Goal: Task Accomplishment & Management: Use online tool/utility

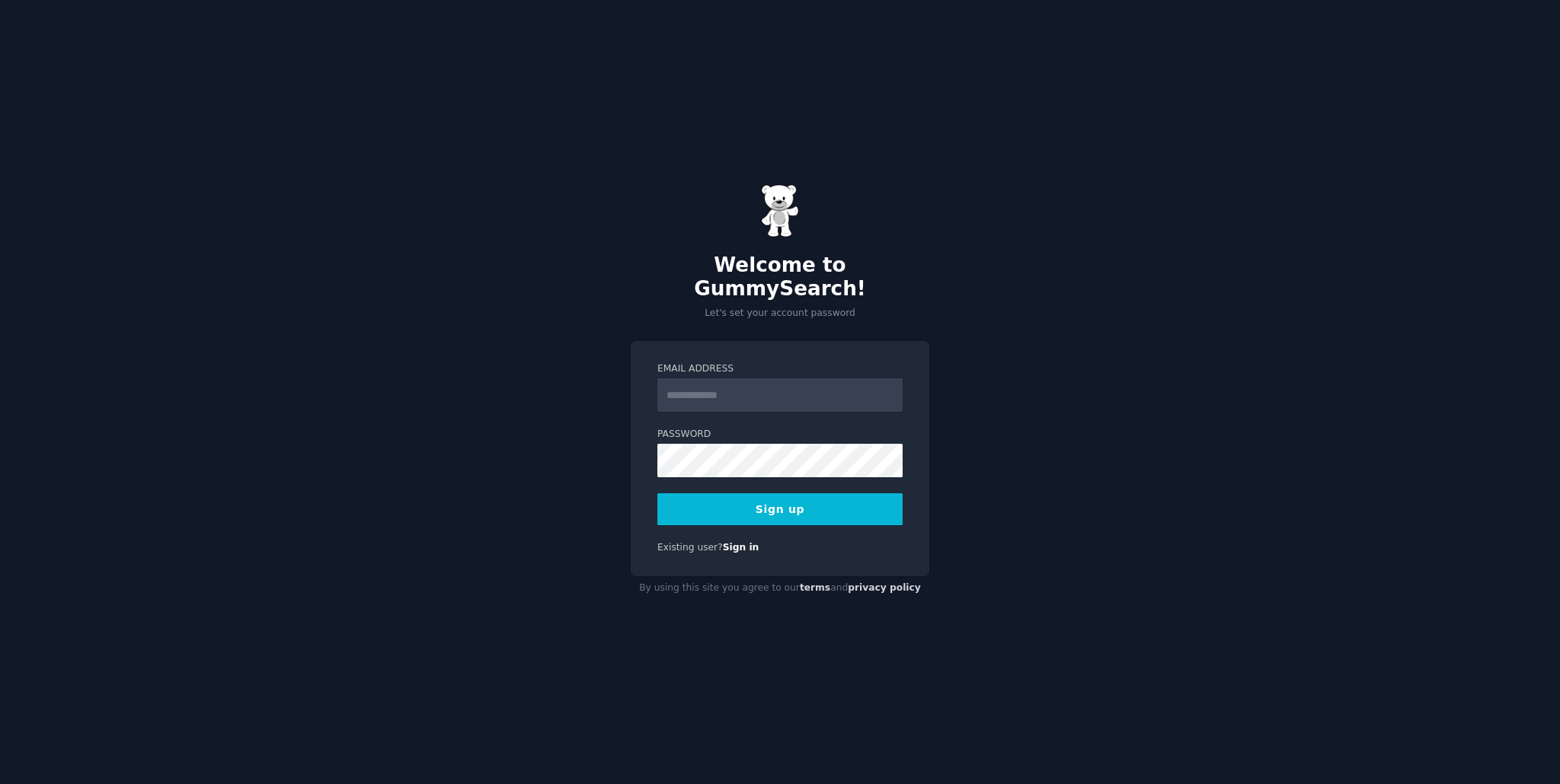
click at [754, 383] on input "Email Address" at bounding box center [780, 395] width 246 height 33
type input "**********"
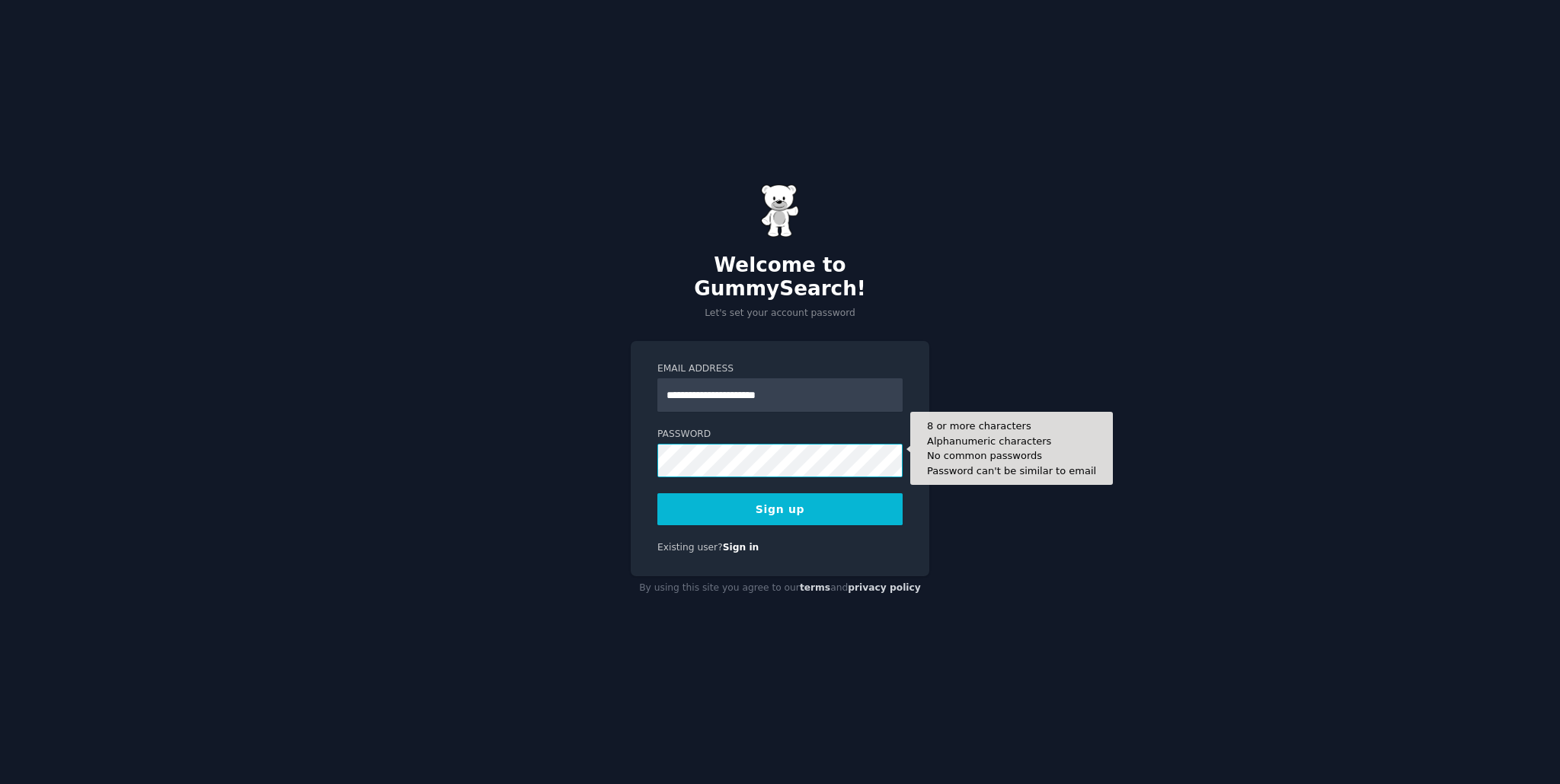
click at [658, 493] on button "Sign up" at bounding box center [780, 509] width 246 height 32
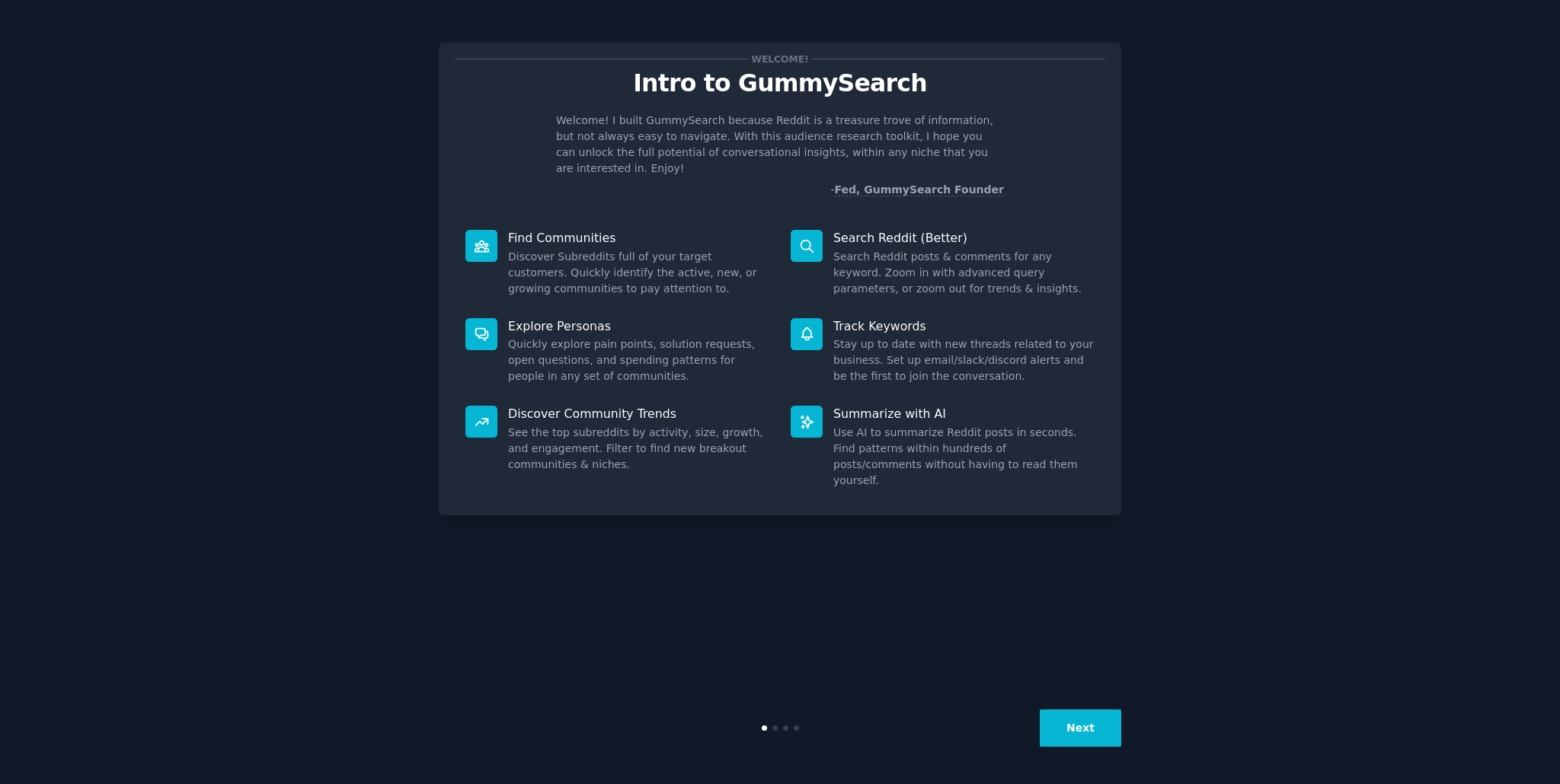
click at [1082, 727] on button "Next" at bounding box center [1080, 728] width 82 height 37
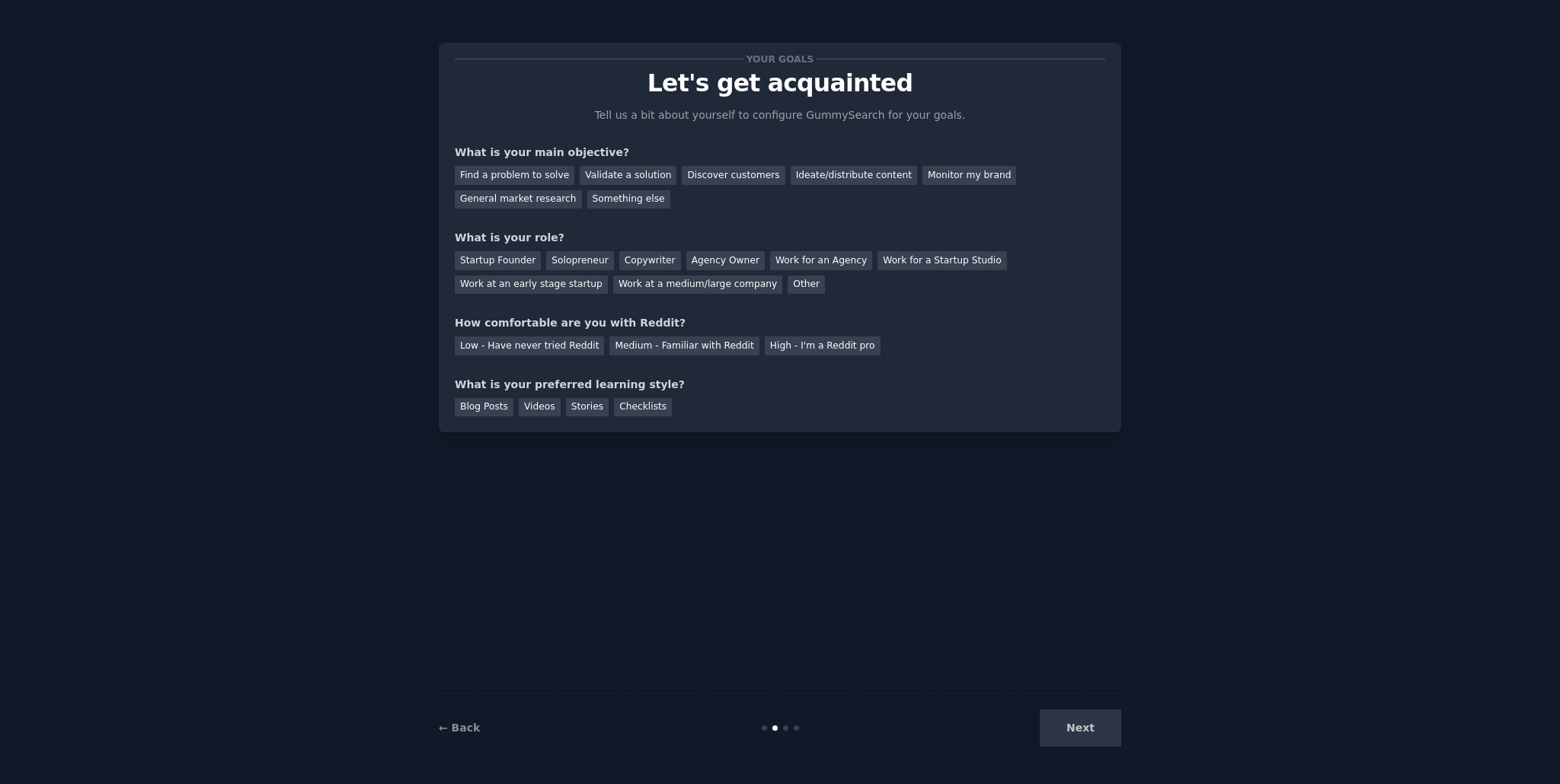
click at [1082, 727] on div "Next" at bounding box center [1007, 728] width 228 height 37
click at [1092, 729] on div "Next" at bounding box center [1007, 728] width 228 height 37
click at [510, 170] on div "Find a problem to solve" at bounding box center [515, 176] width 120 height 19
drag, startPoint x: 569, startPoint y: 262, endPoint x: 569, endPoint y: 278, distance: 16.0
click at [569, 263] on div "Solopreneur" at bounding box center [579, 261] width 67 height 19
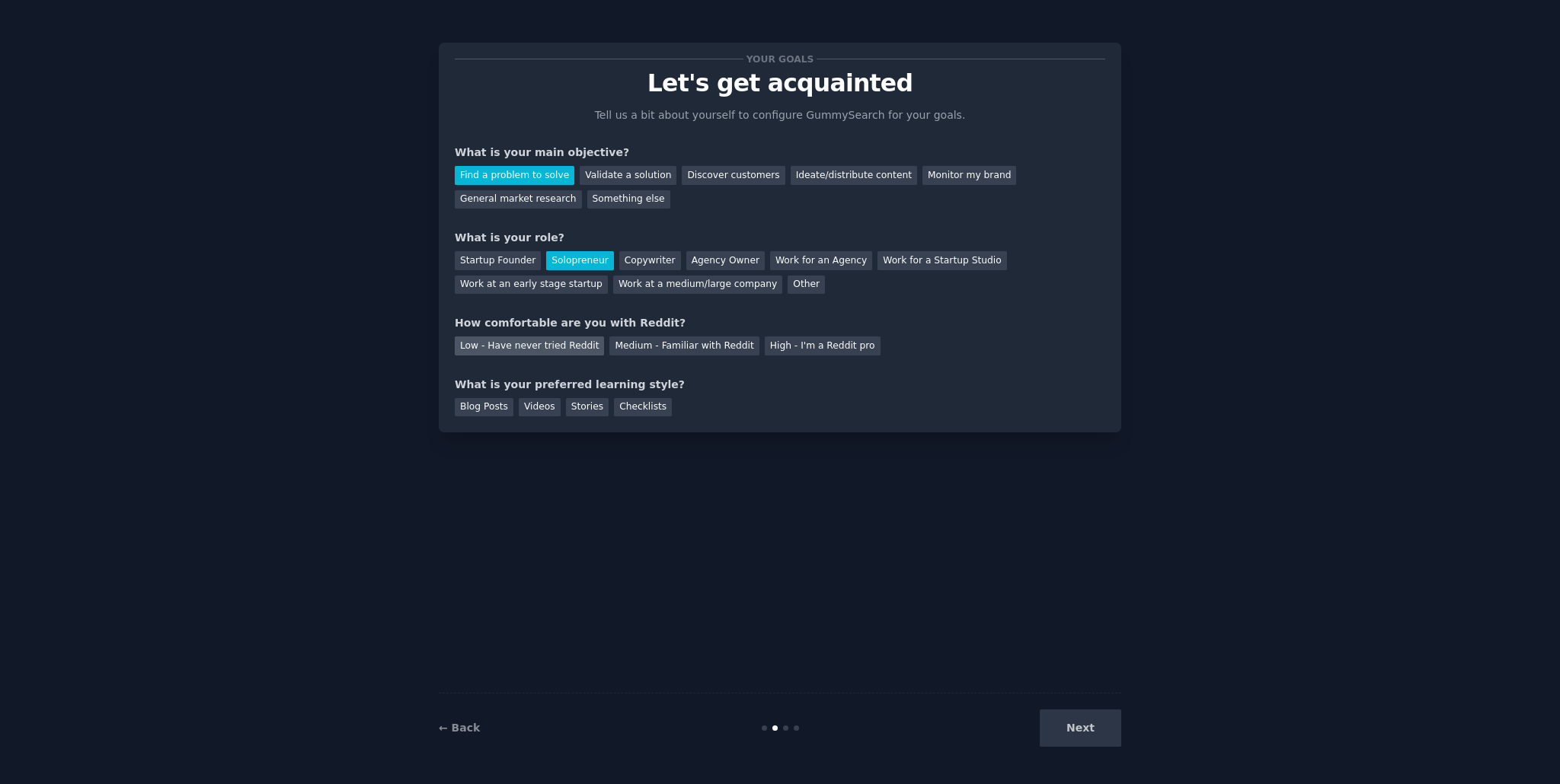
click at [540, 346] on div "Low - Have never tried Reddit" at bounding box center [529, 346] width 149 height 19
drag, startPoint x: 549, startPoint y: 408, endPoint x: 664, endPoint y: 442, distance: 119.9
click at [550, 408] on div "Videos" at bounding box center [540, 408] width 42 height 19
click at [1100, 720] on button "Next" at bounding box center [1080, 728] width 82 height 37
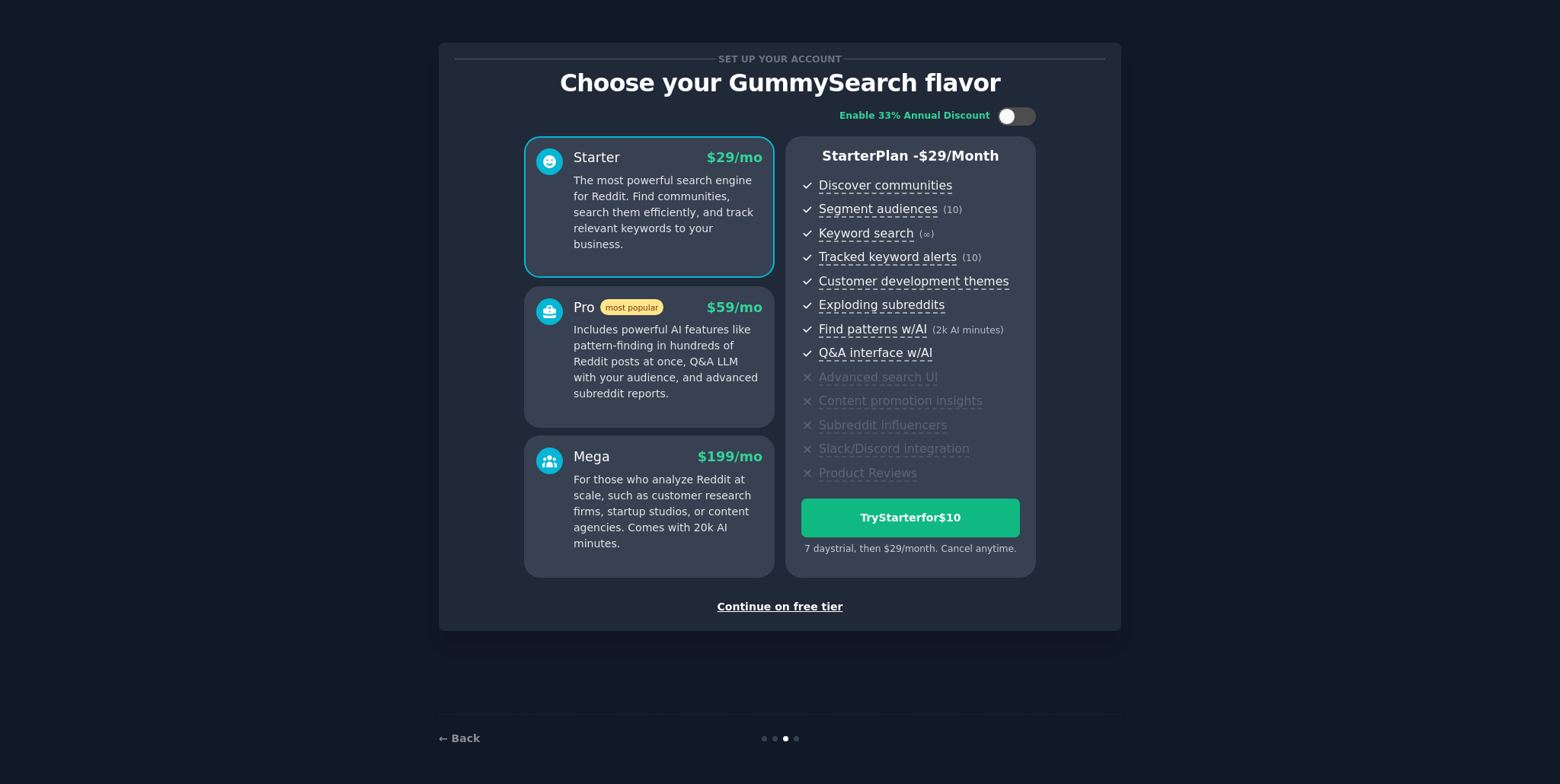
click at [745, 609] on div "Continue on free tier" at bounding box center [780, 607] width 650 height 16
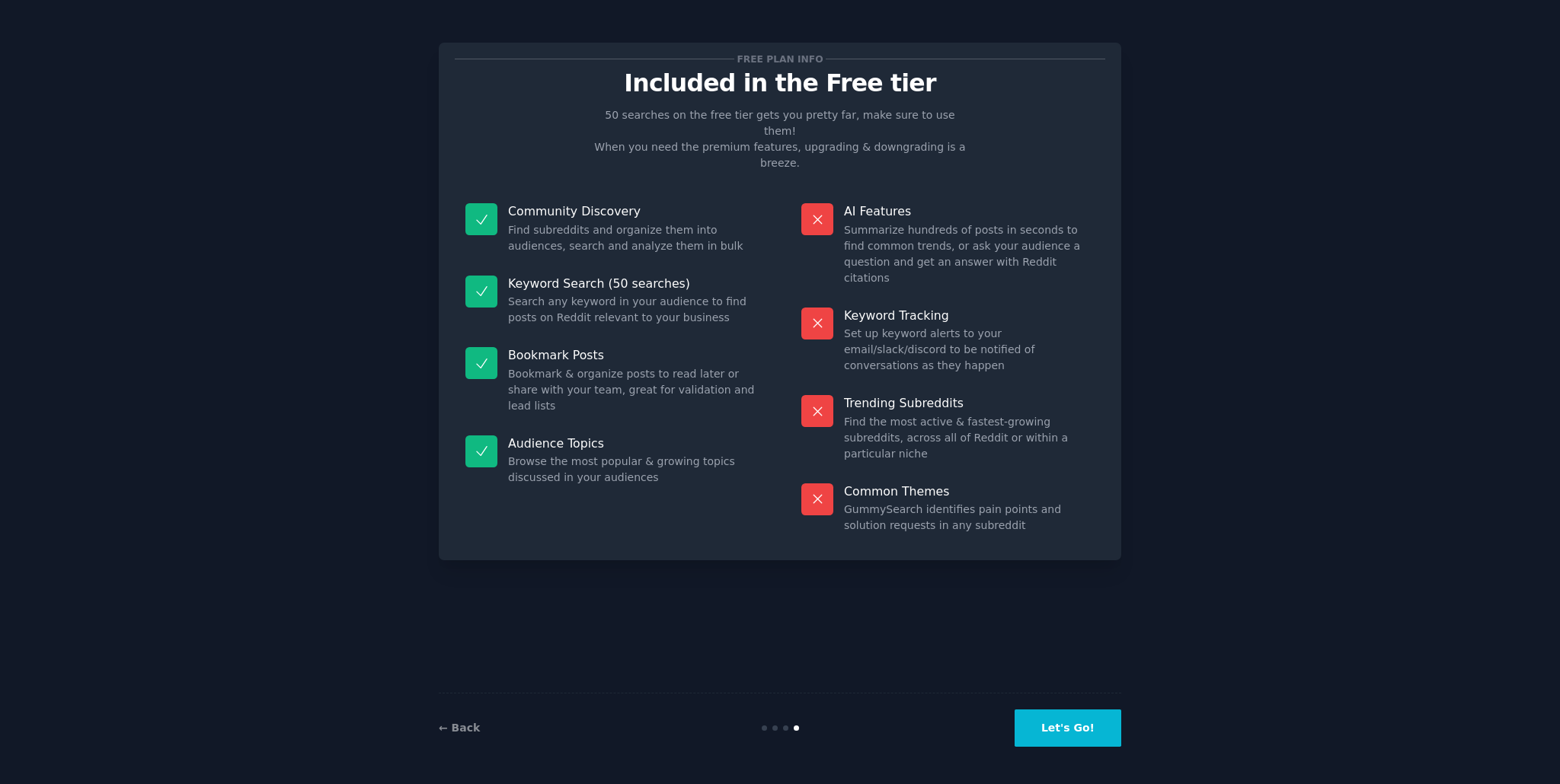
click at [1079, 733] on button "Let's Go!" at bounding box center [1068, 728] width 107 height 37
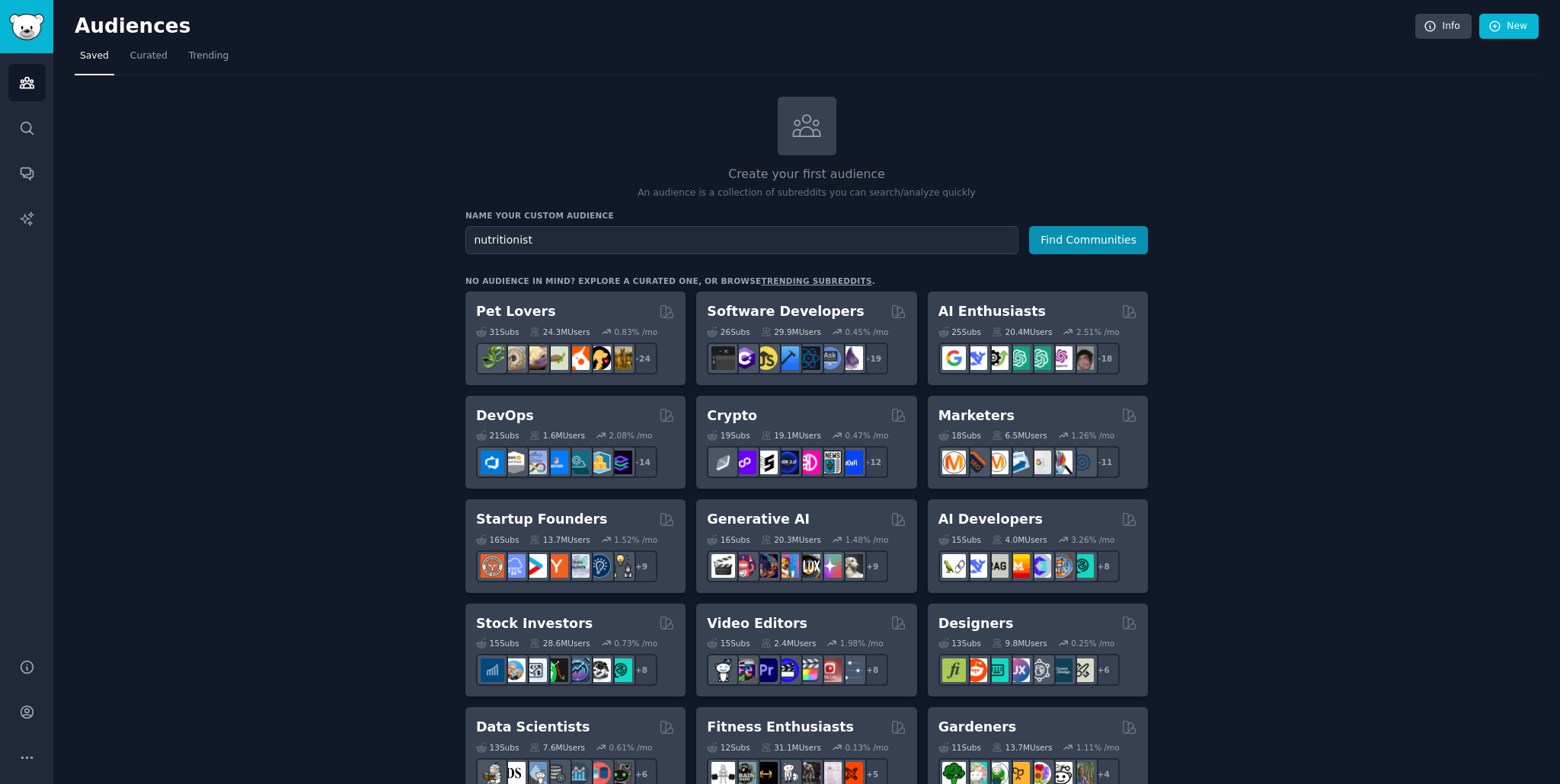
type input "nutritionist"
click at [1029, 226] on button "Find Communities" at bounding box center [1088, 240] width 119 height 28
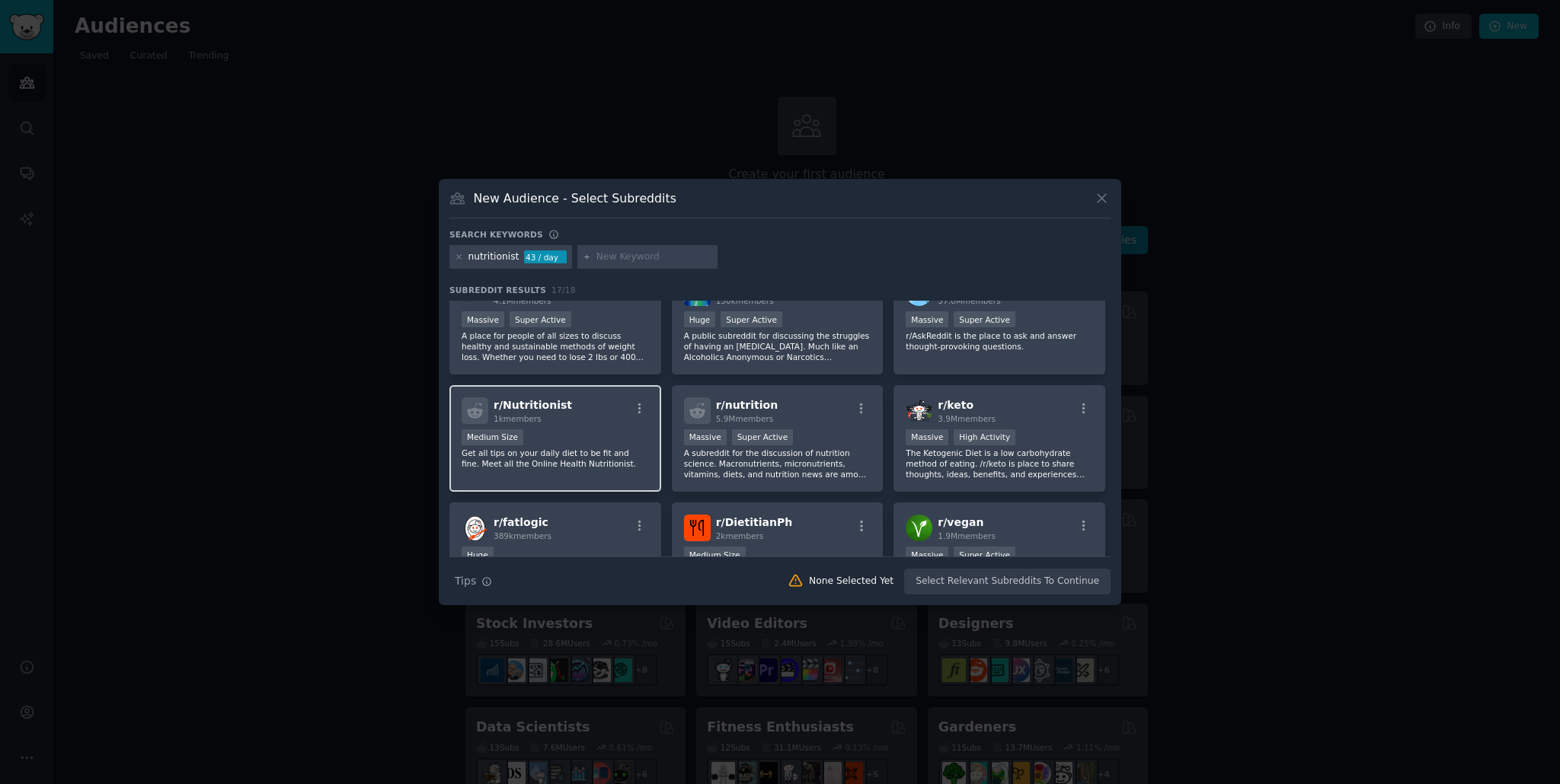
scroll to position [36, 0]
click at [556, 434] on div "1000 - 10,000 members Medium Size" at bounding box center [555, 436] width 187 height 19
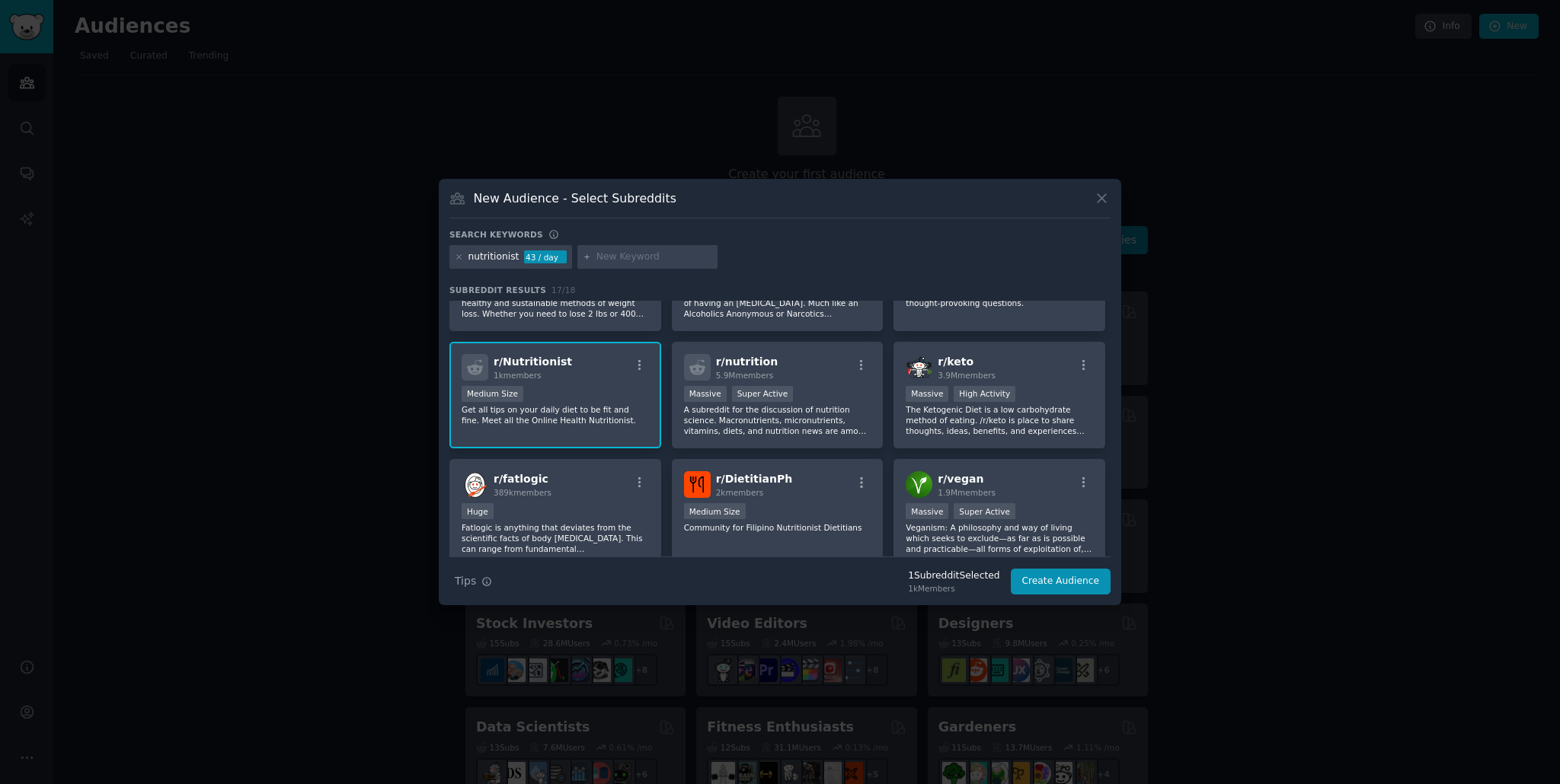
scroll to position [74, 0]
click at [1049, 579] on button "Create Audience" at bounding box center [1061, 581] width 100 height 26
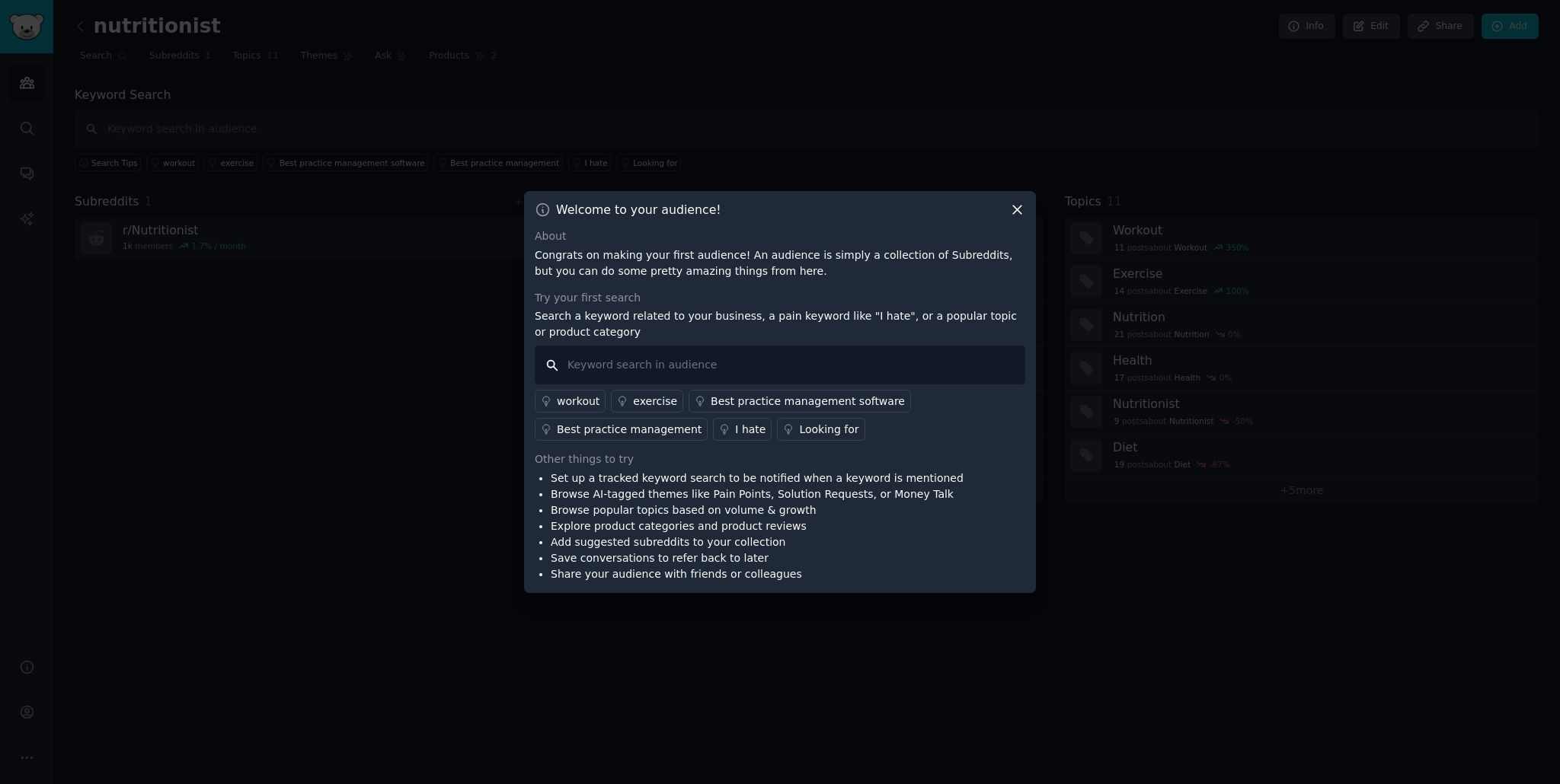
click at [705, 364] on input "text" at bounding box center [780, 365] width 490 height 39
type input "marketing"
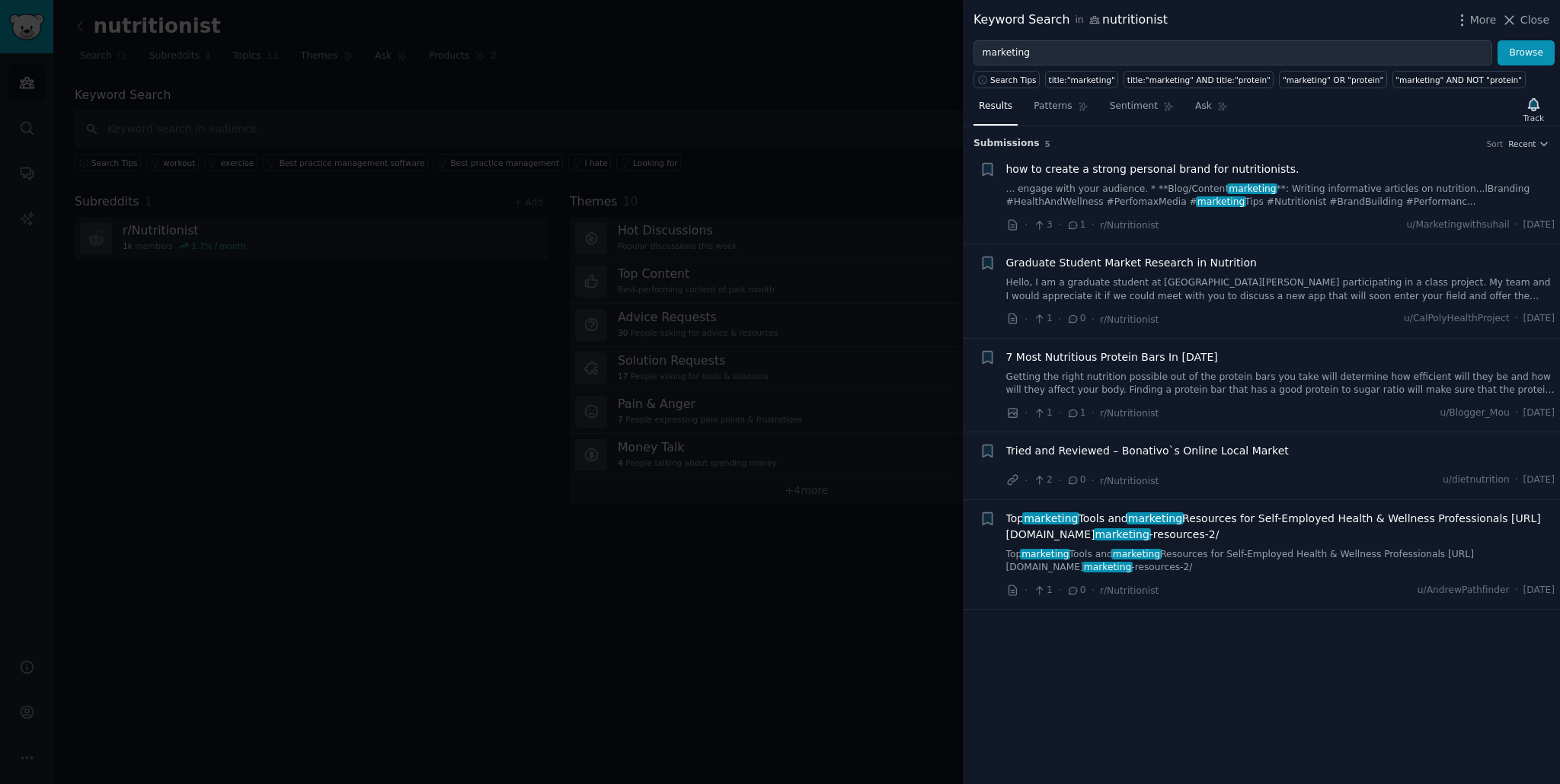
click at [1057, 187] on link "... engage with your audience. * **Blog/Content marketing **: Writing informati…" at bounding box center [1280, 195] width 549 height 27
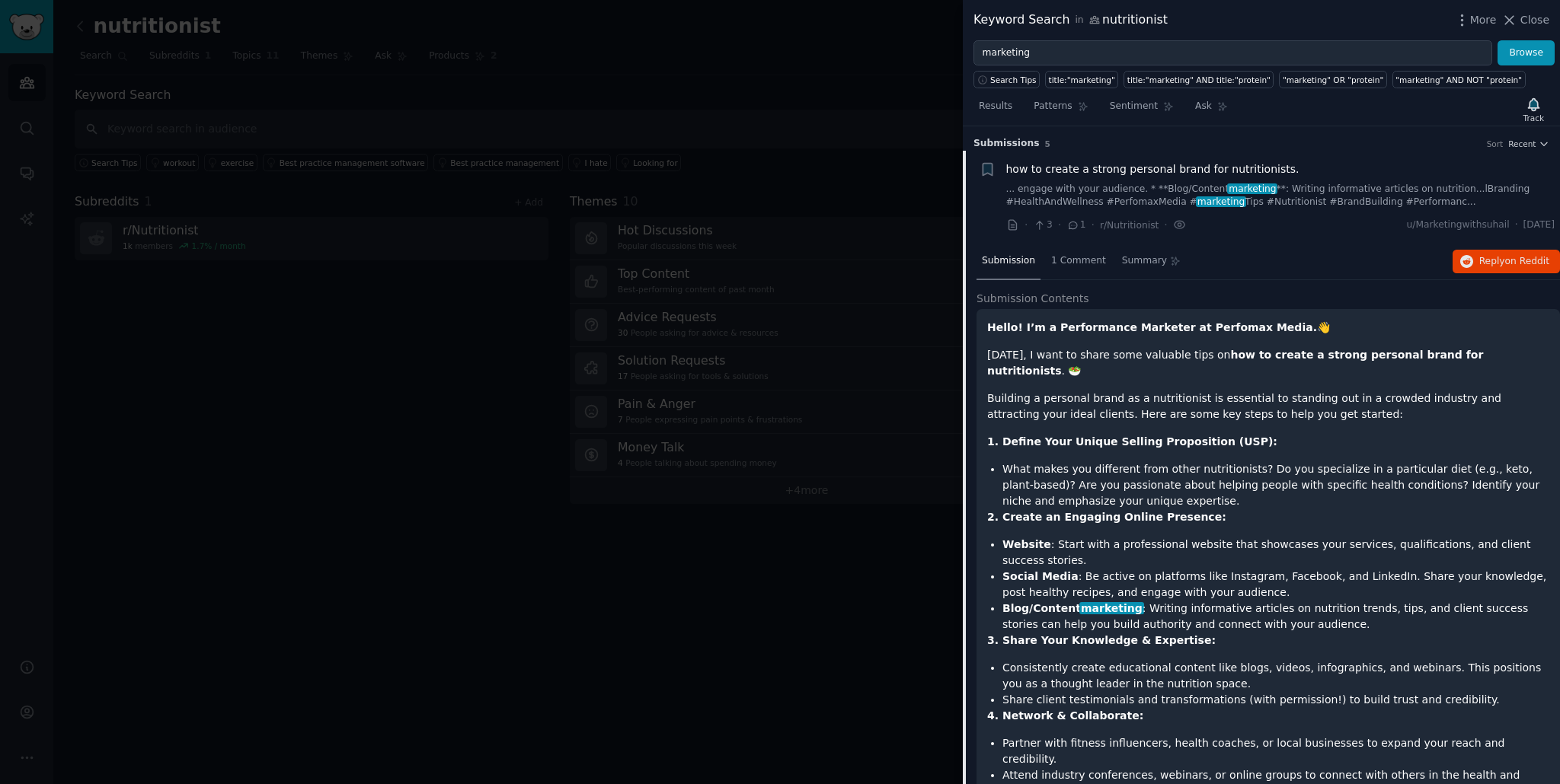
click at [1398, 133] on div "Submission s 5 Sort Recent" at bounding box center [1261, 138] width 576 height 24
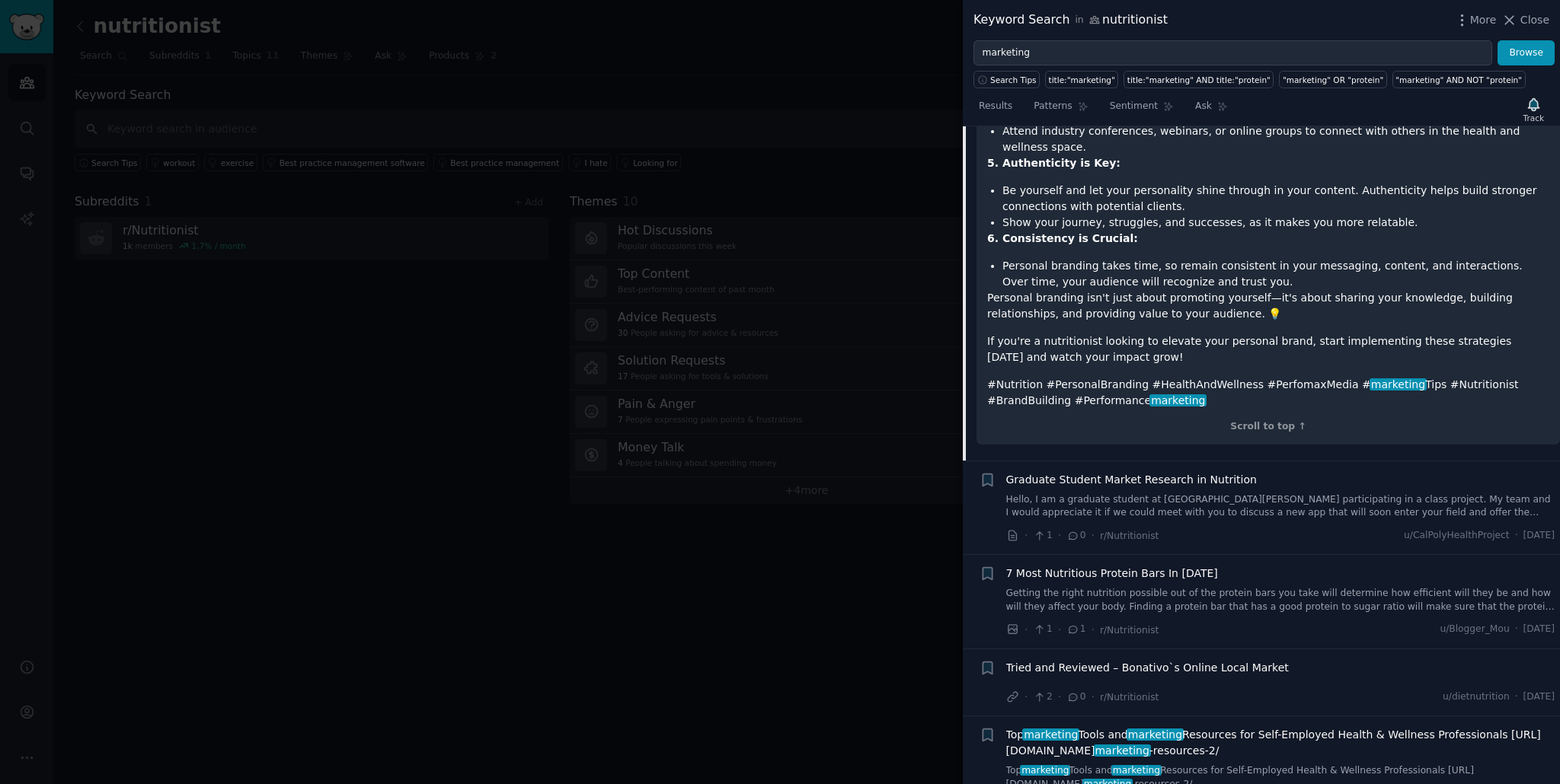
scroll to position [654, 0]
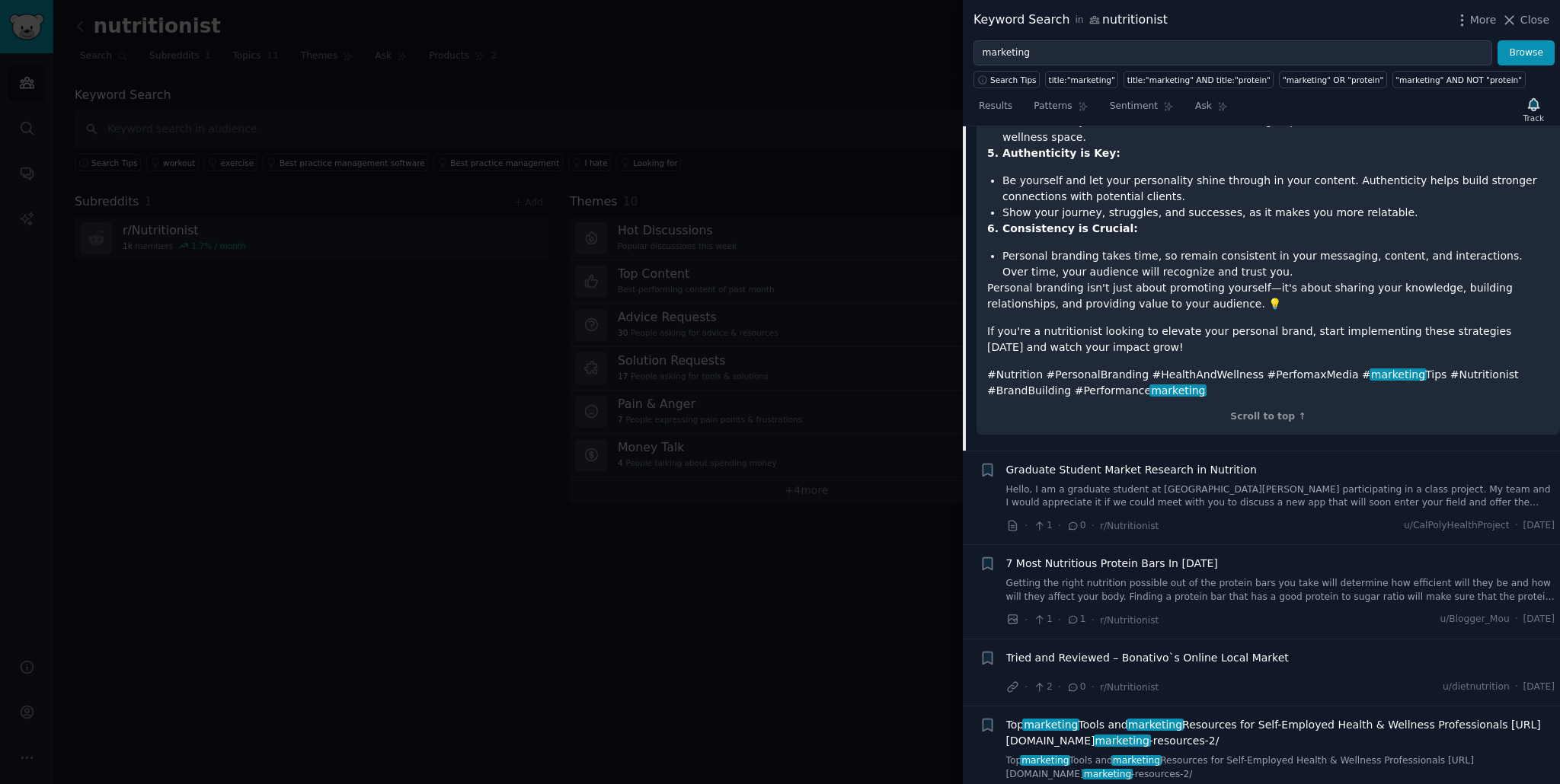
click at [1243, 484] on link "Hello, I am a graduate student at Cal Poly San Luis Obispo participating in a c…" at bounding box center [1280, 497] width 549 height 27
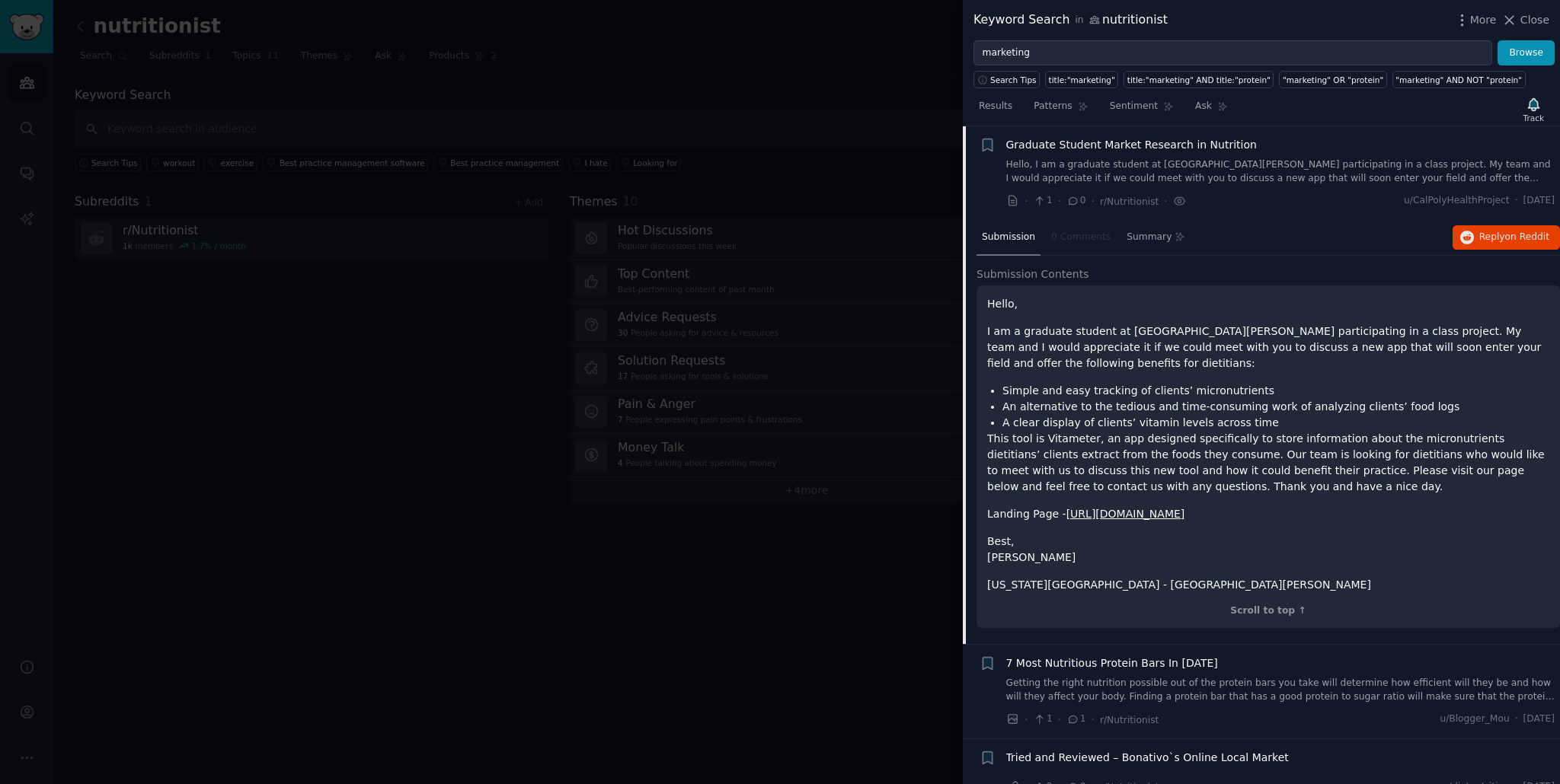
scroll to position [249, 0]
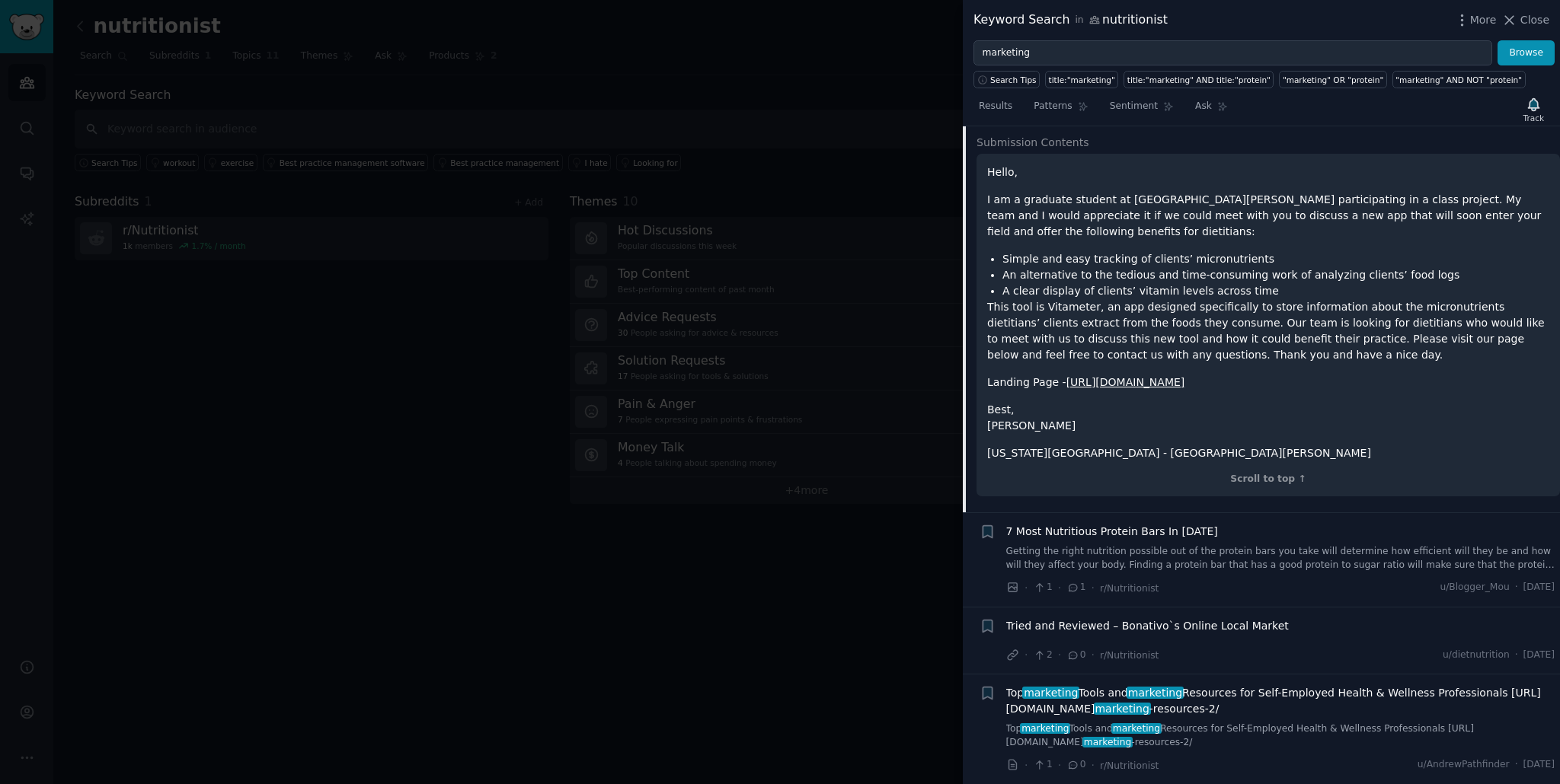
click at [1224, 560] on link "Getting the right nutrition possible out of the protein bars you take will dete…" at bounding box center [1280, 558] width 549 height 27
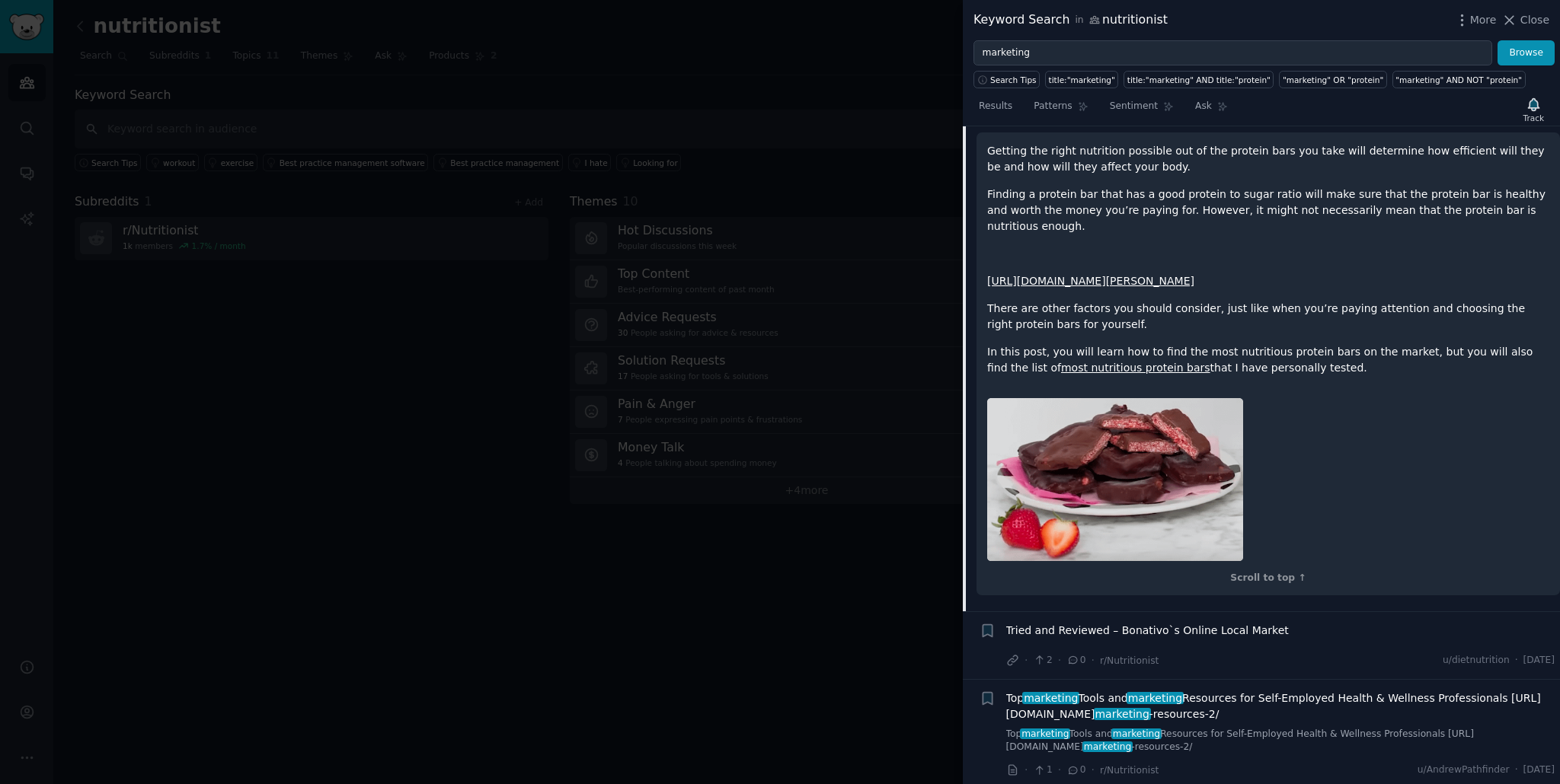
scroll to position [370, 0]
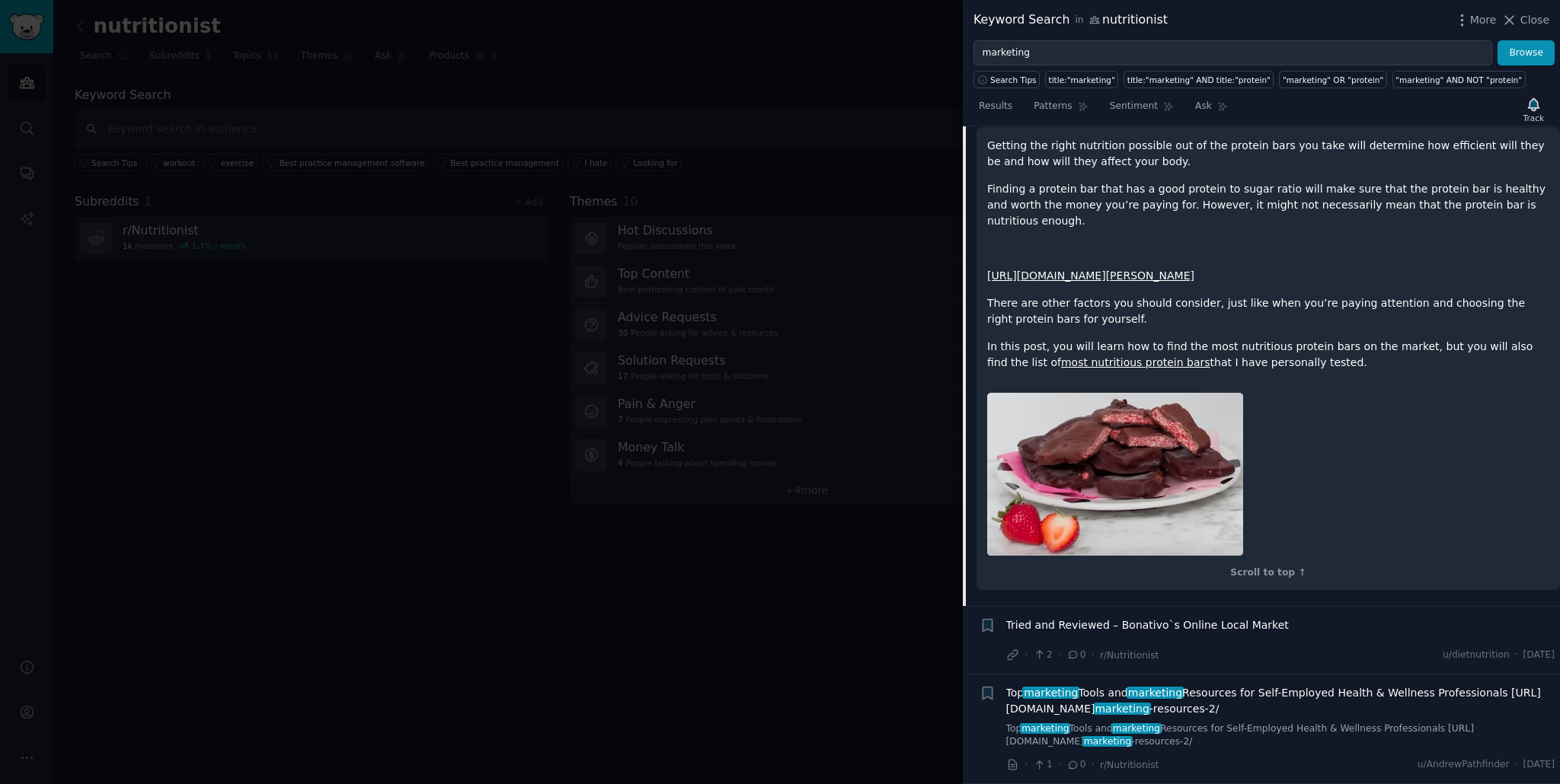
click at [1314, 702] on span "Top marketing Tools and marketing Resources for Self-Employed Health & Wellness…" at bounding box center [1280, 701] width 549 height 32
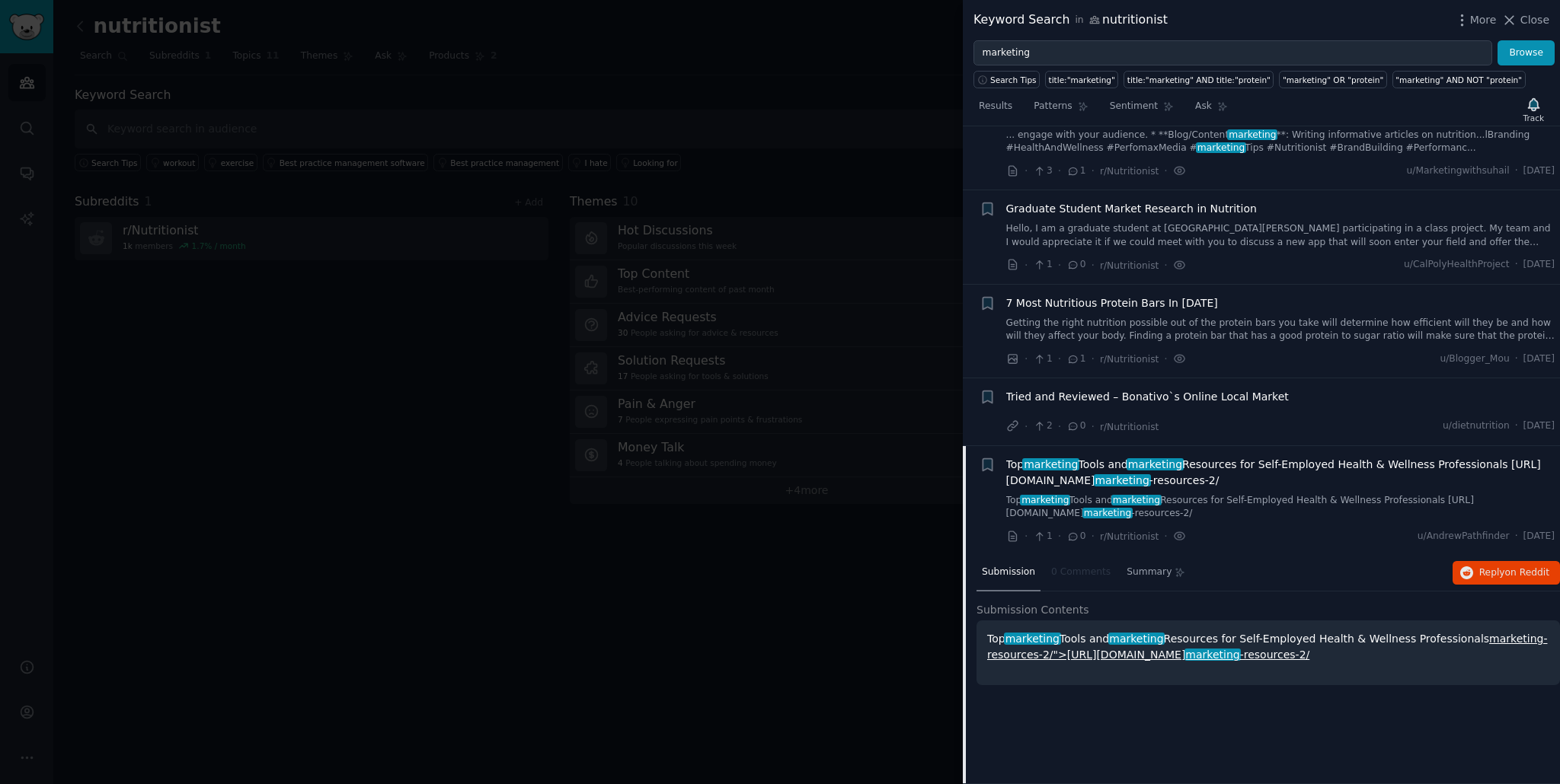
click at [1319, 486] on span "Top marketing Tools and marketing Resources for Self-Employed Health & Wellness…" at bounding box center [1280, 473] width 549 height 32
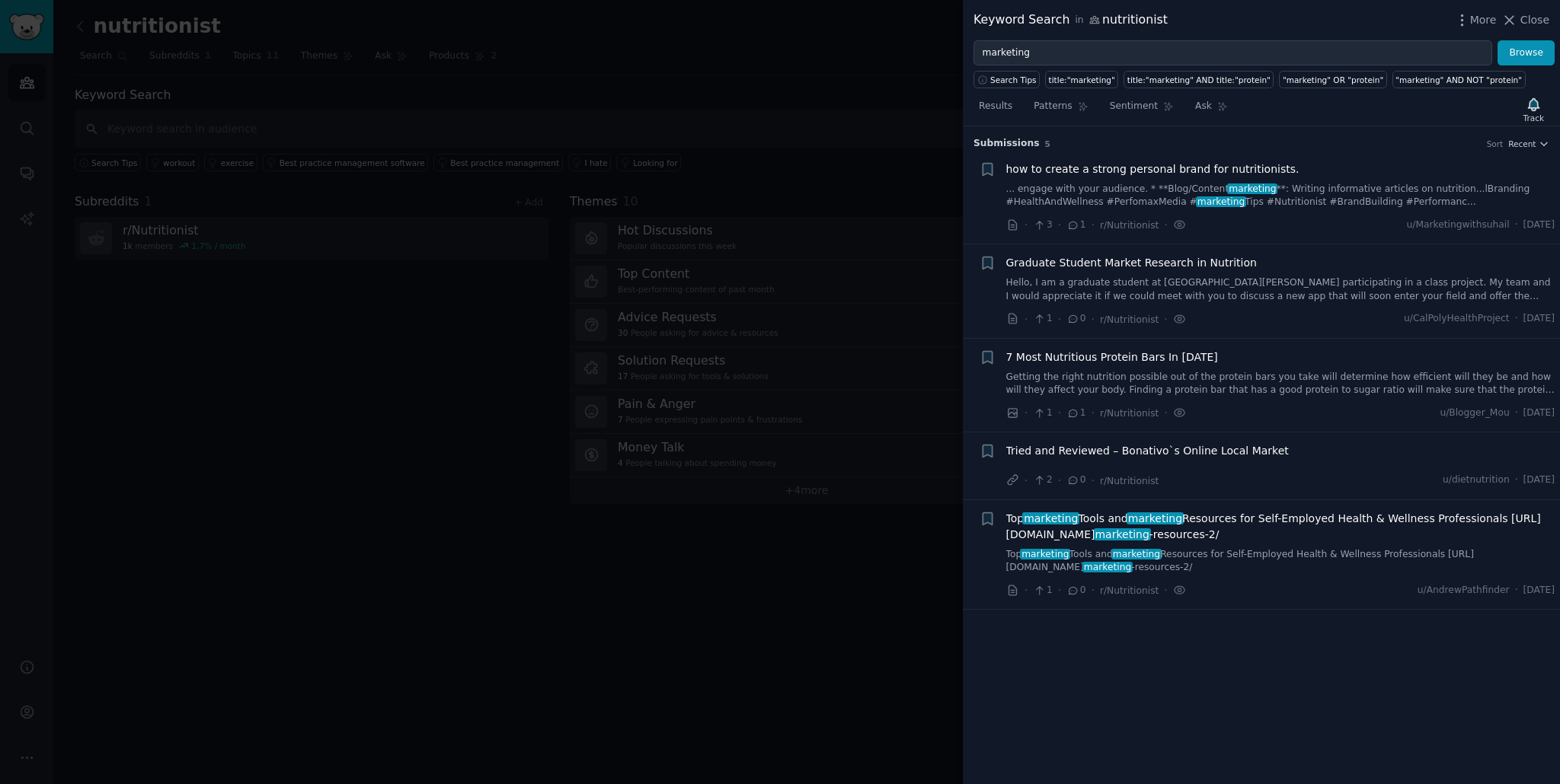
click at [1328, 543] on div "Top marketing Tools and marketing Resources for Self-Employed Health & Wellness…" at bounding box center [1280, 543] width 549 height 64
click at [1287, 570] on link "Top marketing Tools and marketing Resources for Self-Employed Health & Wellness…" at bounding box center [1280, 561] width 549 height 27
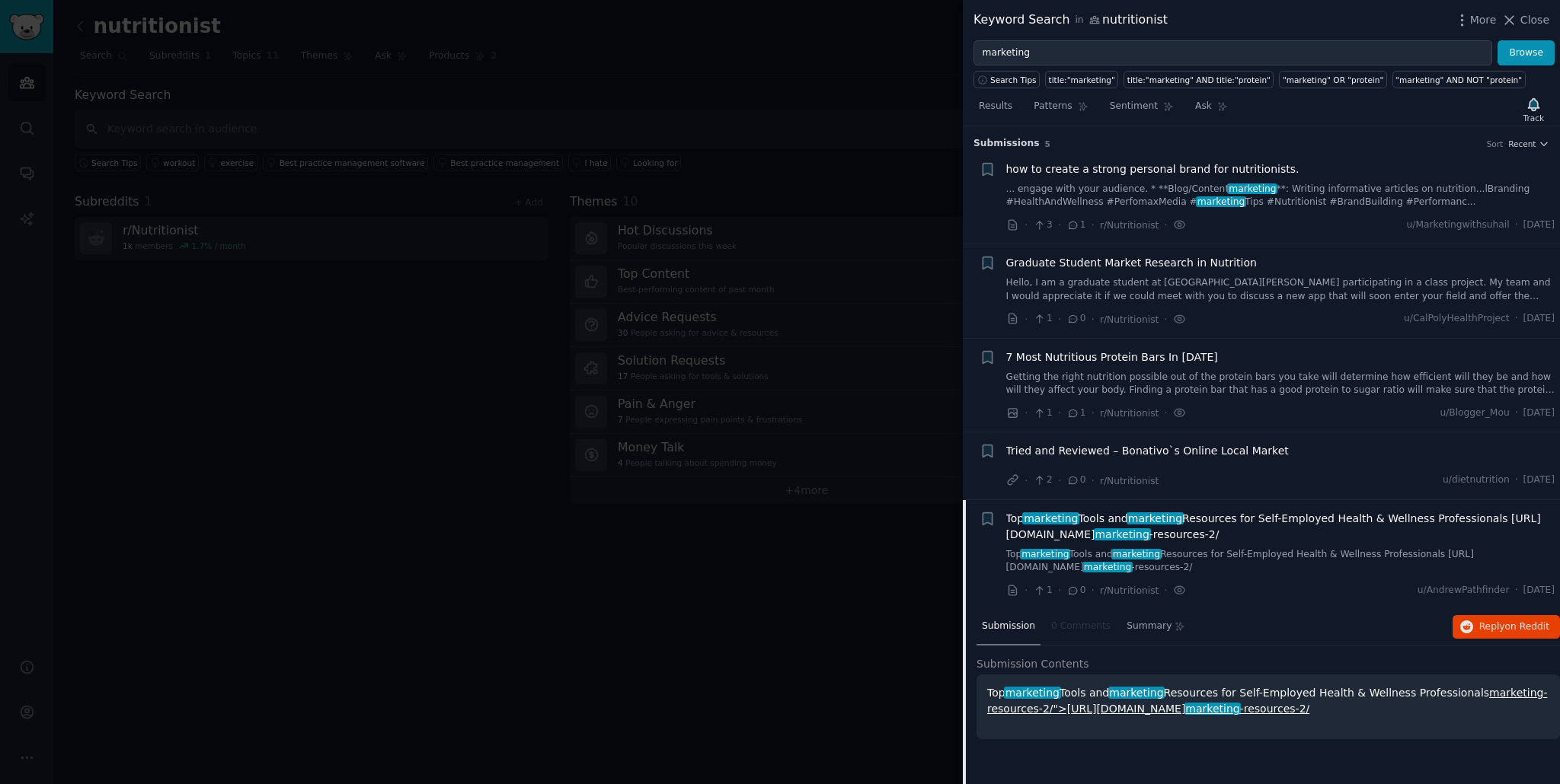
scroll to position [54, 0]
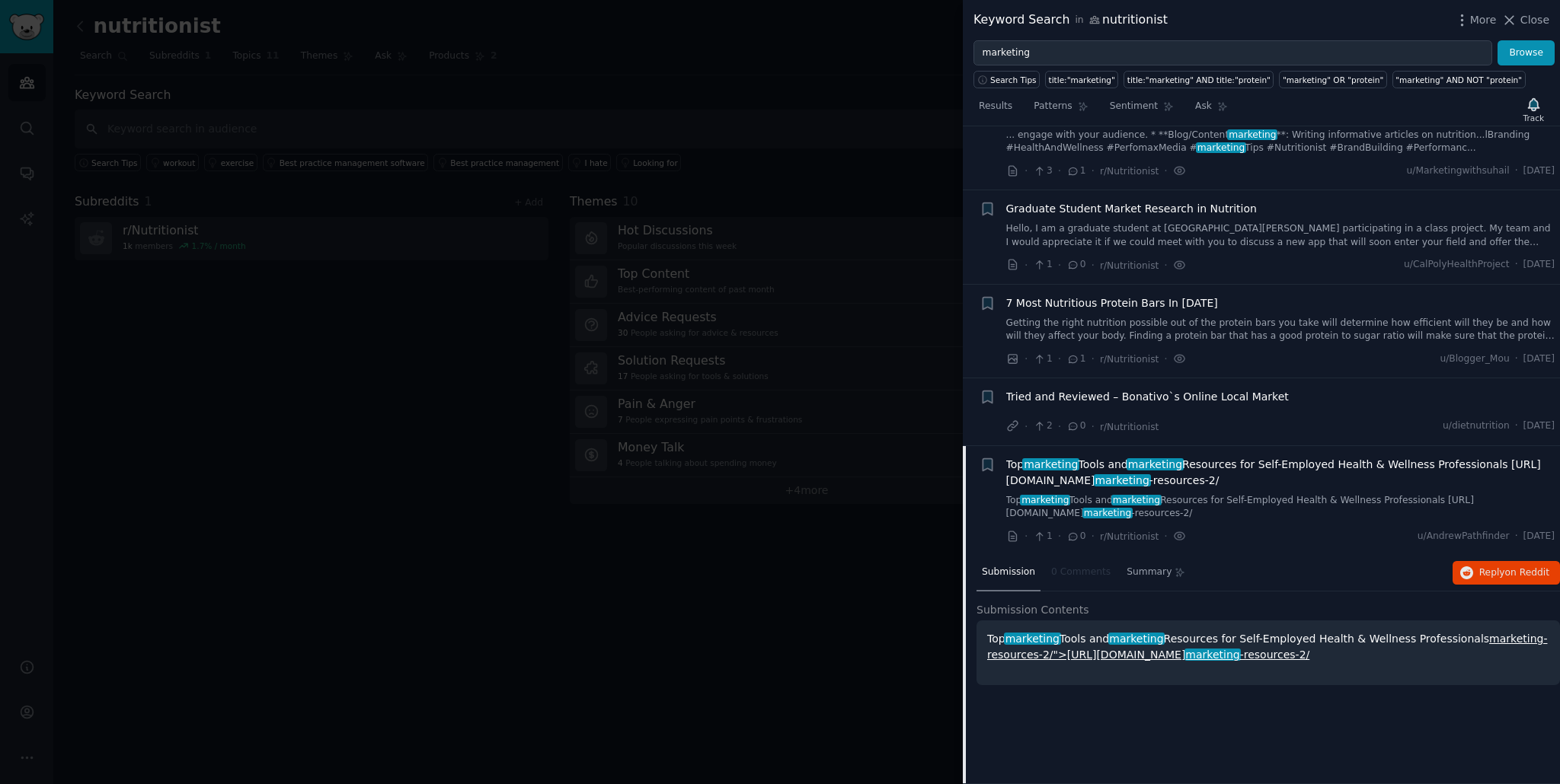
click at [989, 501] on div "+" at bounding box center [987, 501] width 16 height 88
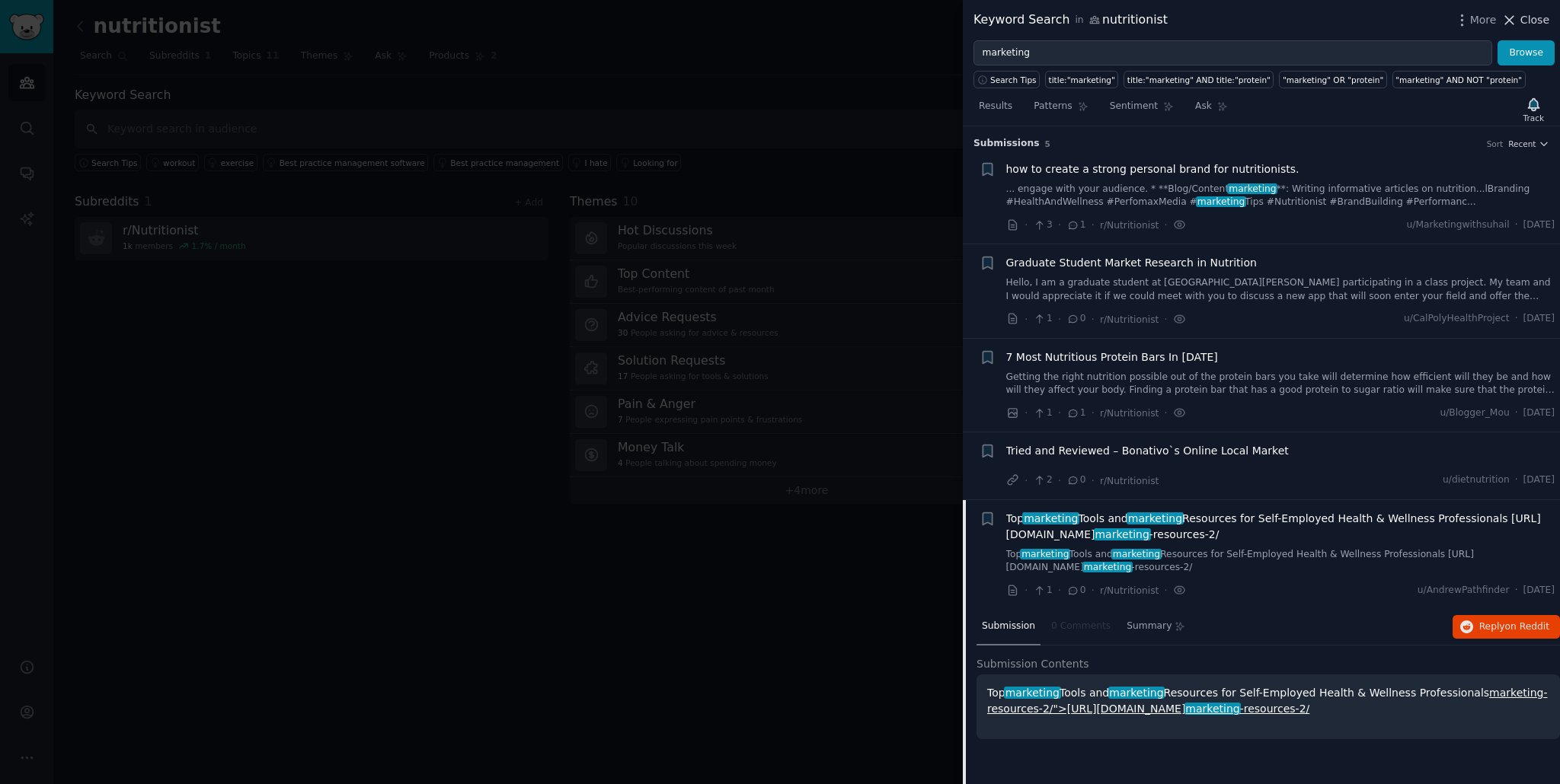
click at [1536, 21] on span "Close" at bounding box center [1535, 20] width 29 height 16
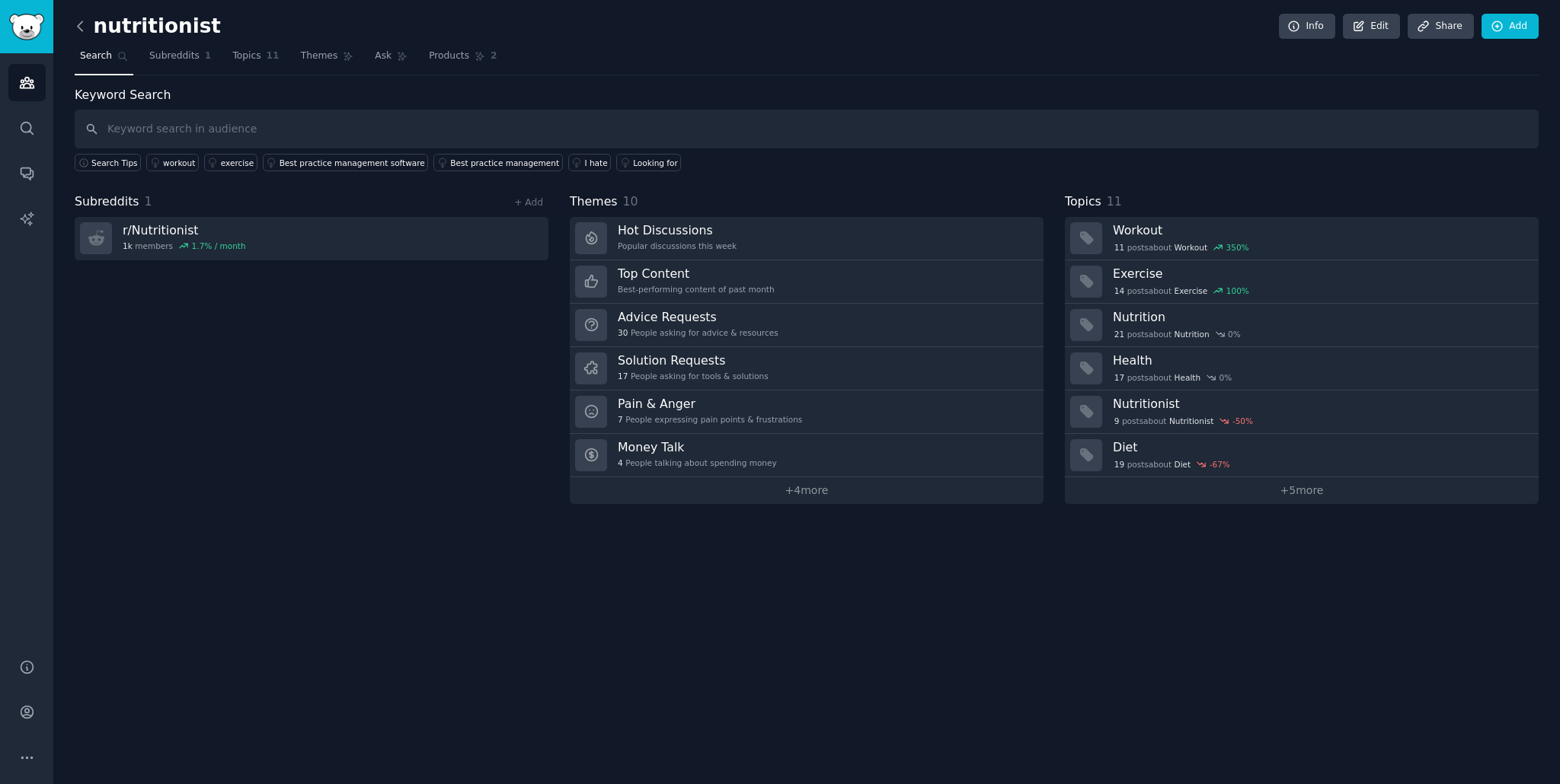
click at [77, 23] on icon at bounding box center [81, 27] width 16 height 16
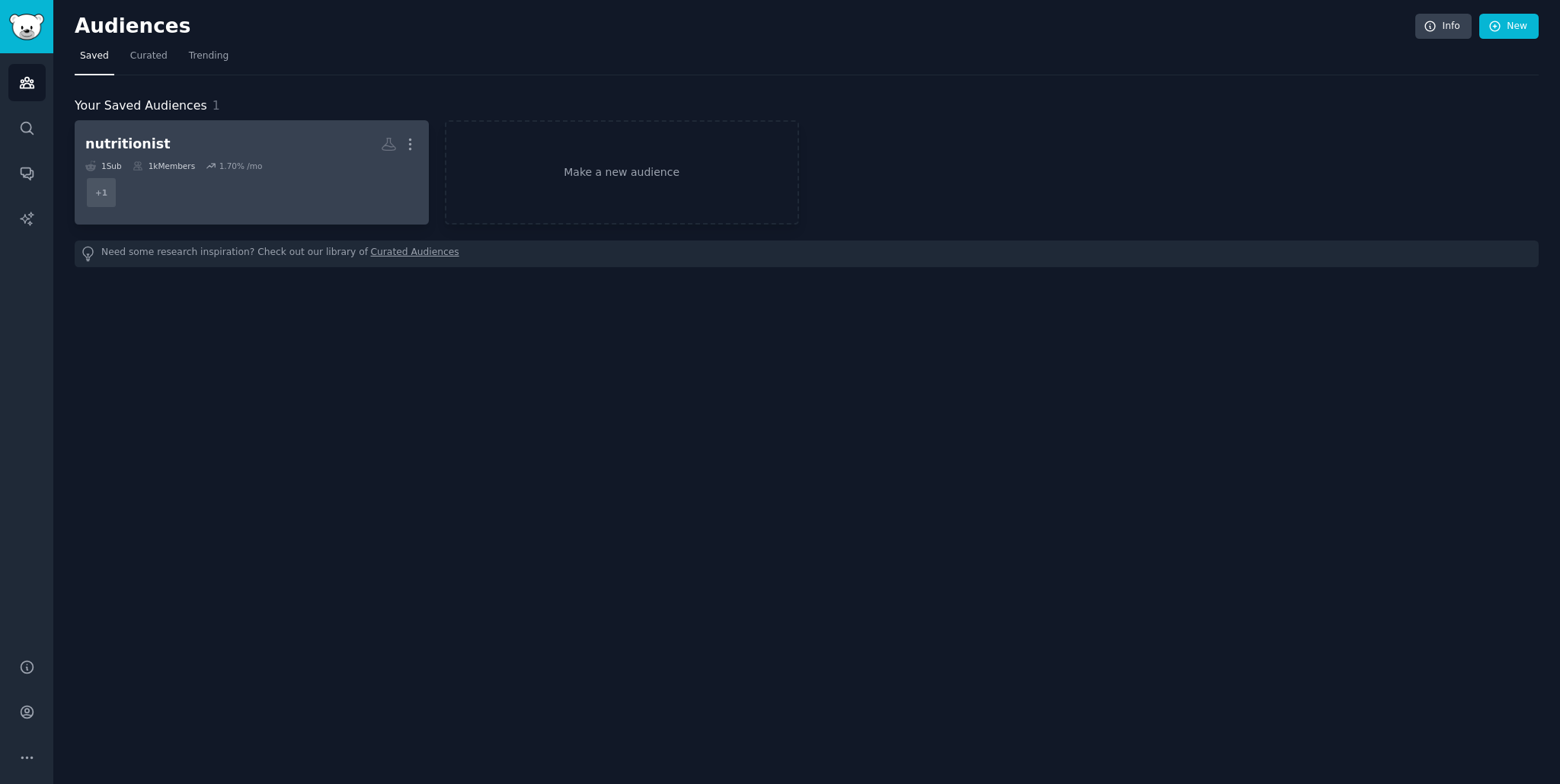
click at [303, 189] on dd "+ 1" at bounding box center [252, 192] width 333 height 43
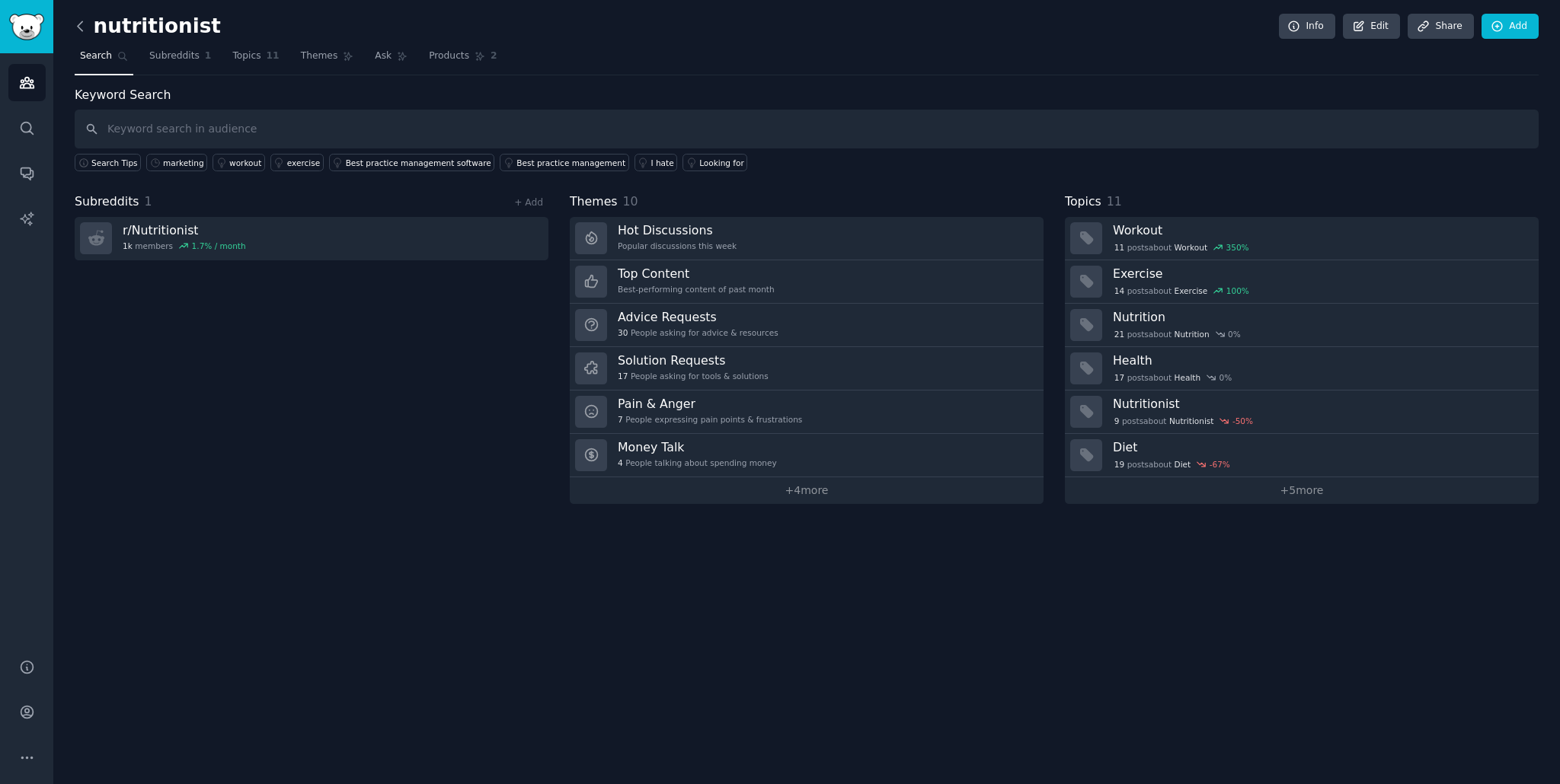
click at [79, 23] on icon at bounding box center [80, 25] width 5 height 9
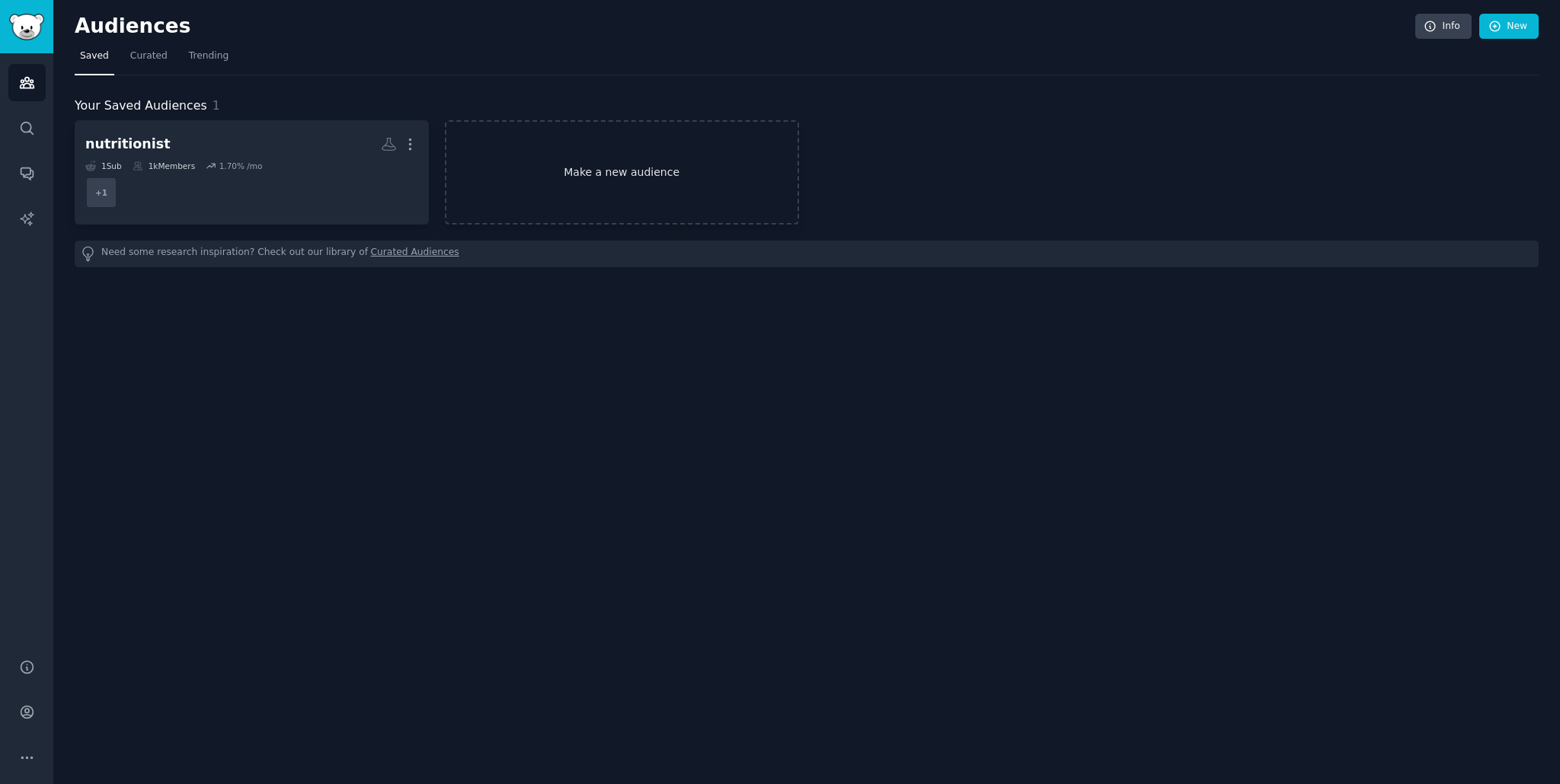
click at [746, 159] on link "Make a new audience" at bounding box center [622, 172] width 354 height 104
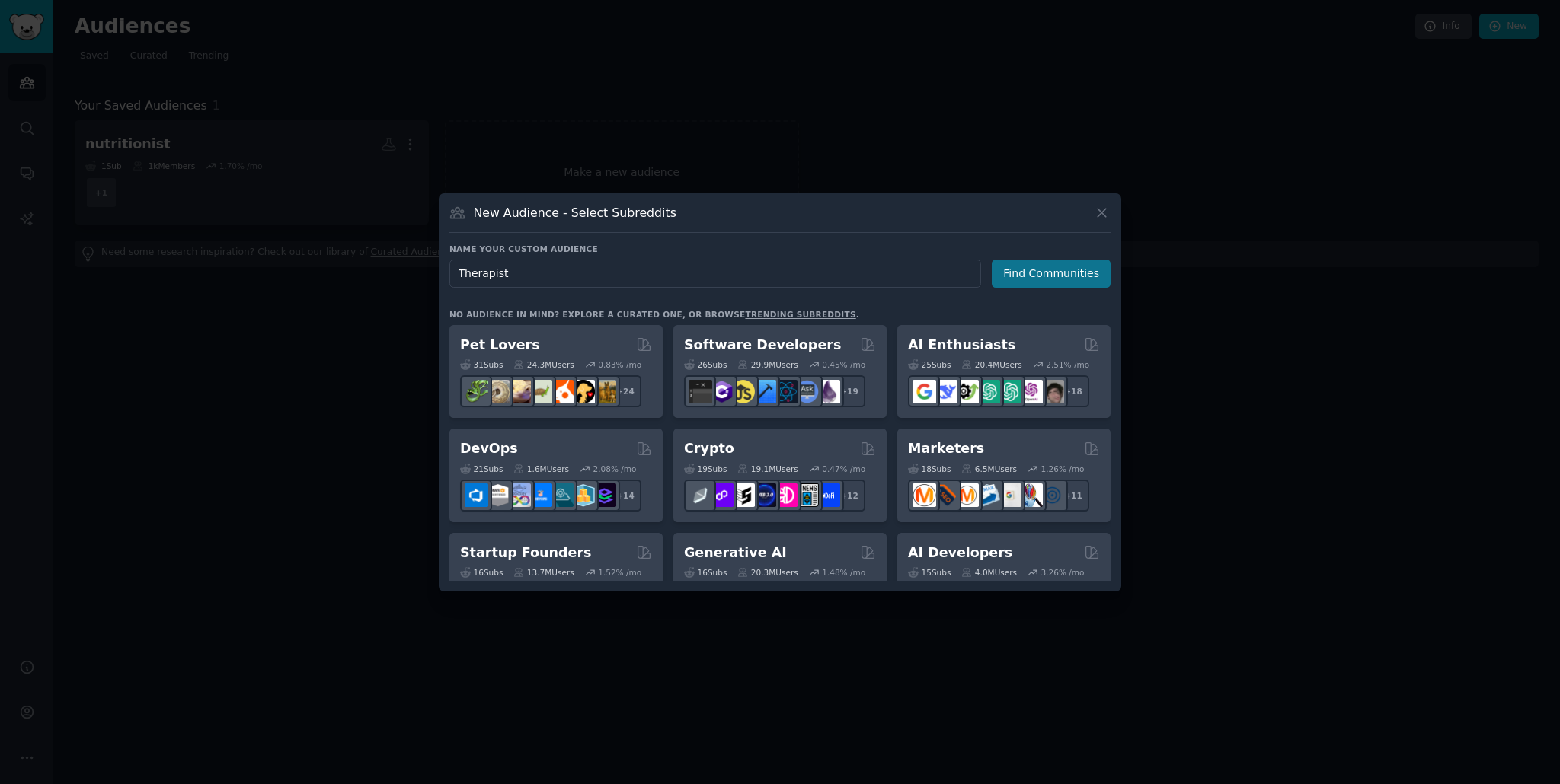
type input "Therapist"
click at [1026, 275] on button "Find Communities" at bounding box center [1050, 273] width 119 height 28
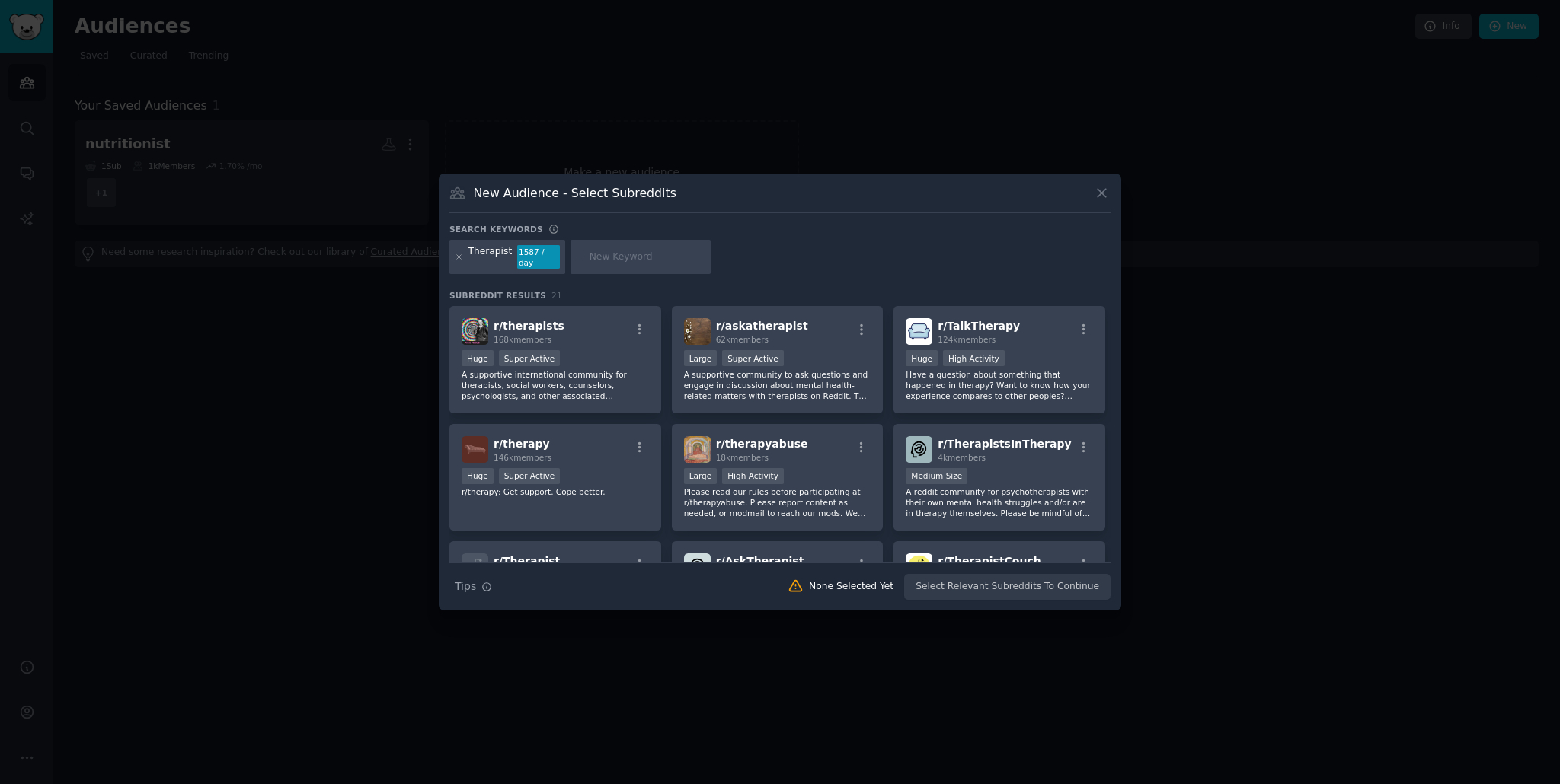
click at [633, 258] on input "text" at bounding box center [647, 257] width 116 height 14
type input "business"
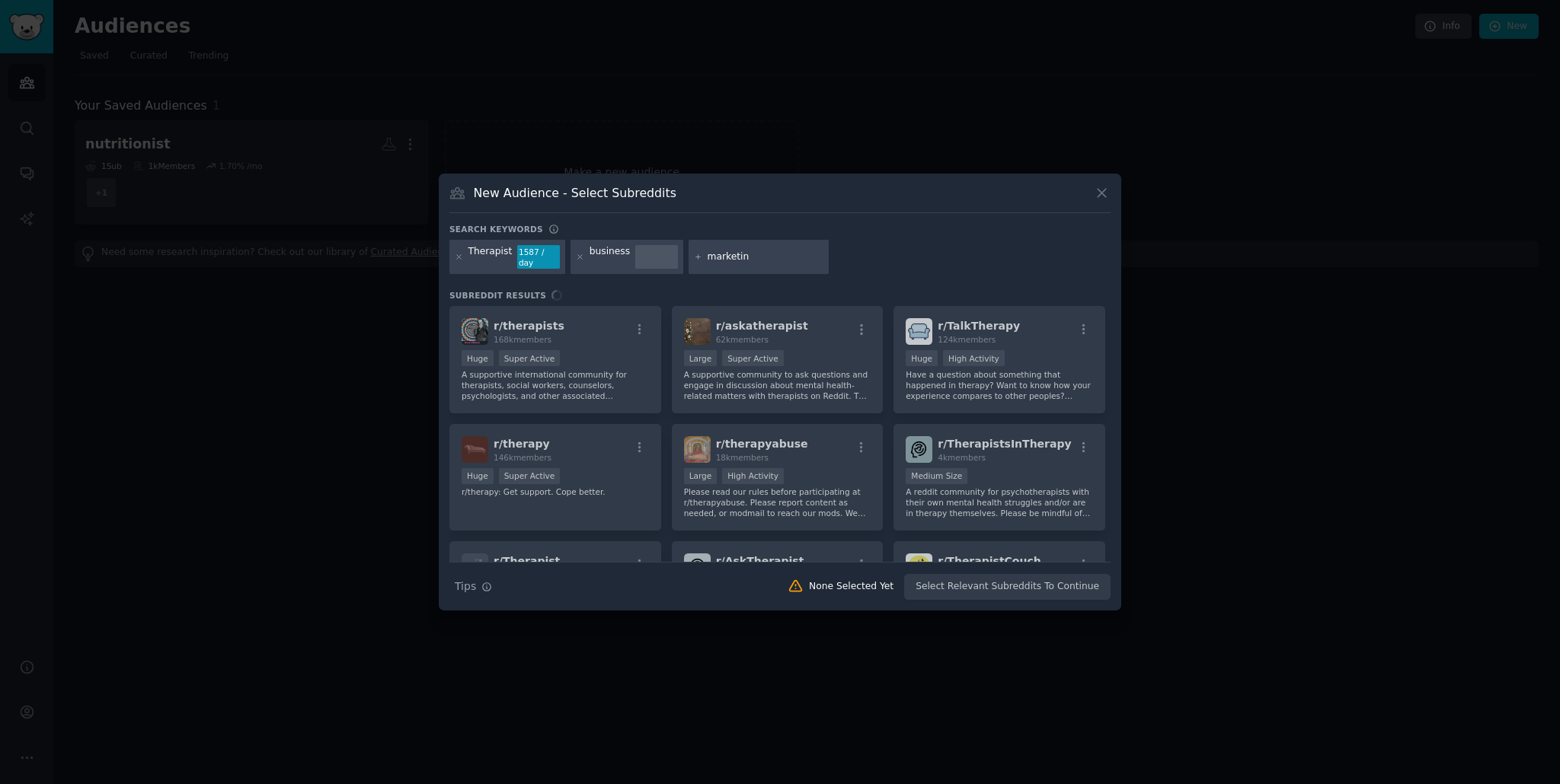
type input "marketing"
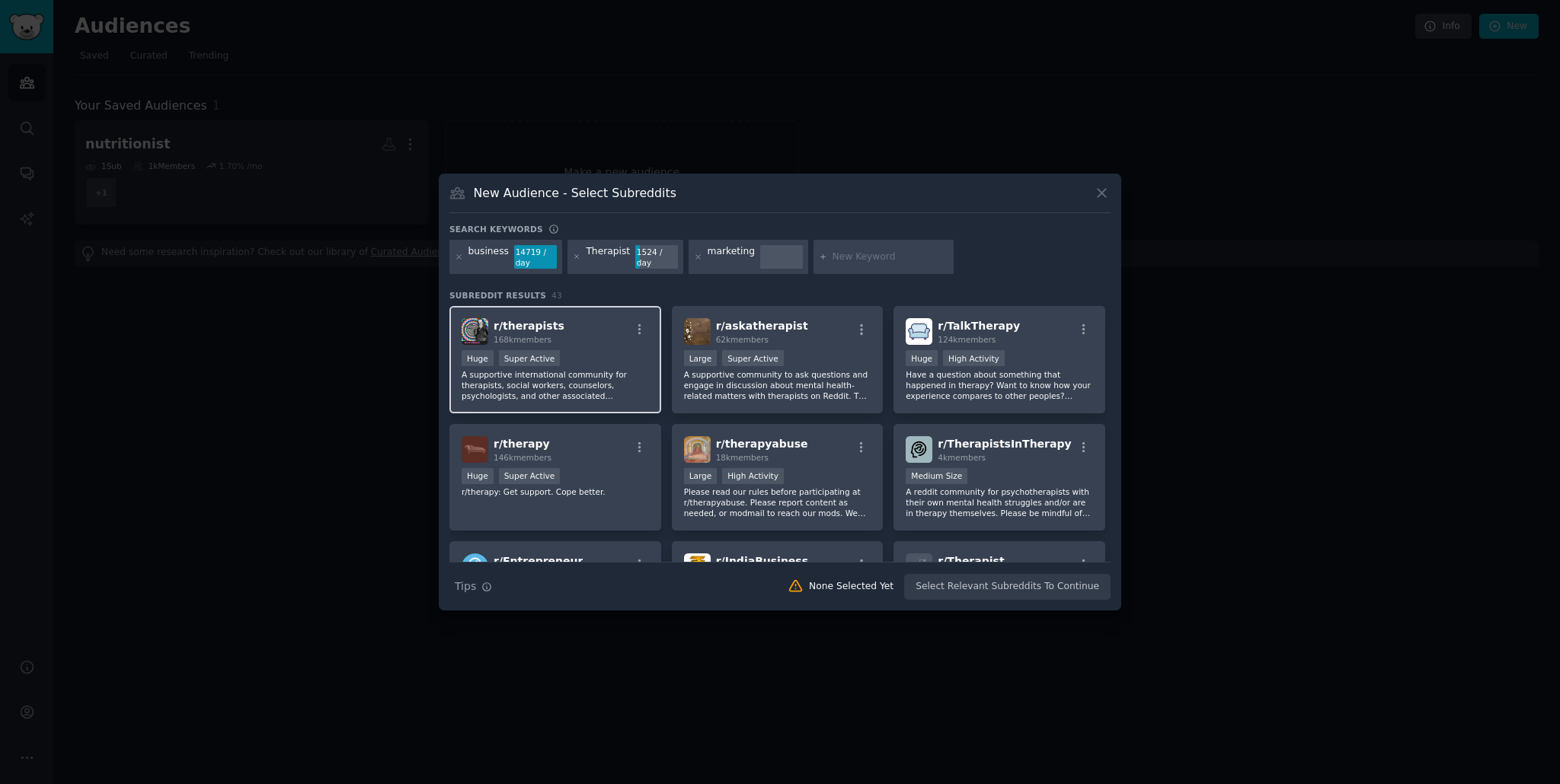
click at [615, 382] on p "A supportive international community for therapists, social workers, counselors…" at bounding box center [555, 385] width 187 height 32
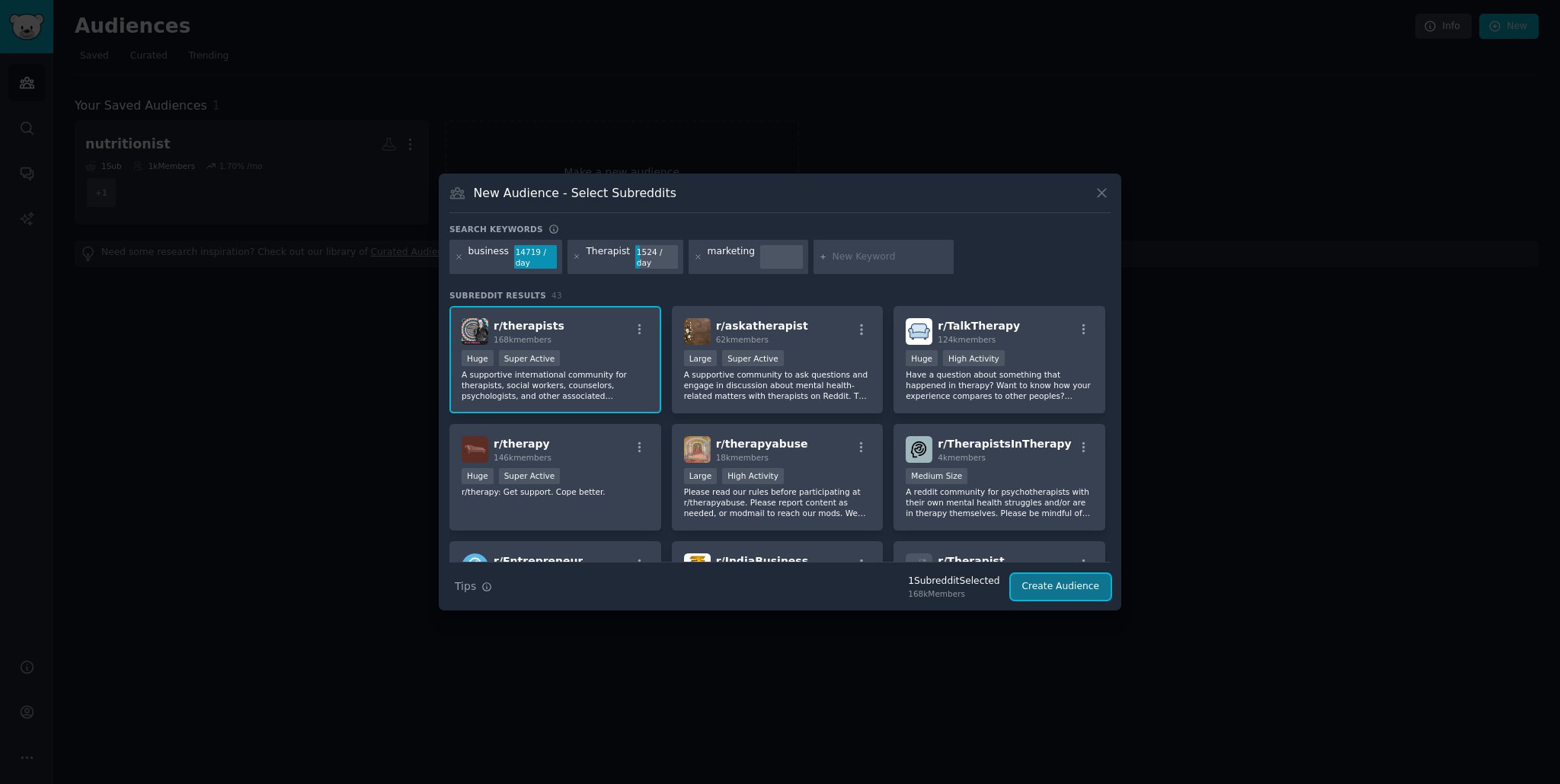
click at [1056, 593] on button "Create Audience" at bounding box center [1061, 587] width 100 height 26
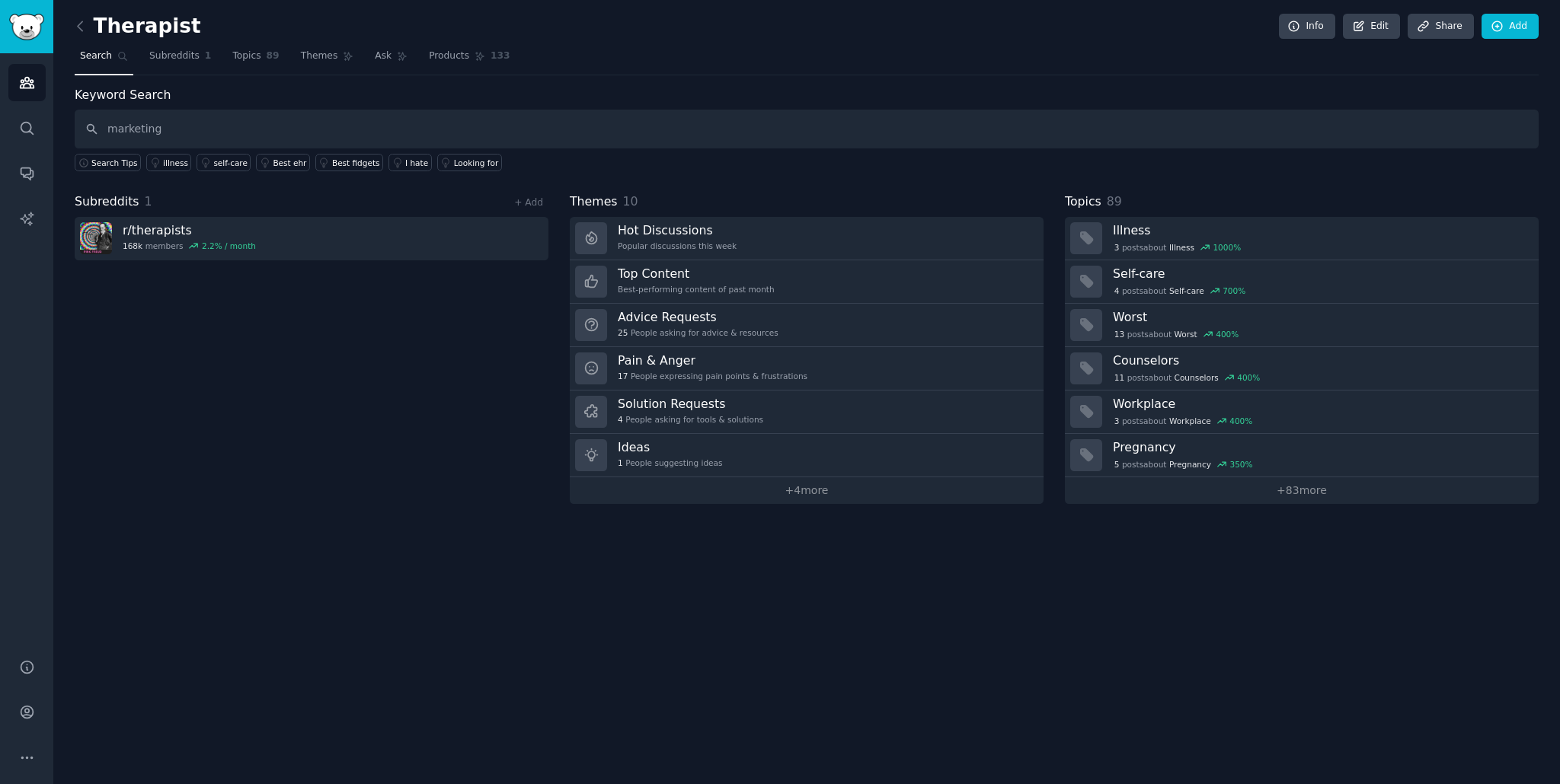
type input "marketing"
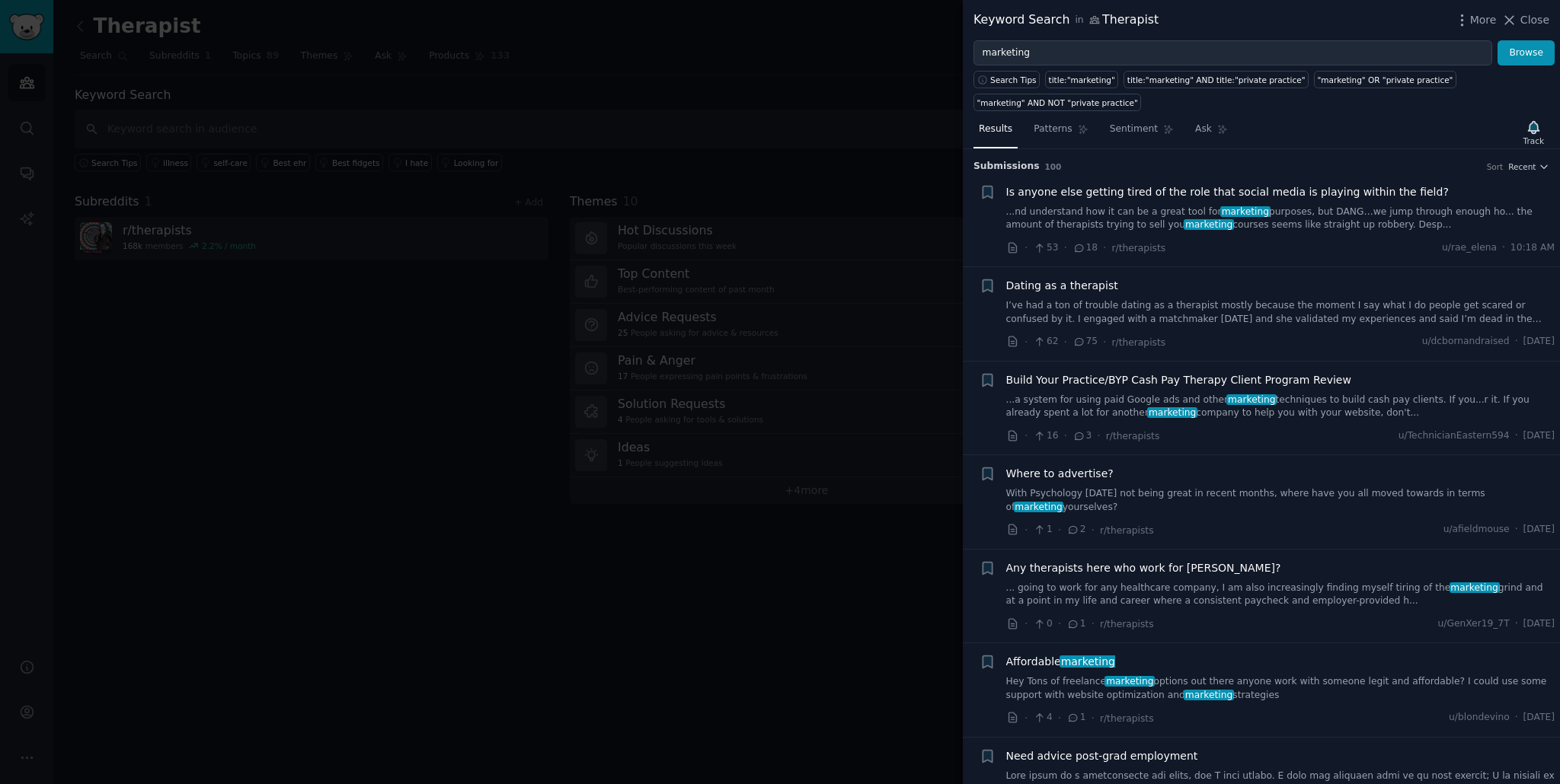
click at [1332, 216] on link "...nd understand how it can be a great tool for marketing purposes, but DANG…we…" at bounding box center [1280, 219] width 549 height 27
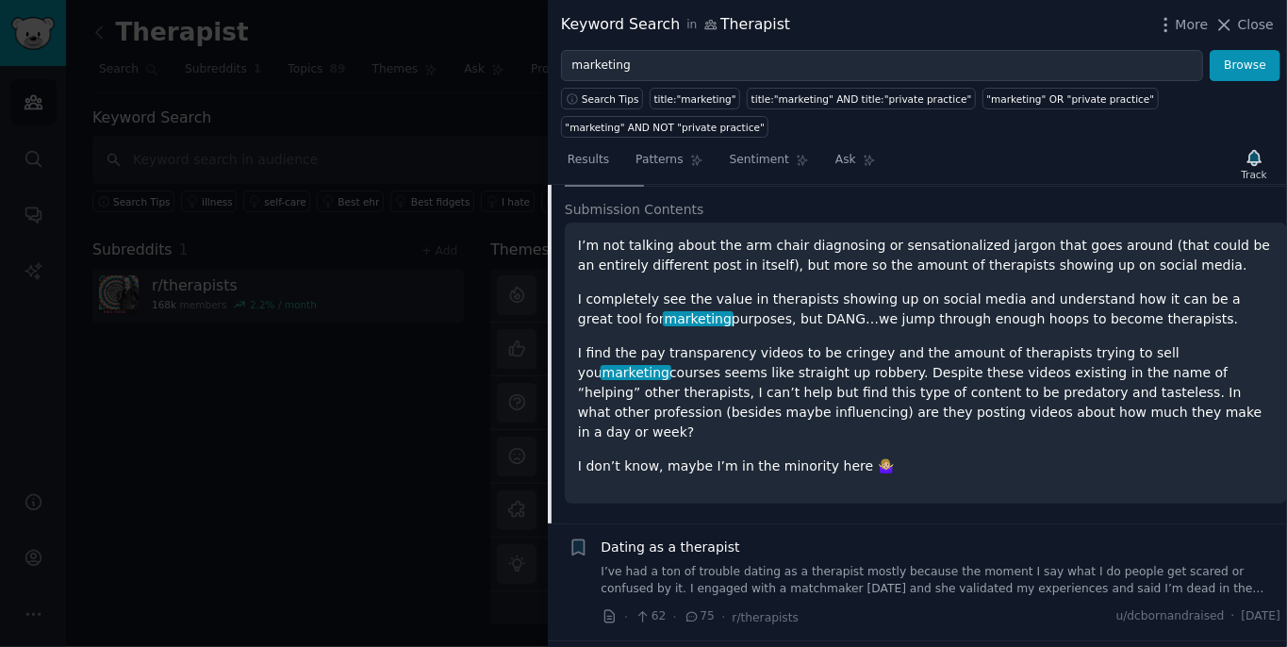
scroll to position [192, 0]
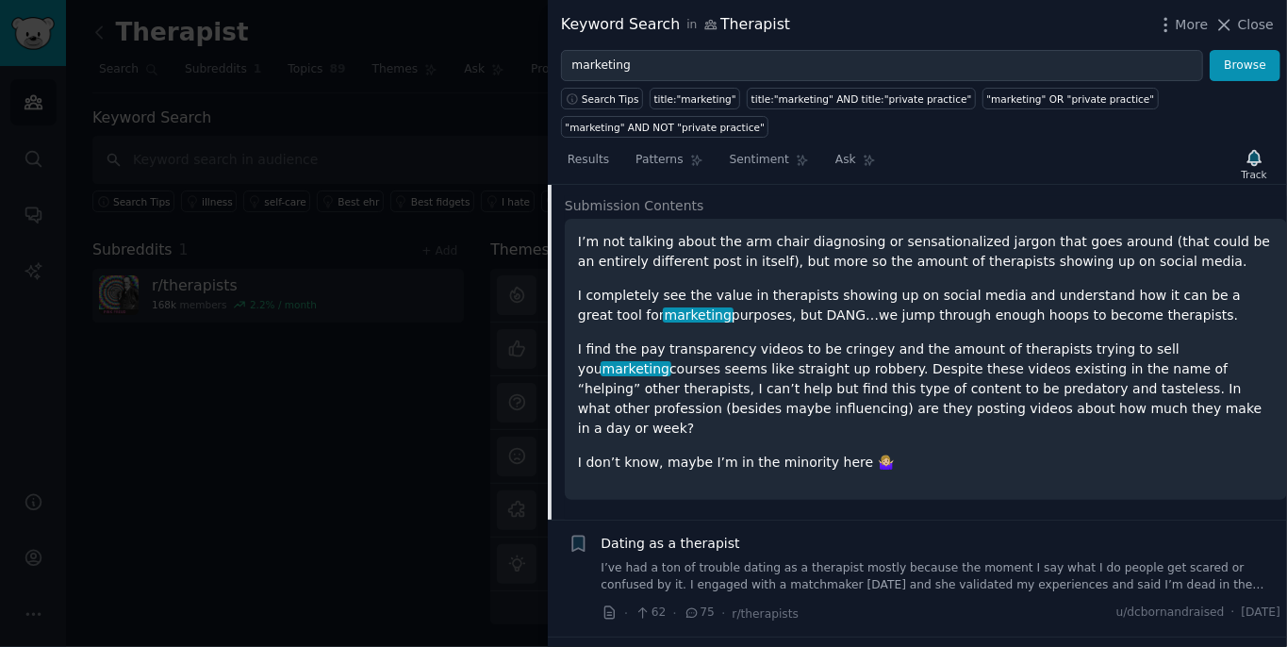
click at [926, 561] on link "I’ve had a ton of trouble dating as a therapist mostly because the moment I say…" at bounding box center [941, 576] width 680 height 33
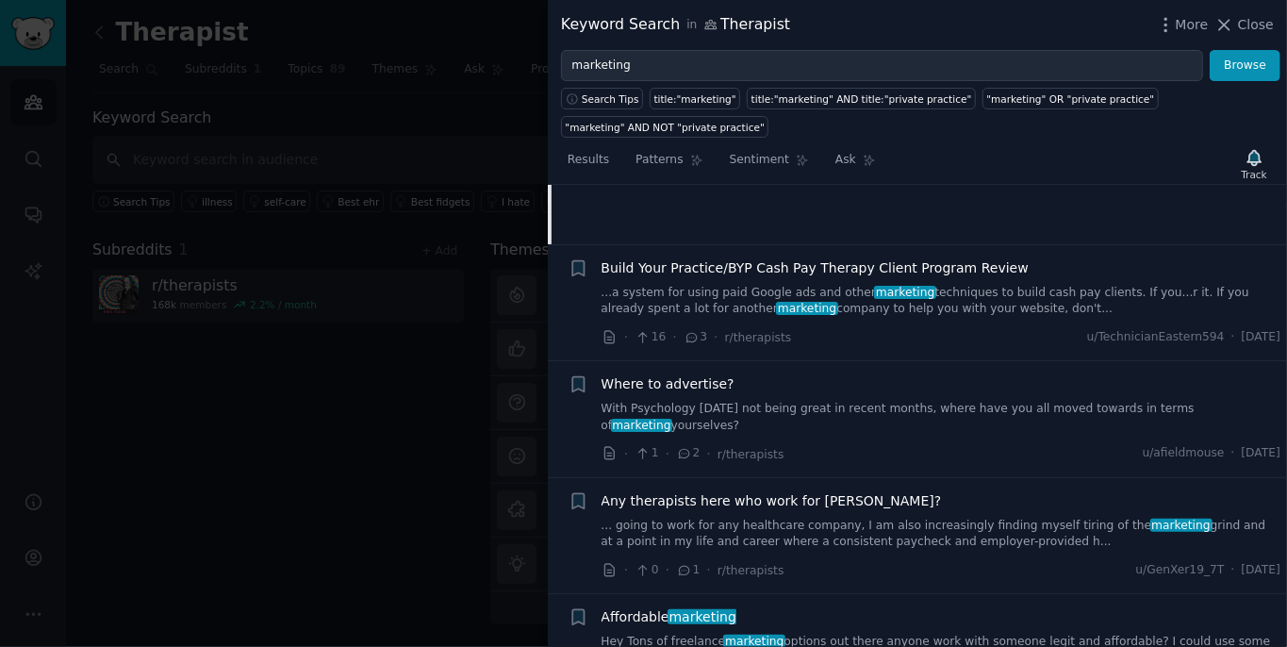
scroll to position [486, 0]
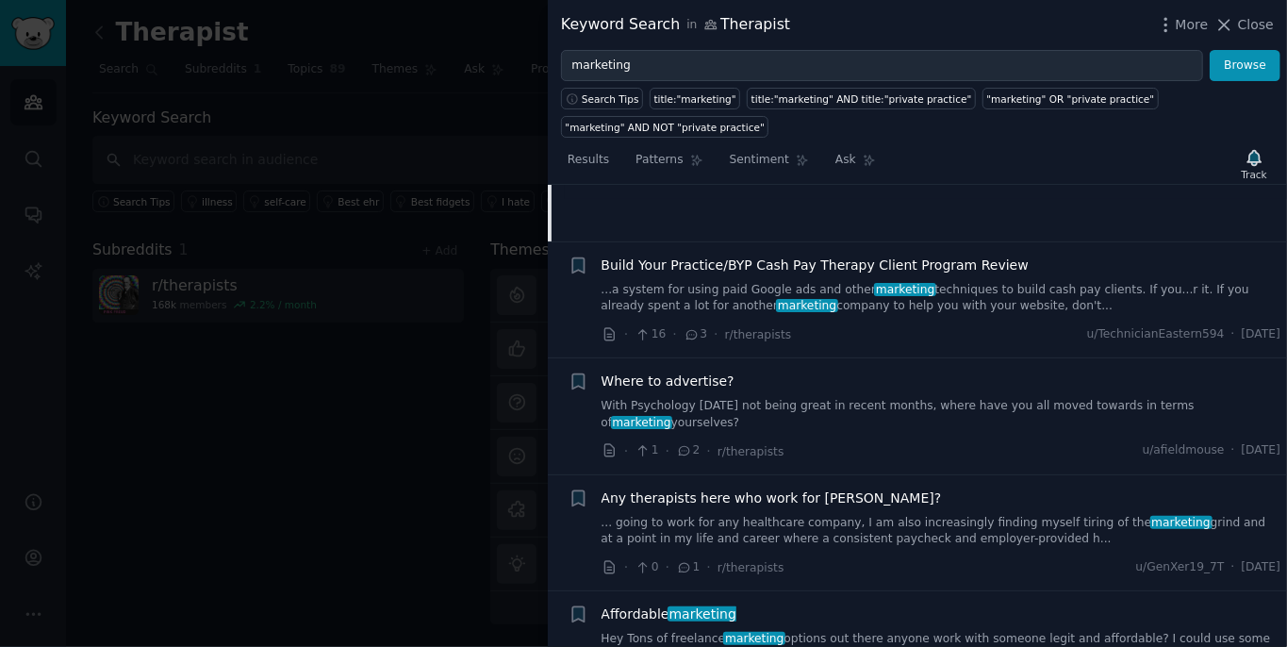
click at [975, 404] on link "With Psychology Today not being great in recent months, where have you all move…" at bounding box center [941, 414] width 680 height 33
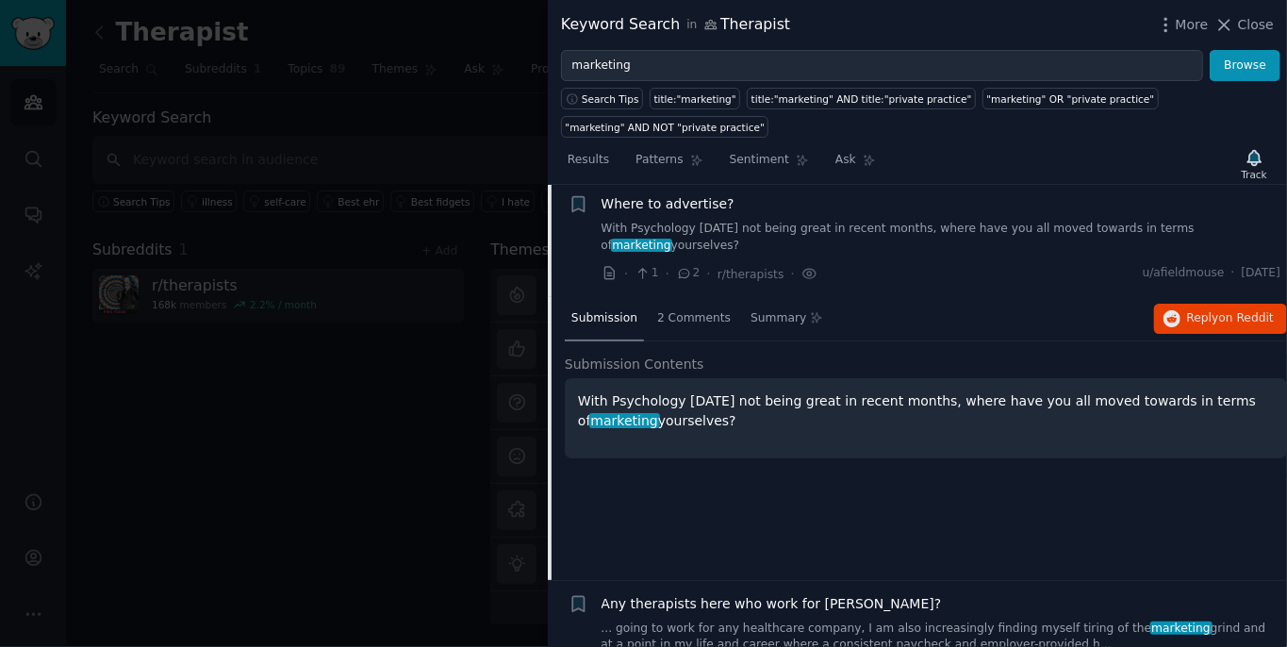
scroll to position [376, 0]
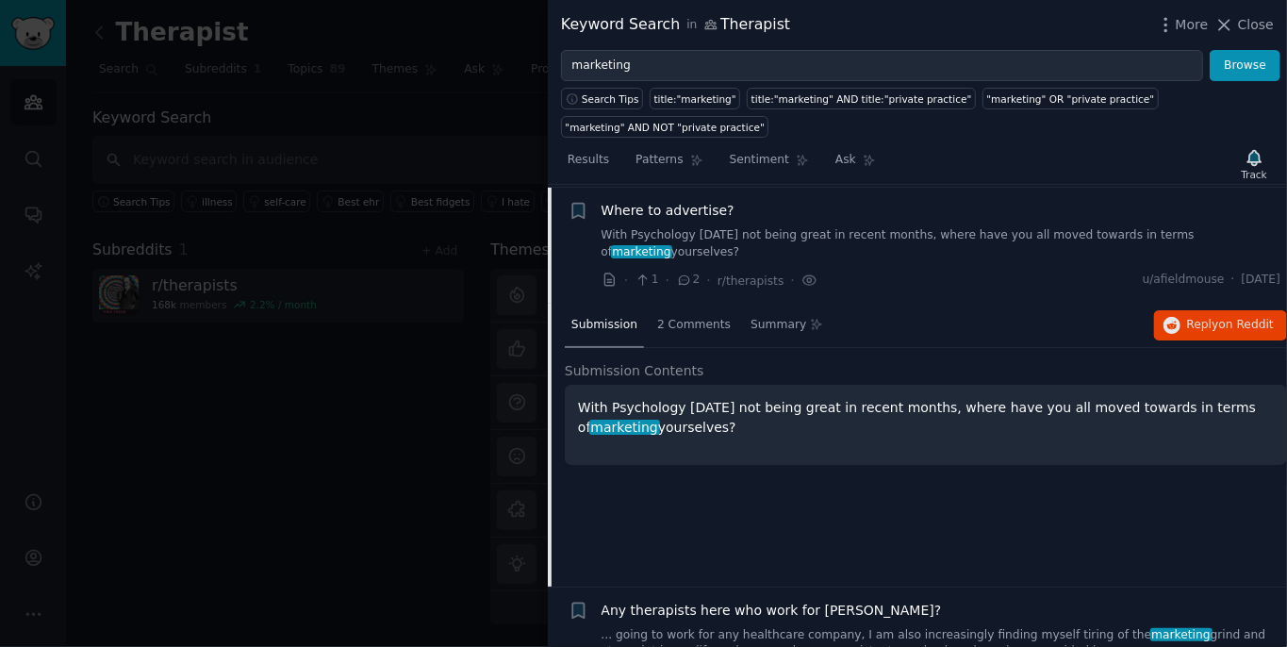
click at [903, 241] on link "With Psychology Today not being great in recent months, where have you all move…" at bounding box center [941, 243] width 680 height 33
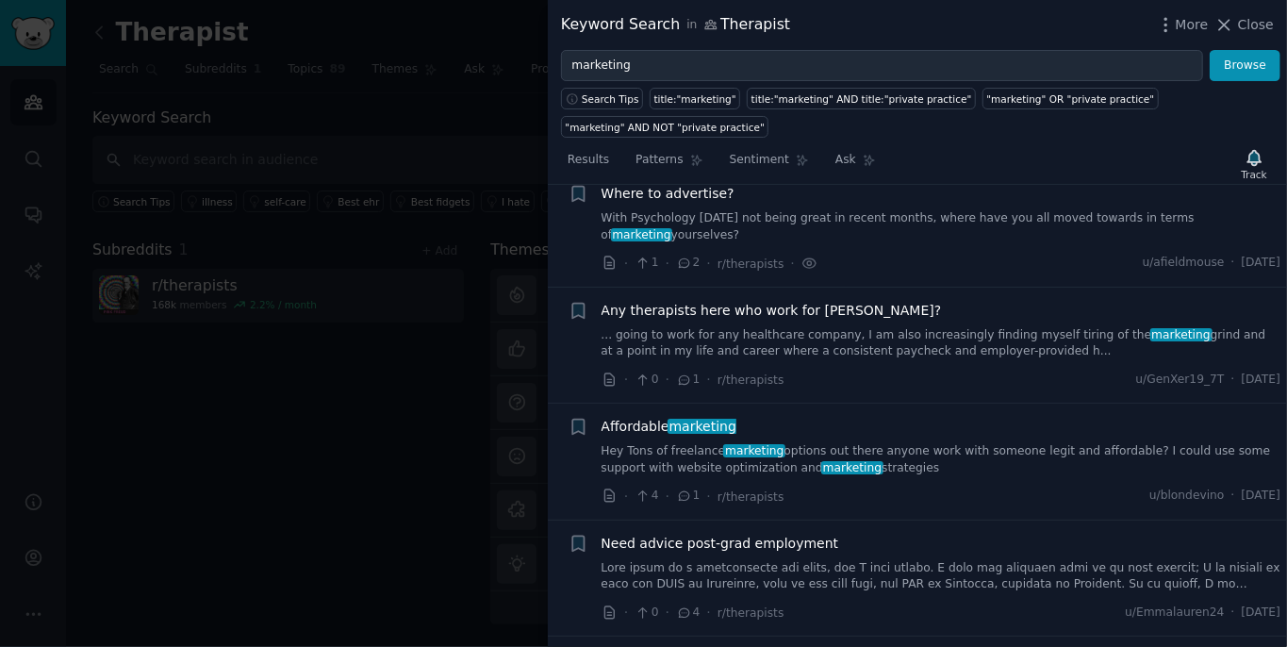
scroll to position [400, 0]
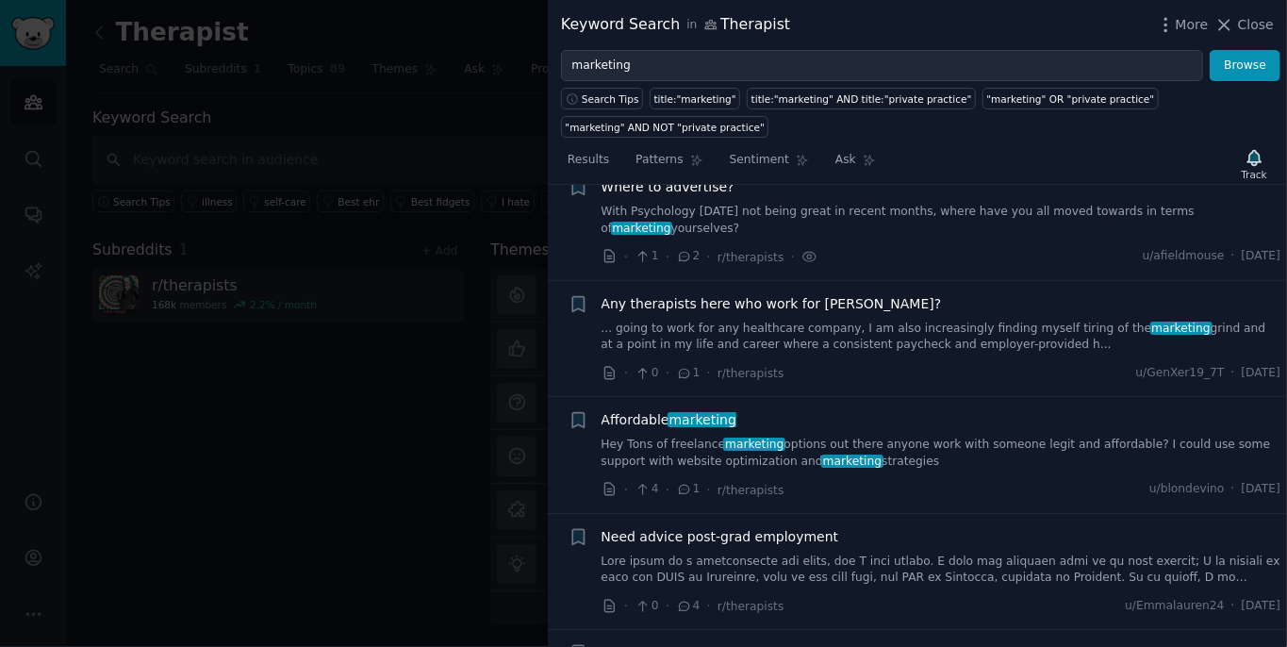
click at [784, 309] on span "Any therapists here who work for Sutter?" at bounding box center [771, 304] width 340 height 20
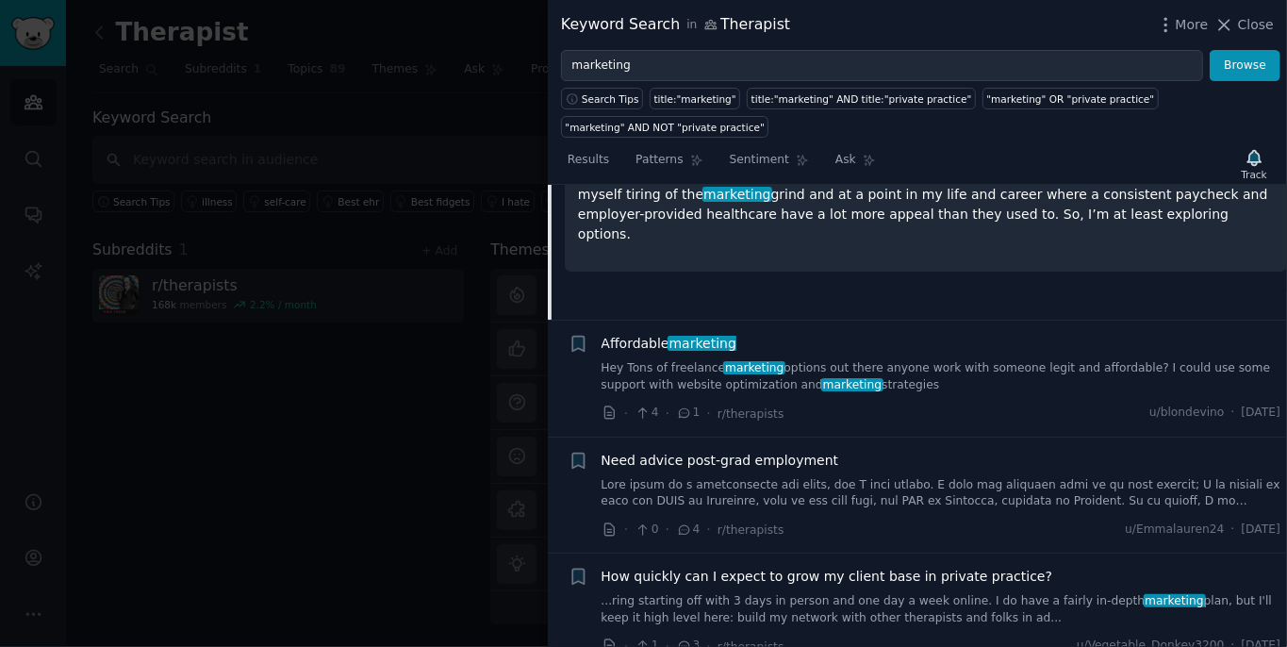
scroll to position [761, 0]
click at [983, 351] on div "Affordable marketing" at bounding box center [941, 342] width 680 height 20
click at [971, 370] on link "Hey Tons of freelance marketing options out there anyone work with someone legi…" at bounding box center [941, 374] width 680 height 33
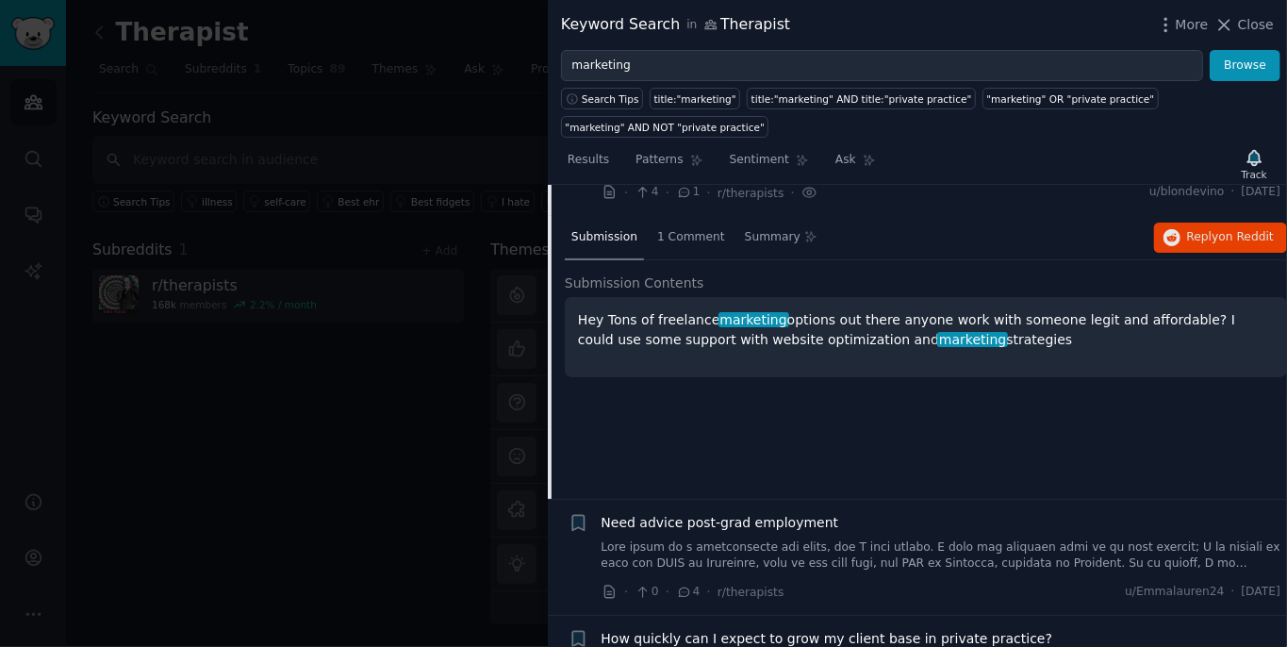
scroll to position [766, 0]
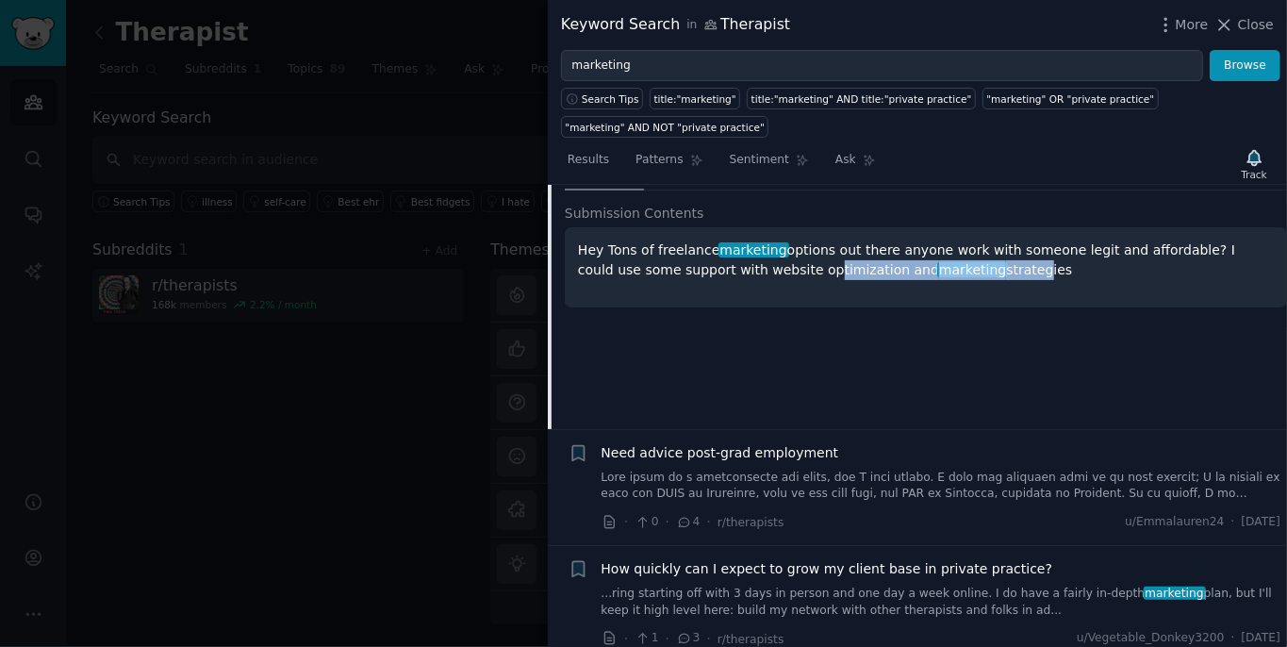
drag, startPoint x: 761, startPoint y: 268, endPoint x: 947, endPoint y: 264, distance: 186.7
click at [947, 264] on p "Hey Tons of freelance marketing options out there anyone work with someone legi…" at bounding box center [926, 260] width 696 height 40
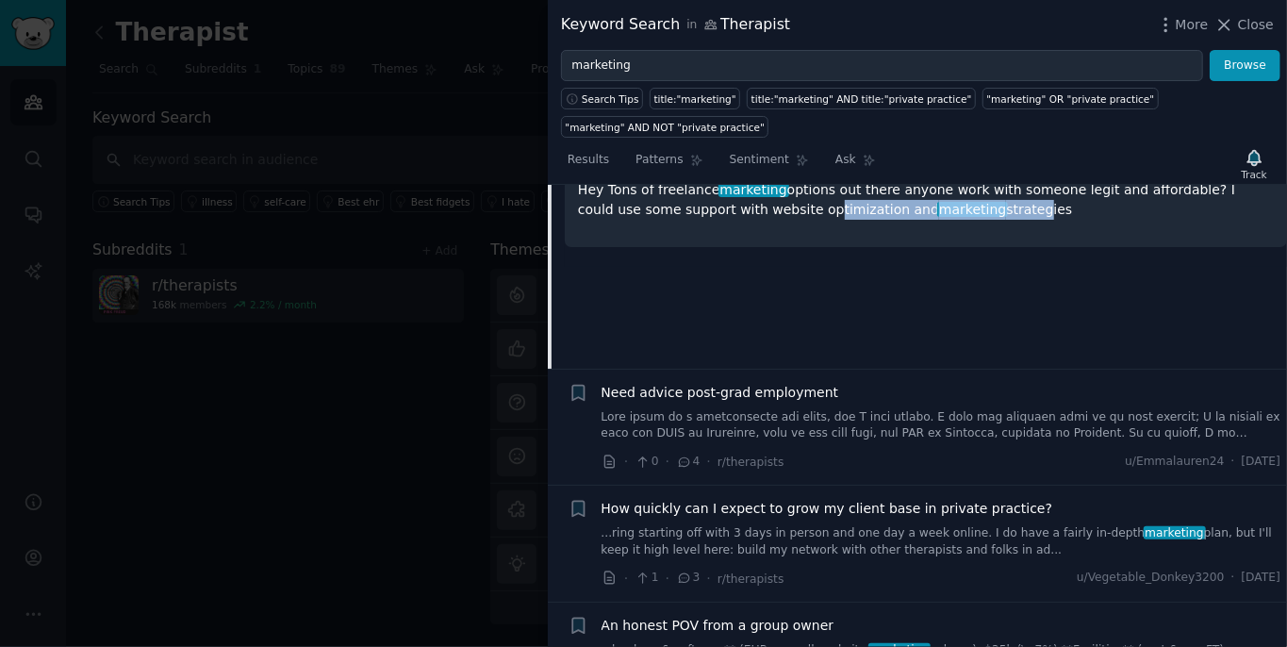
scroll to position [828, 0]
click at [860, 419] on link at bounding box center [941, 424] width 680 height 33
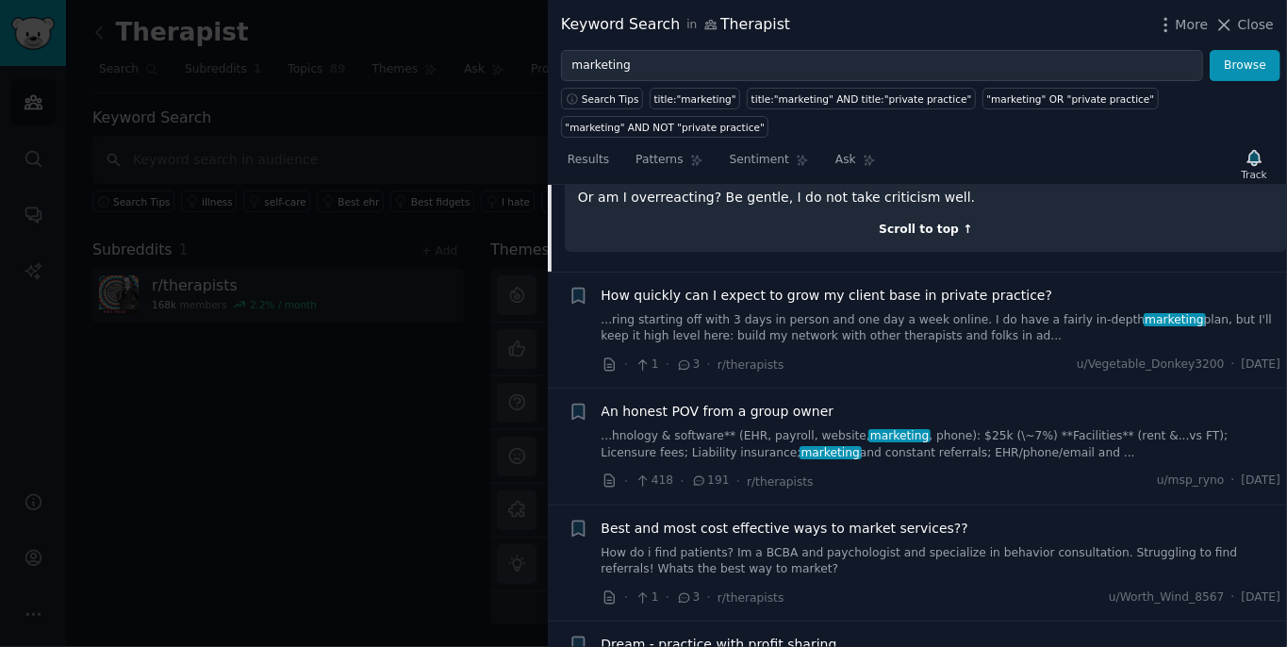
scroll to position [1344, 0]
click at [926, 284] on span "How quickly can I expect to grow my client base in private practice?" at bounding box center [827, 294] width 452 height 20
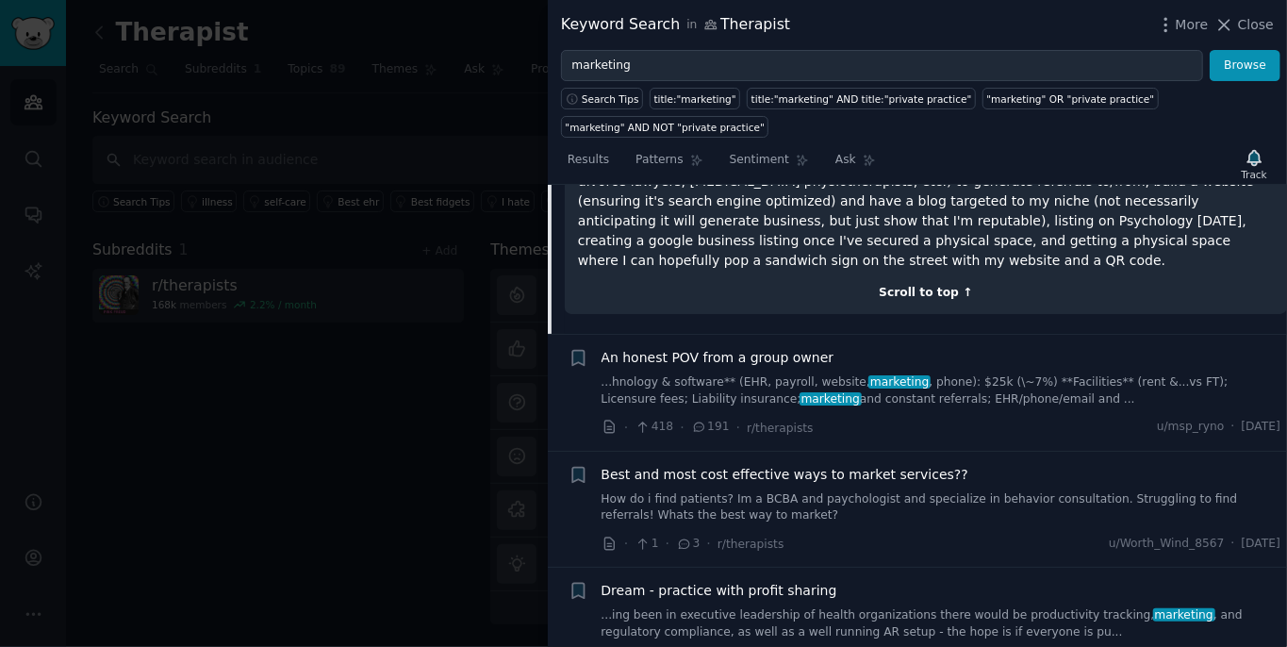
scroll to position [1461, 0]
click at [979, 374] on link "...hnology & software** (EHR, payroll, website, marketing , phone): $25k (\~7%)…" at bounding box center [941, 390] width 680 height 33
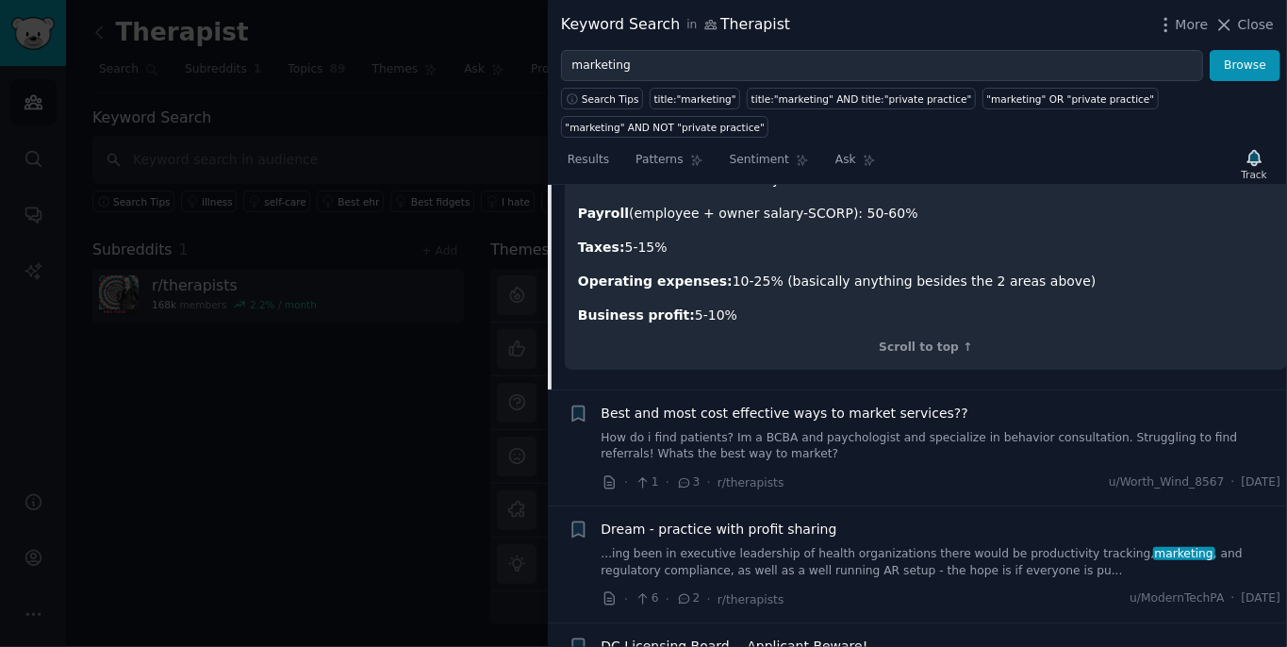
scroll to position [2689, 0]
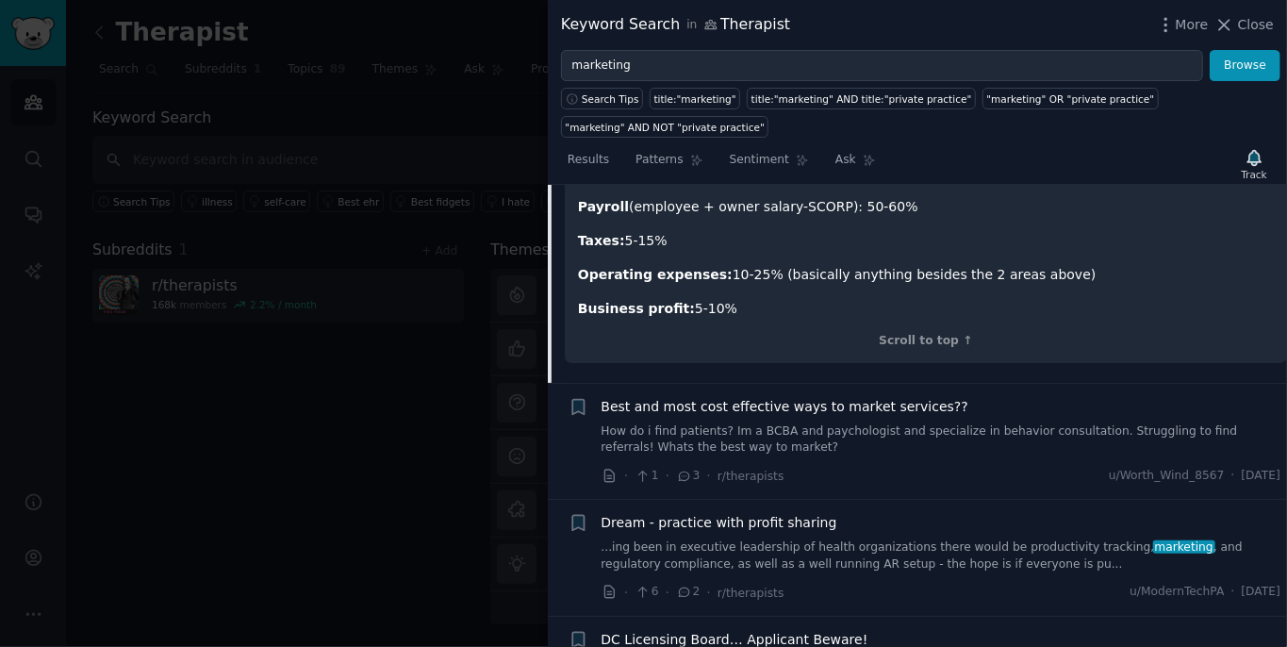
click at [1031, 398] on div "Best and most cost effective ways to market services?? How do i find patients? …" at bounding box center [941, 442] width 680 height 90
click at [1027, 423] on link "How do i find patients? Im a BCBA and paychologist and specialize in behavior c…" at bounding box center [941, 439] width 680 height 33
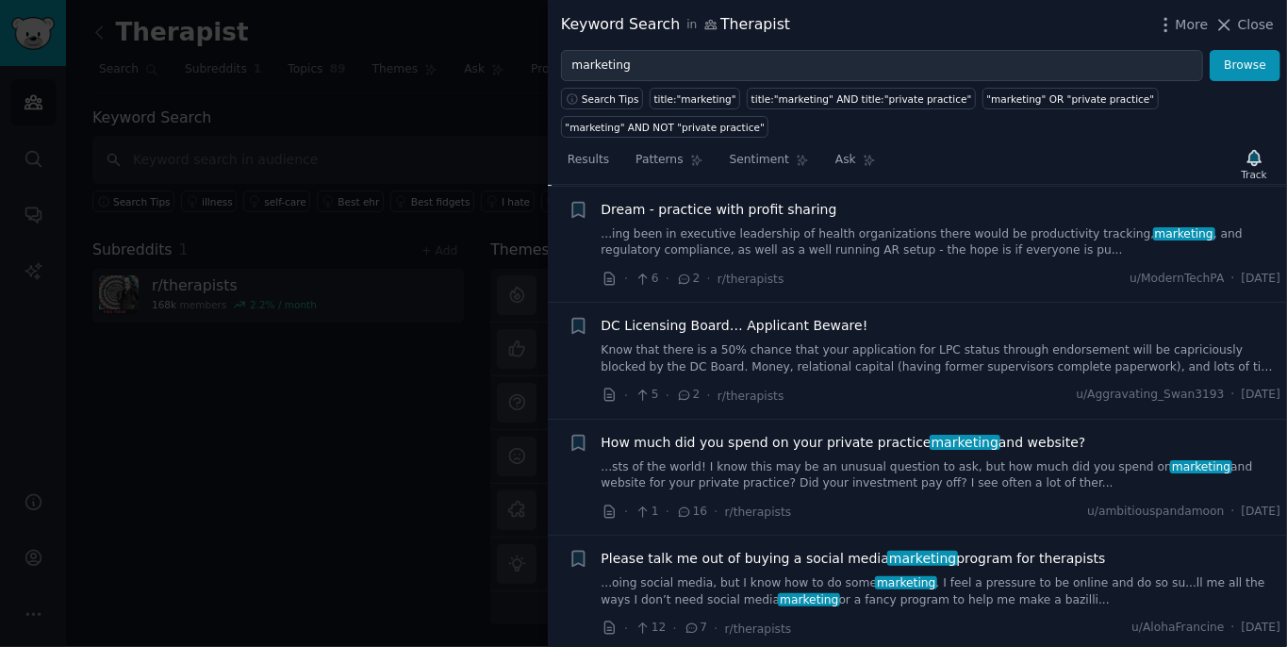
scroll to position [1475, 0]
click at [847, 469] on link "...sts of the world! I know this may be an unusual question to ask, but how muc…" at bounding box center [941, 475] width 680 height 33
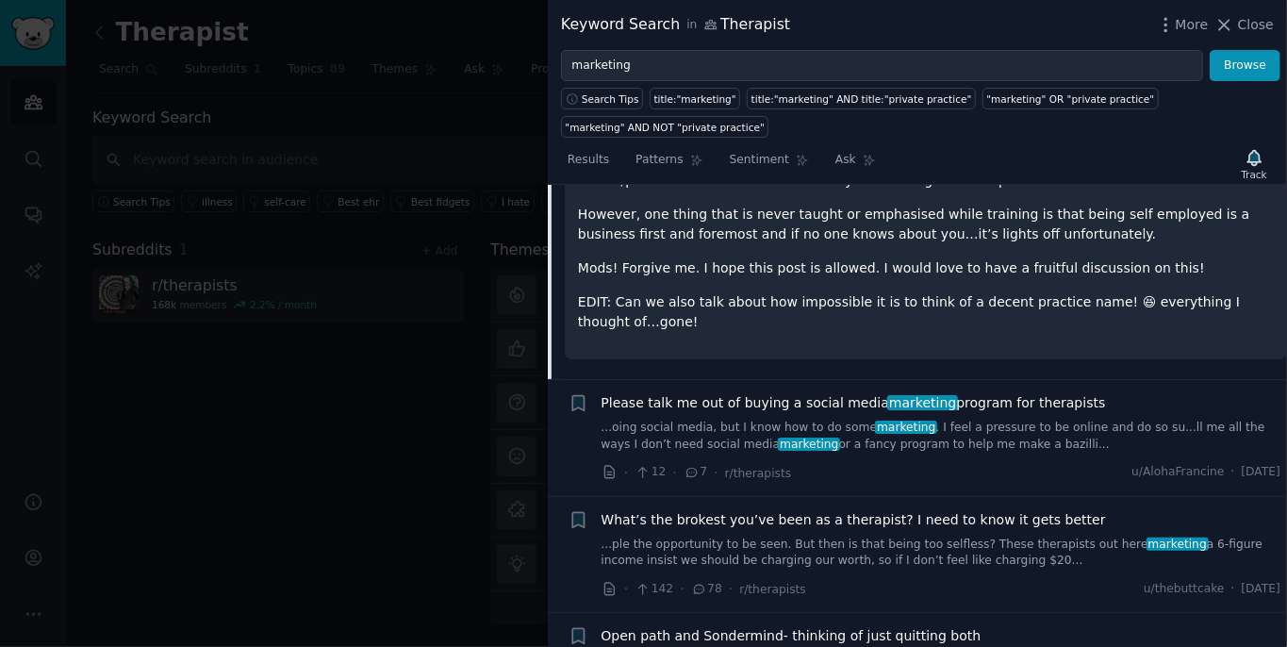
scroll to position [1731, 0]
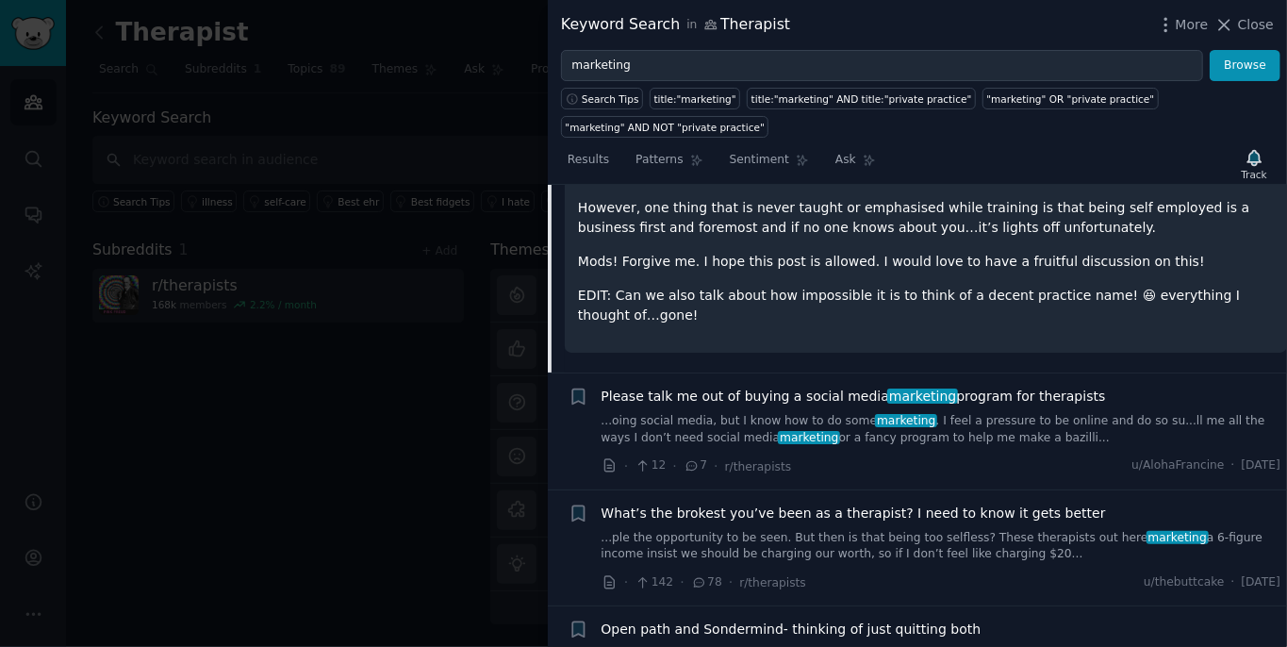
click at [951, 402] on span "Please talk me out of buying a social media marketing program for therapists" at bounding box center [853, 397] width 504 height 20
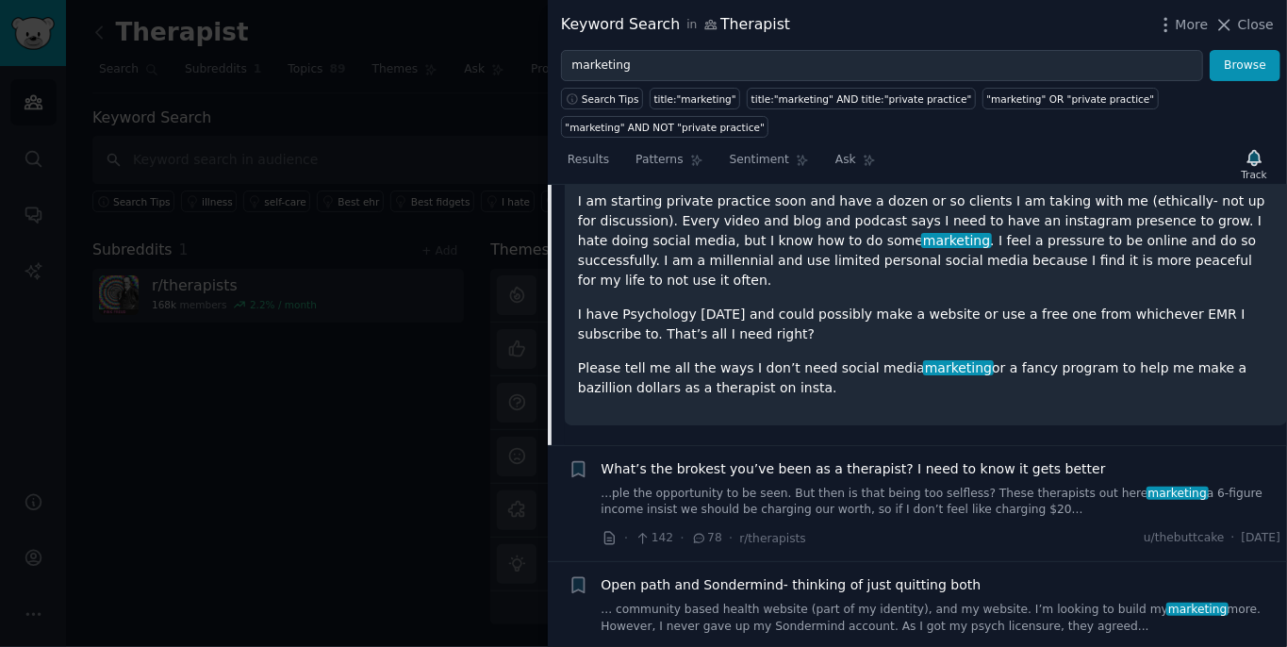
scroll to position [1742, 0]
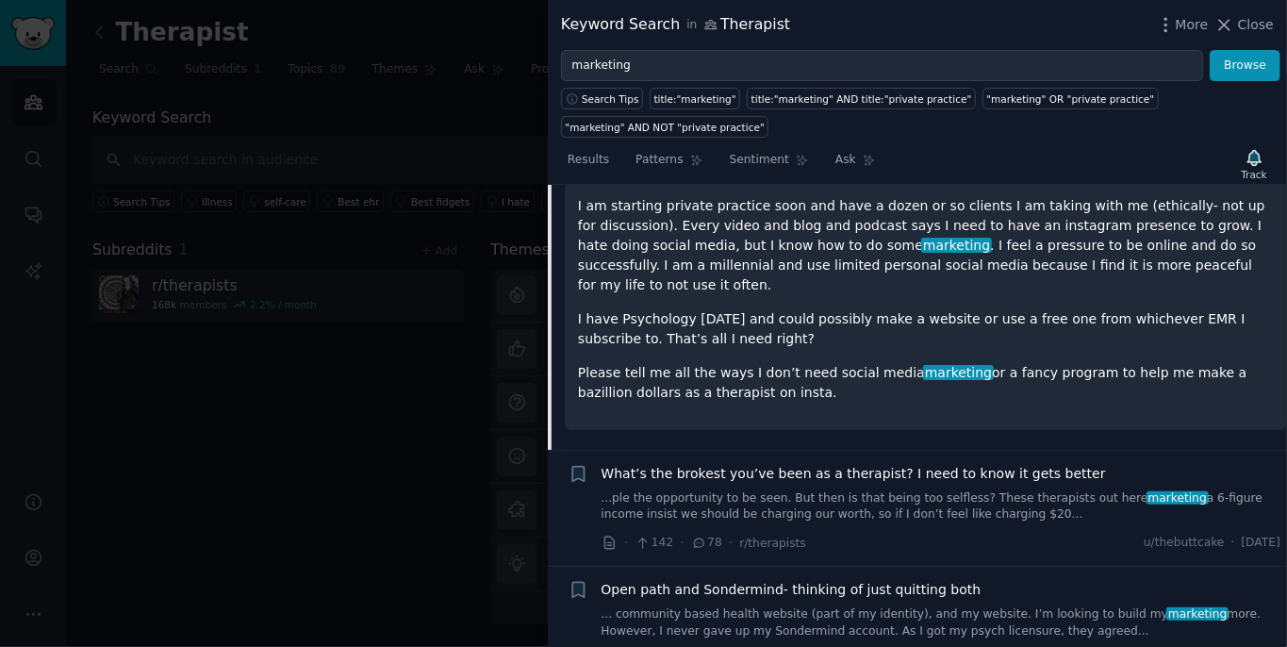
click at [867, 468] on div "What’s the brokest you’ve been as a therapist? I need to know it gets better ..…" at bounding box center [941, 493] width 680 height 59
click at [879, 464] on span "What’s the brokest you’ve been as a therapist? I need to know it gets better" at bounding box center [853, 474] width 504 height 20
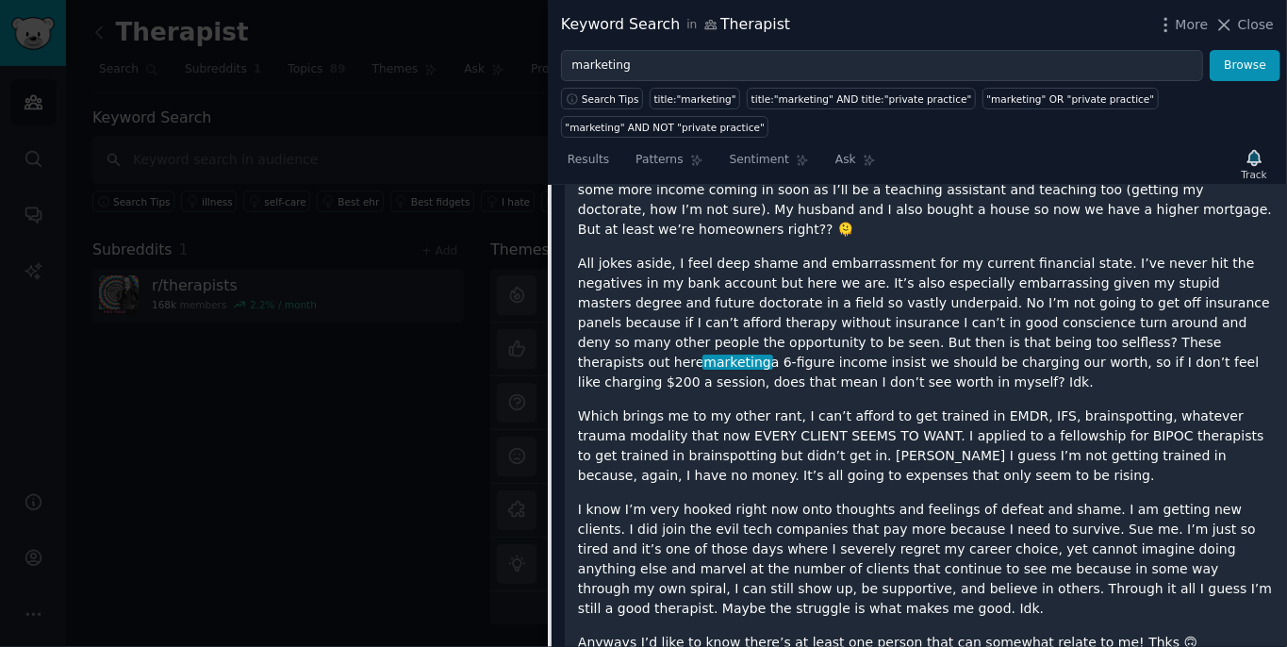
scroll to position [1921, 0]
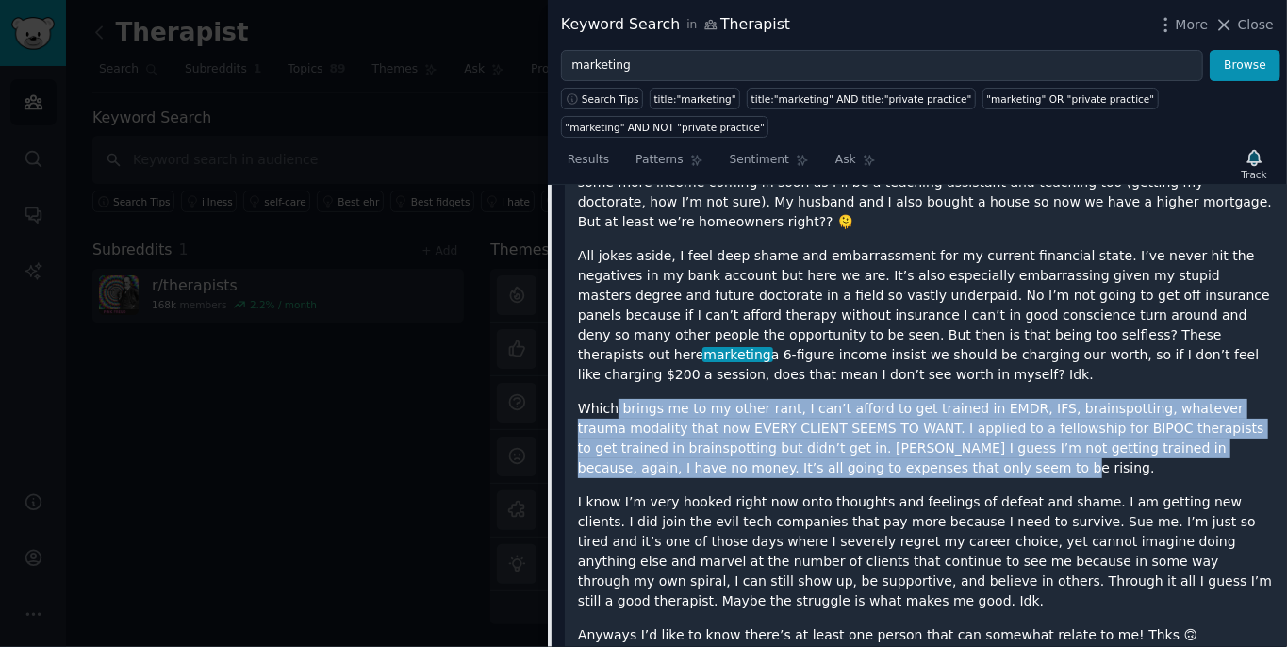
drag, startPoint x: 683, startPoint y: 390, endPoint x: 1206, endPoint y: 448, distance: 526.3
click at [1206, 448] on p "Which brings me to my other rant, I can’t afford to get trained in EMDR, IFS, b…" at bounding box center [926, 438] width 696 height 79
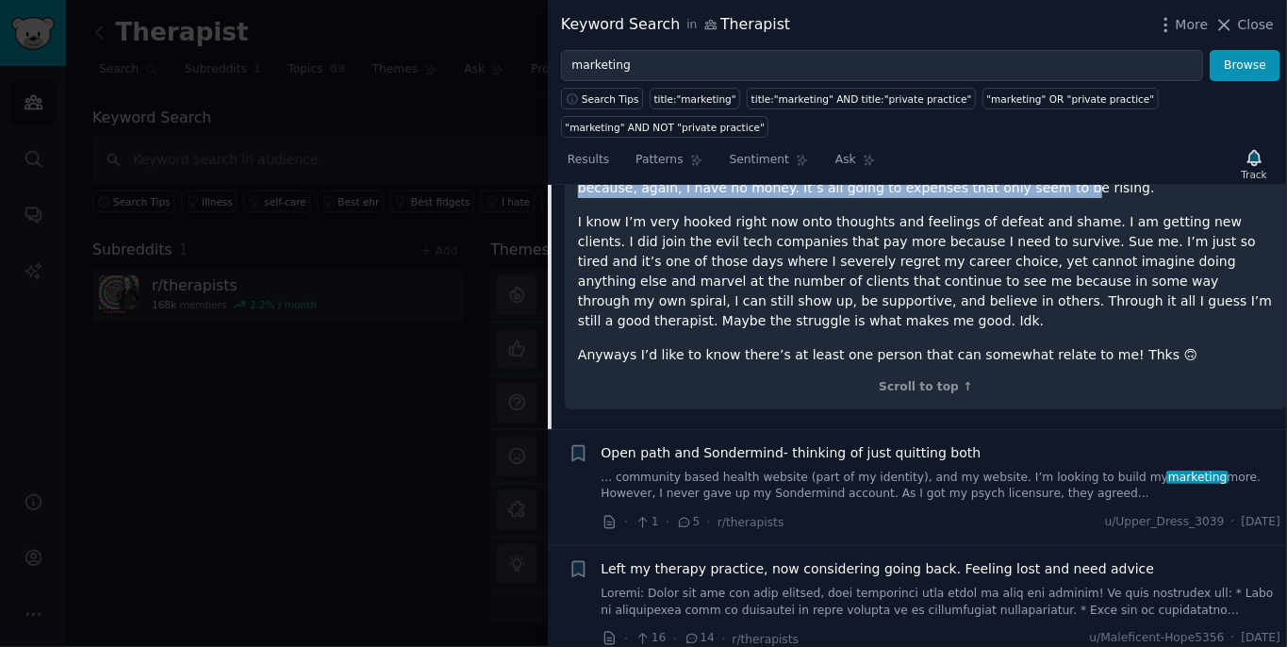
scroll to position [2203, 0]
click at [885, 441] on span "Open path and Sondermind- thinking of just quitting both" at bounding box center [791, 451] width 380 height 20
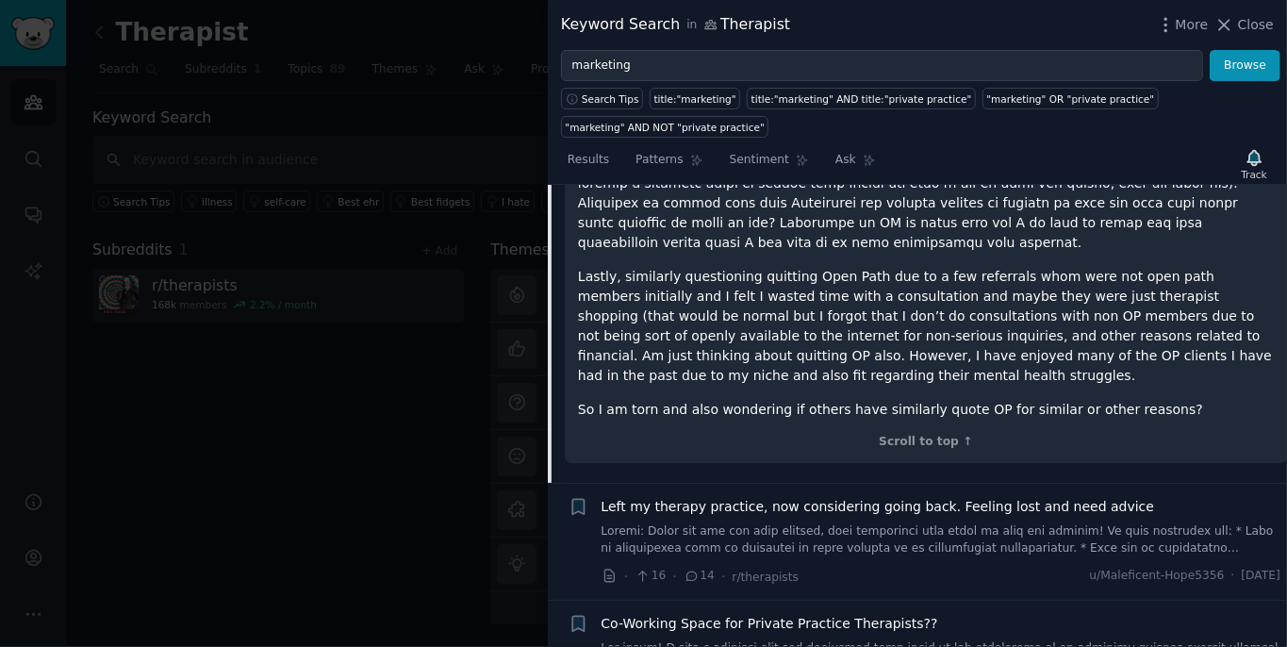
scroll to position [2261, 0]
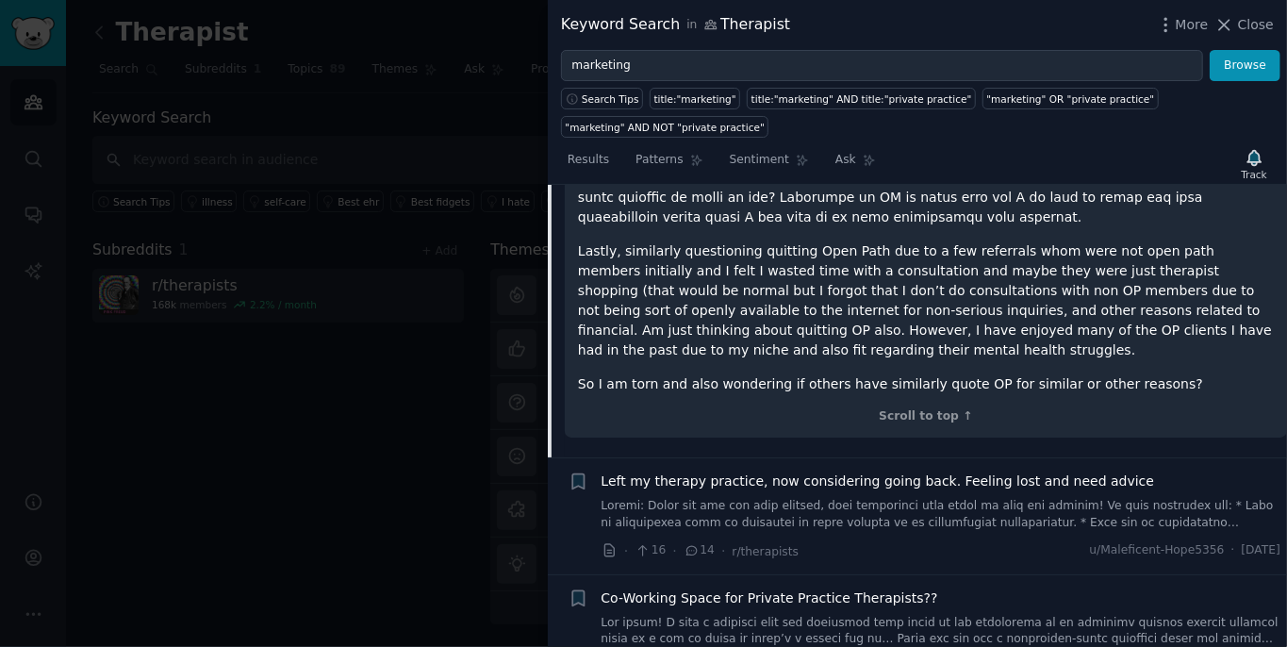
click at [989, 498] on link at bounding box center [941, 514] width 680 height 33
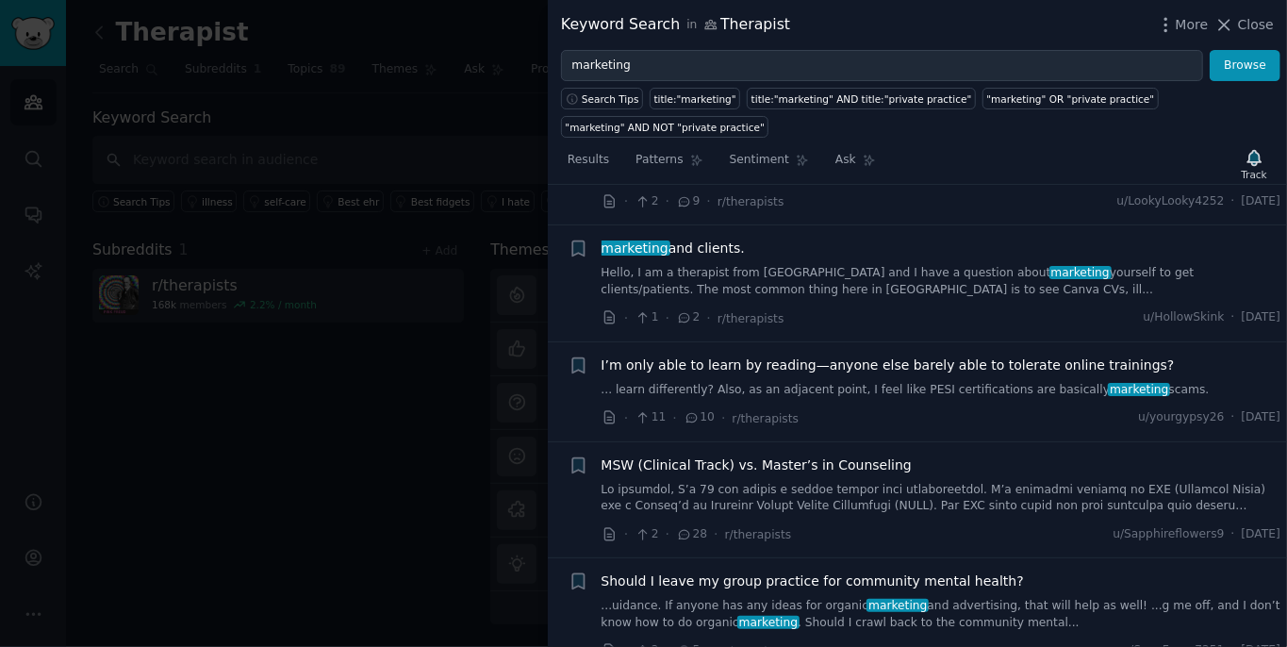
scroll to position [3782, 0]
drag, startPoint x: 1232, startPoint y: 27, endPoint x: 1252, endPoint y: 25, distance: 19.9
click at [1233, 27] on icon at bounding box center [1224, 25] width 20 height 20
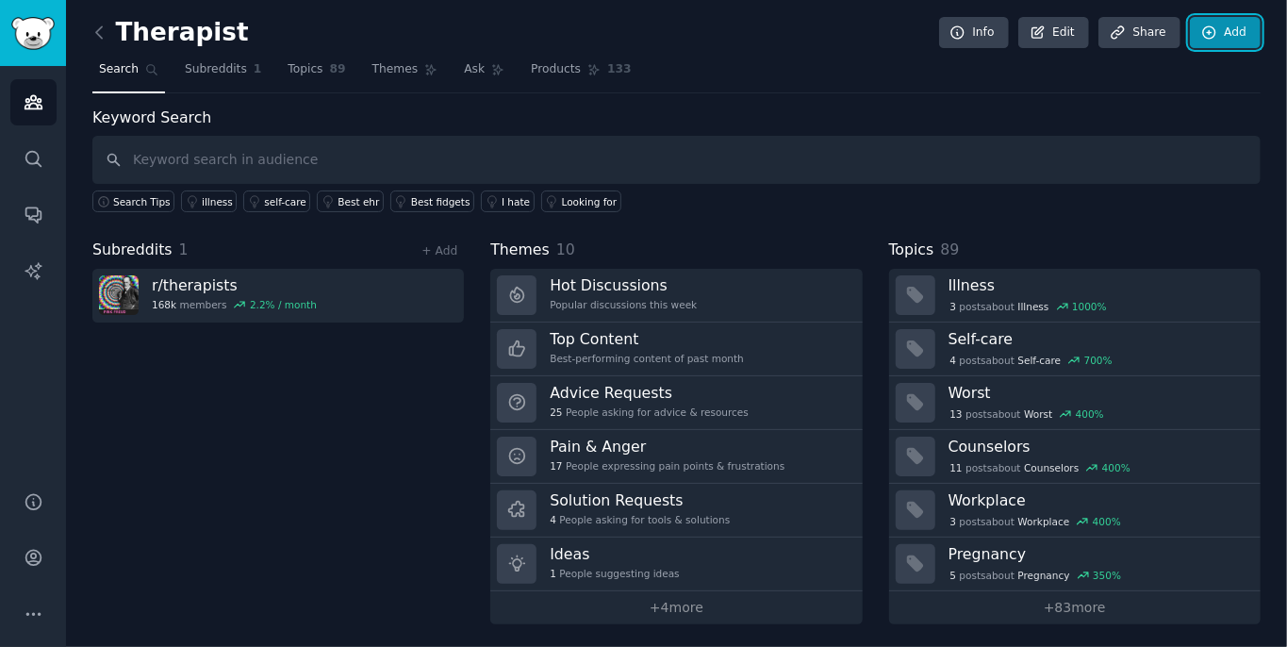
click at [1252, 25] on link "Add" at bounding box center [1225, 33] width 71 height 32
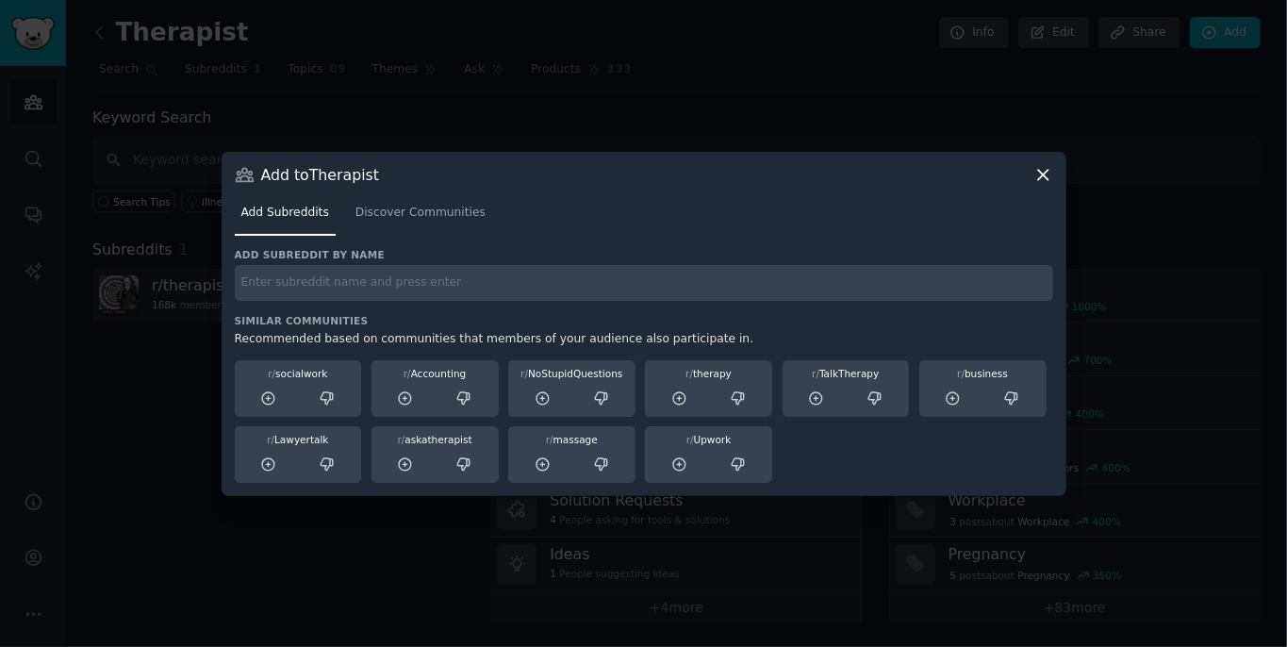
drag, startPoint x: 678, startPoint y: 108, endPoint x: 712, endPoint y: 107, distance: 34.0
click at [683, 108] on div at bounding box center [643, 323] width 1287 height 647
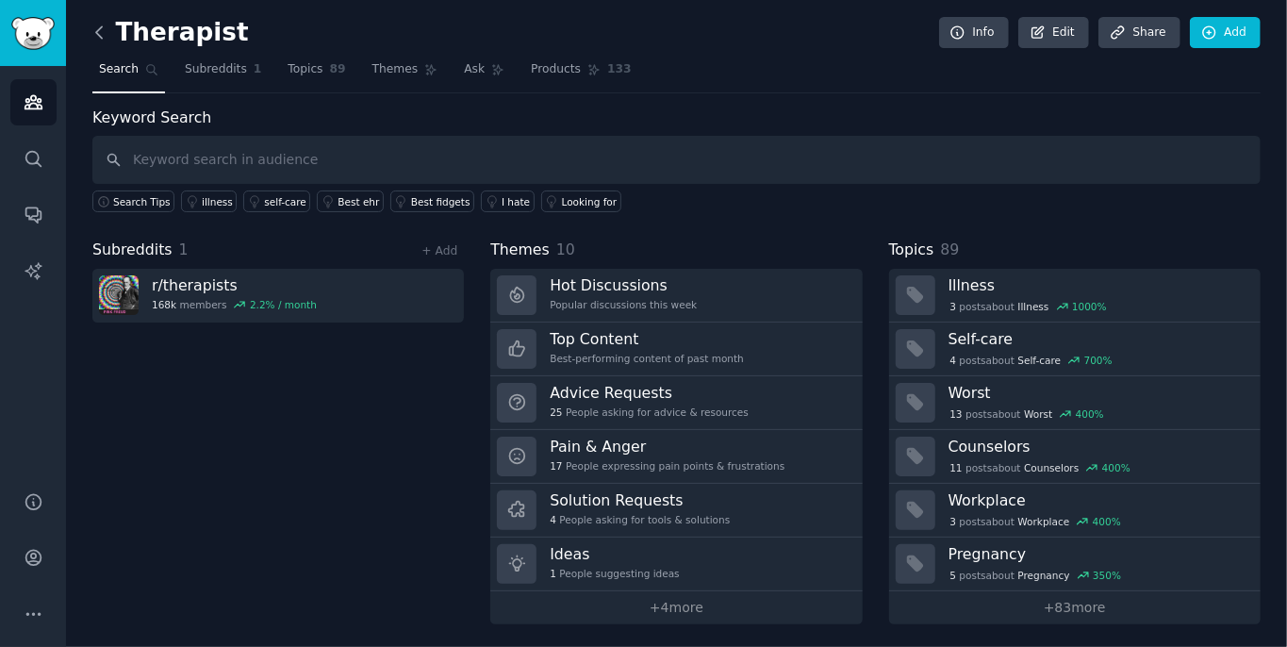
click at [108, 29] on icon at bounding box center [100, 33] width 20 height 20
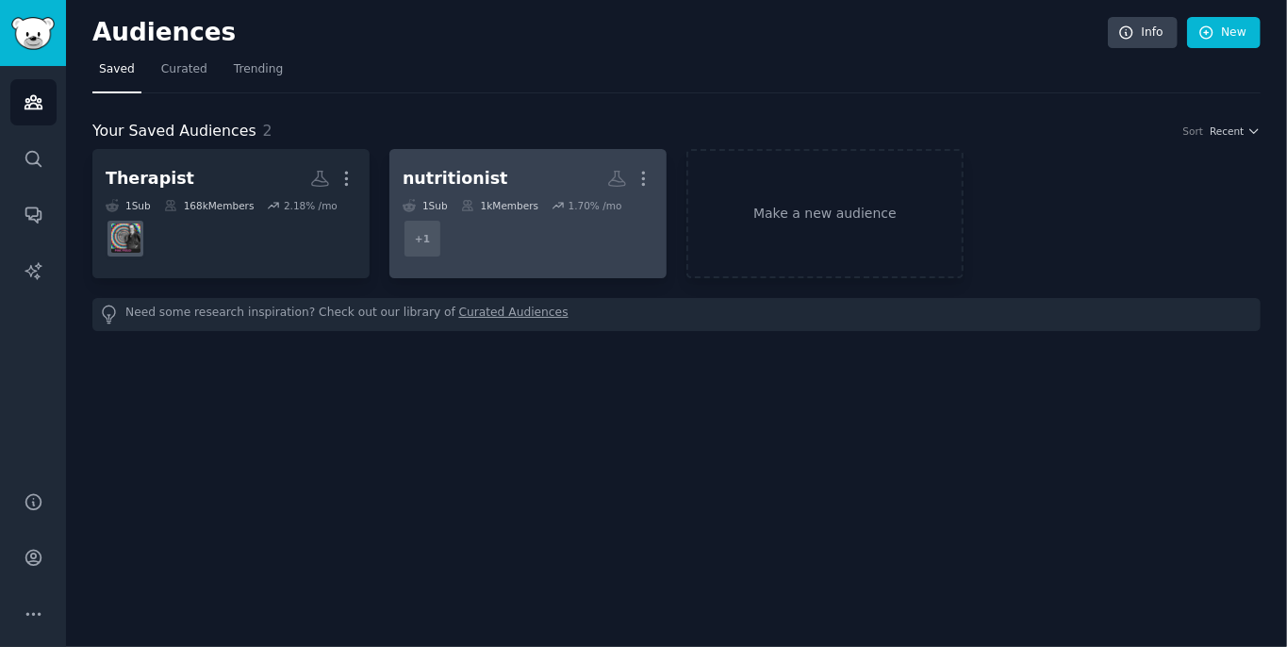
click at [532, 248] on dd "r/Nutritionist + 1" at bounding box center [528, 238] width 251 height 53
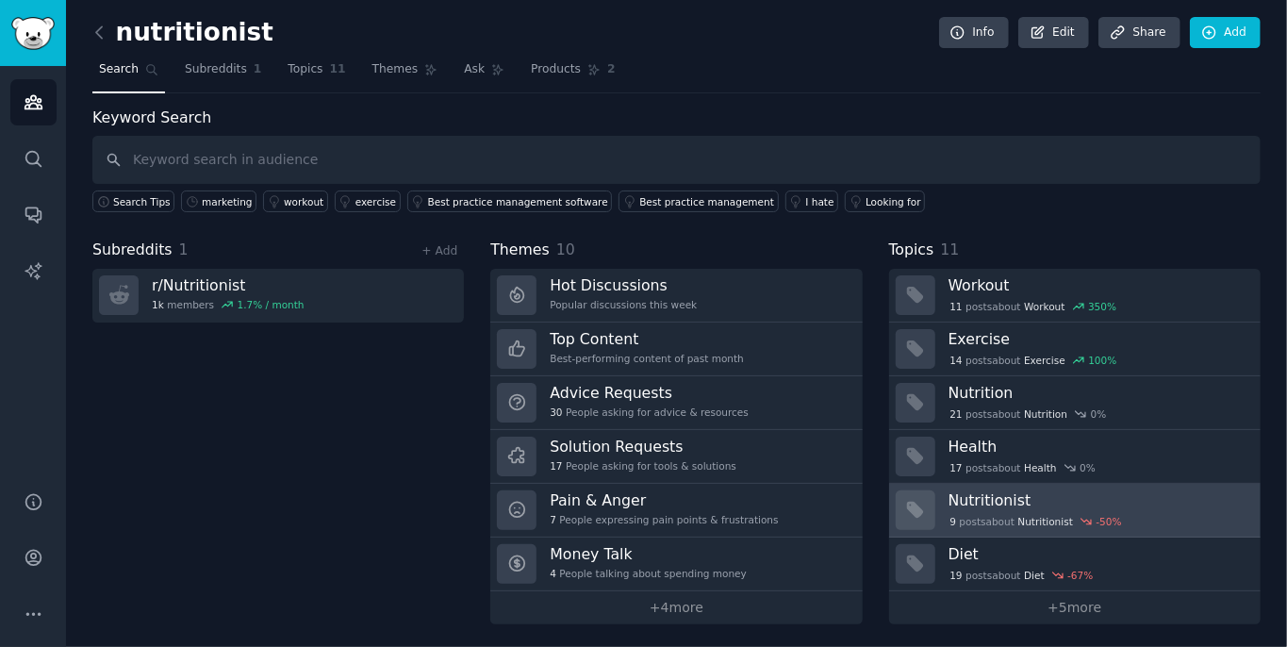
scroll to position [3, 0]
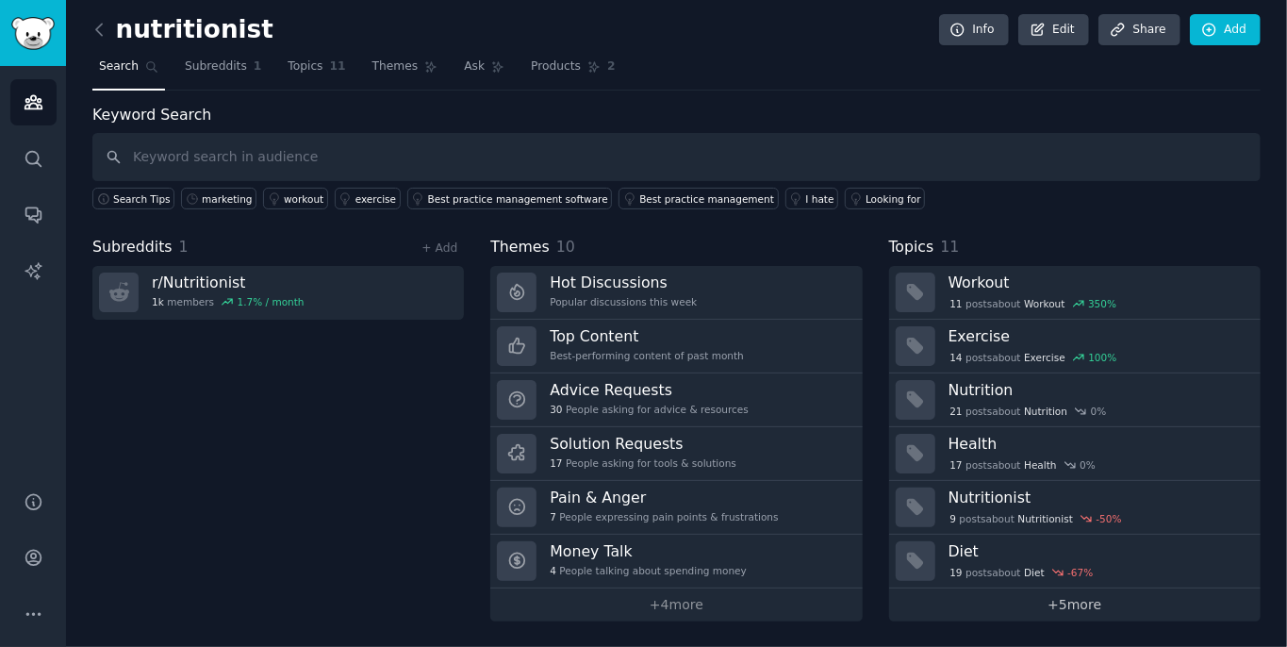
click at [1063, 604] on link "+ 5 more" at bounding box center [1074, 604] width 371 height 33
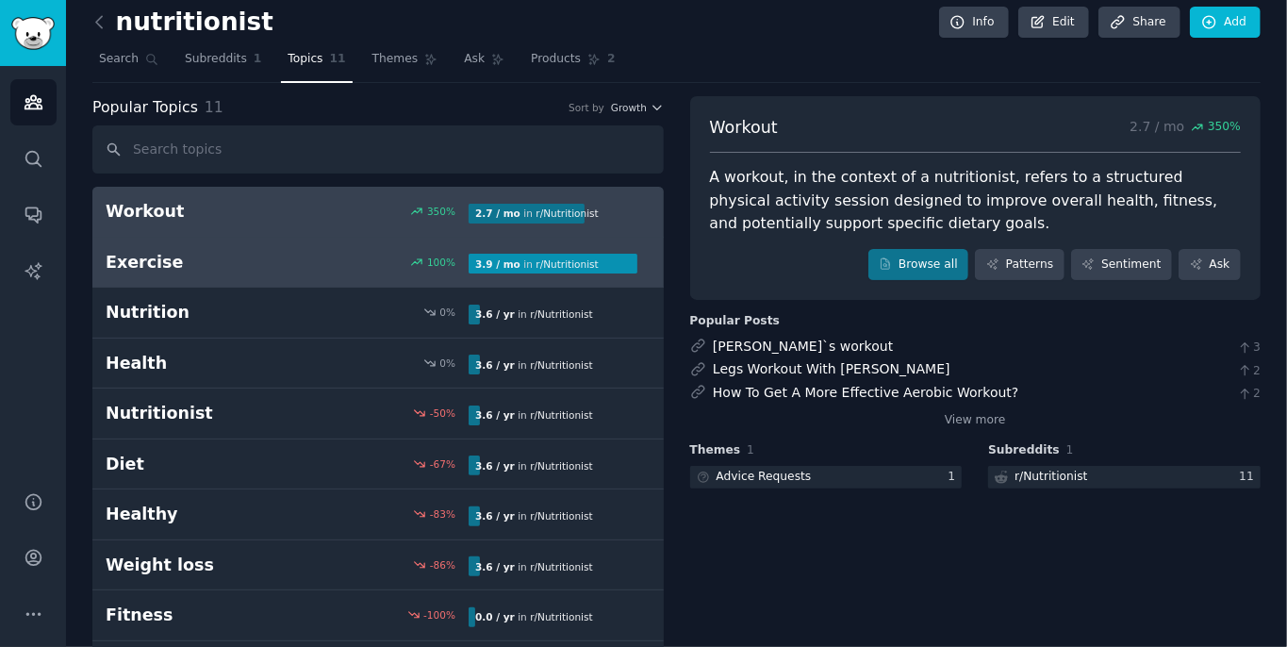
scroll to position [9, 0]
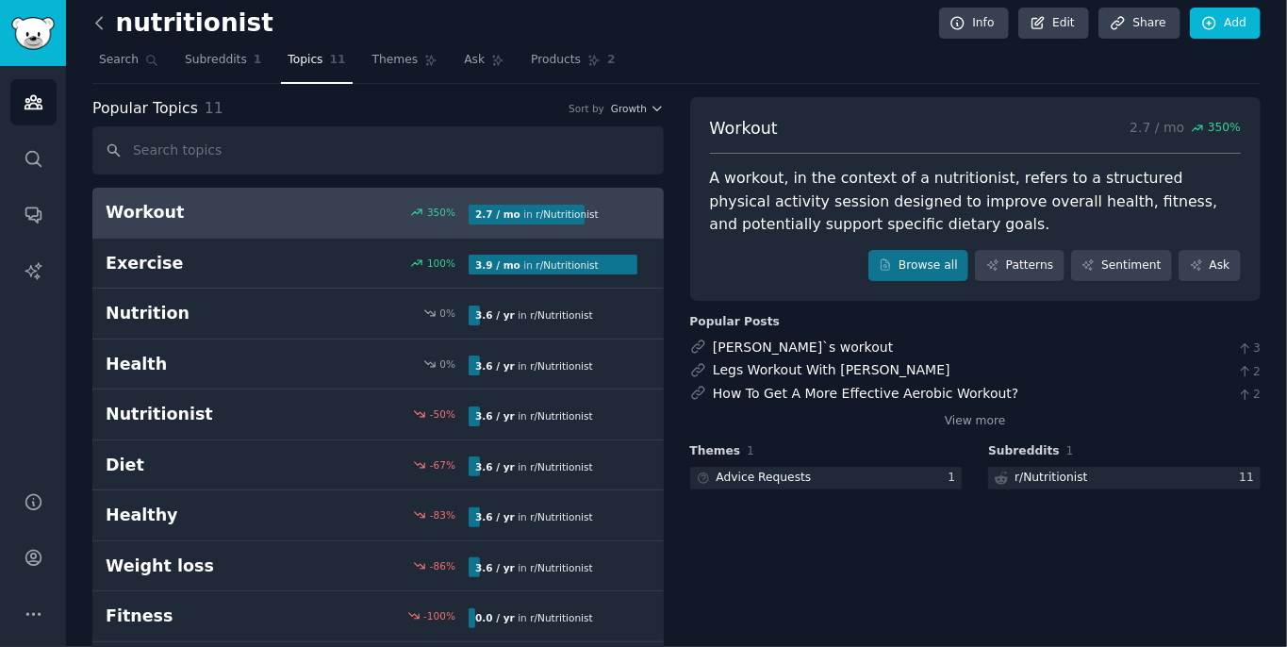
click at [98, 21] on icon at bounding box center [100, 23] width 20 height 20
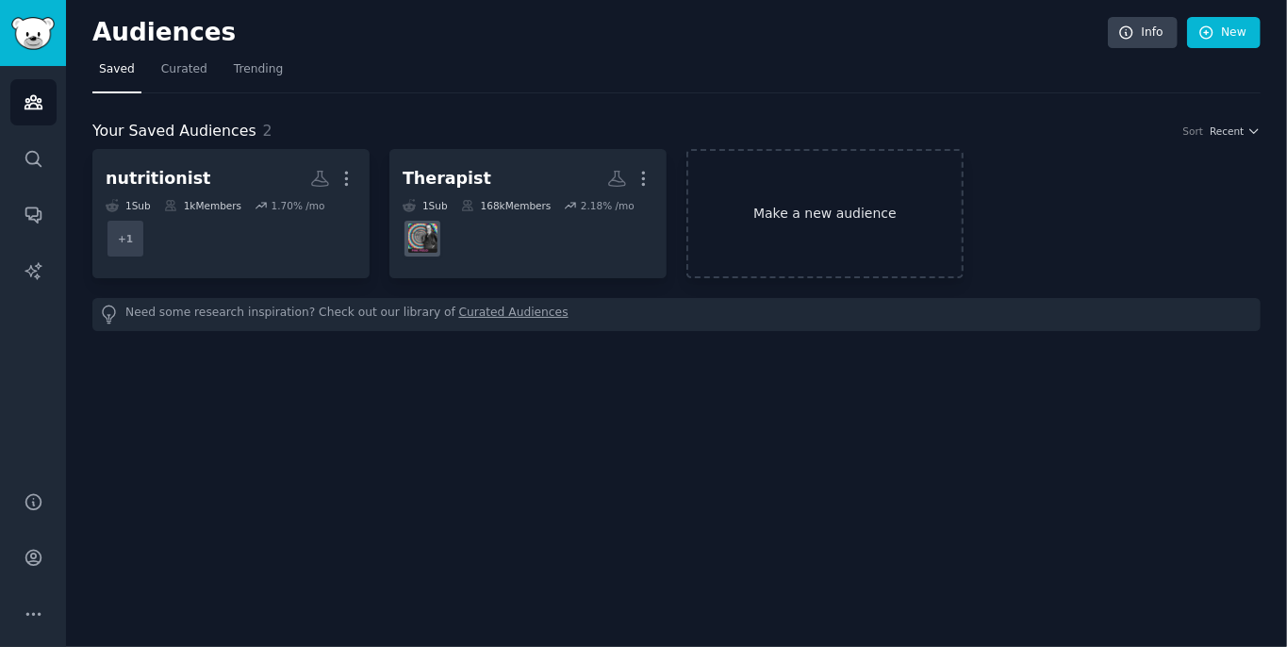
click at [846, 217] on link "Make a new audience" at bounding box center [824, 213] width 277 height 129
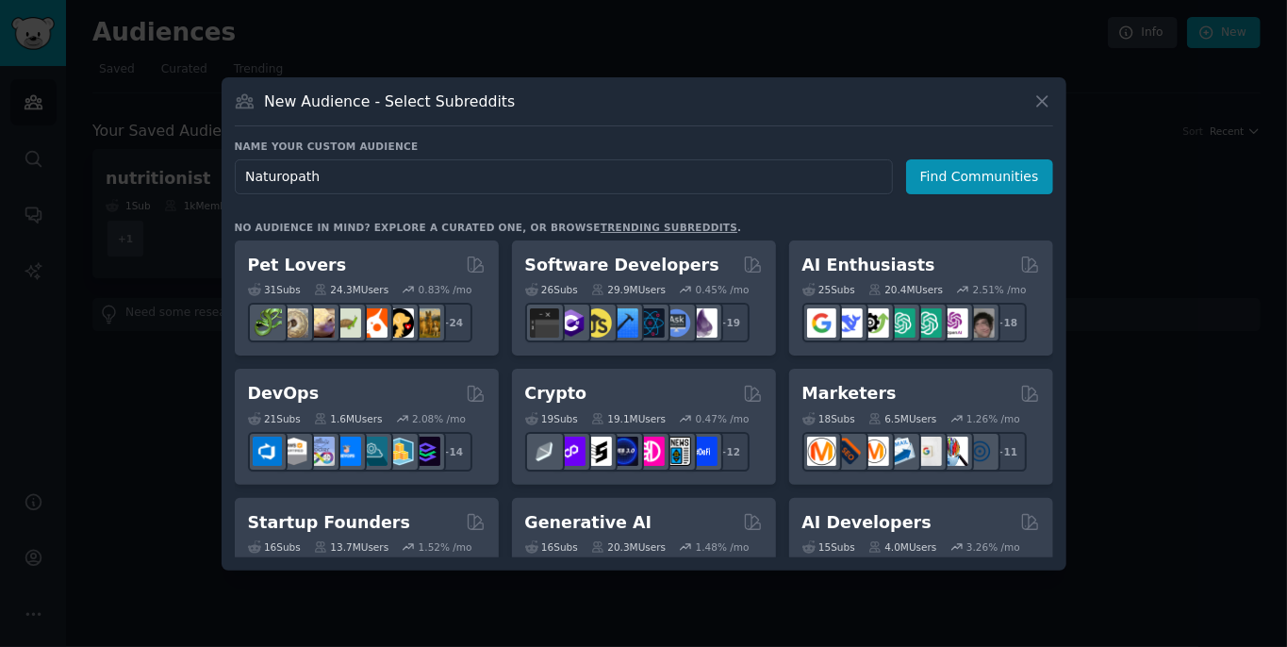
type input "Naturopaths"
click button "Find Communities" at bounding box center [979, 176] width 147 height 35
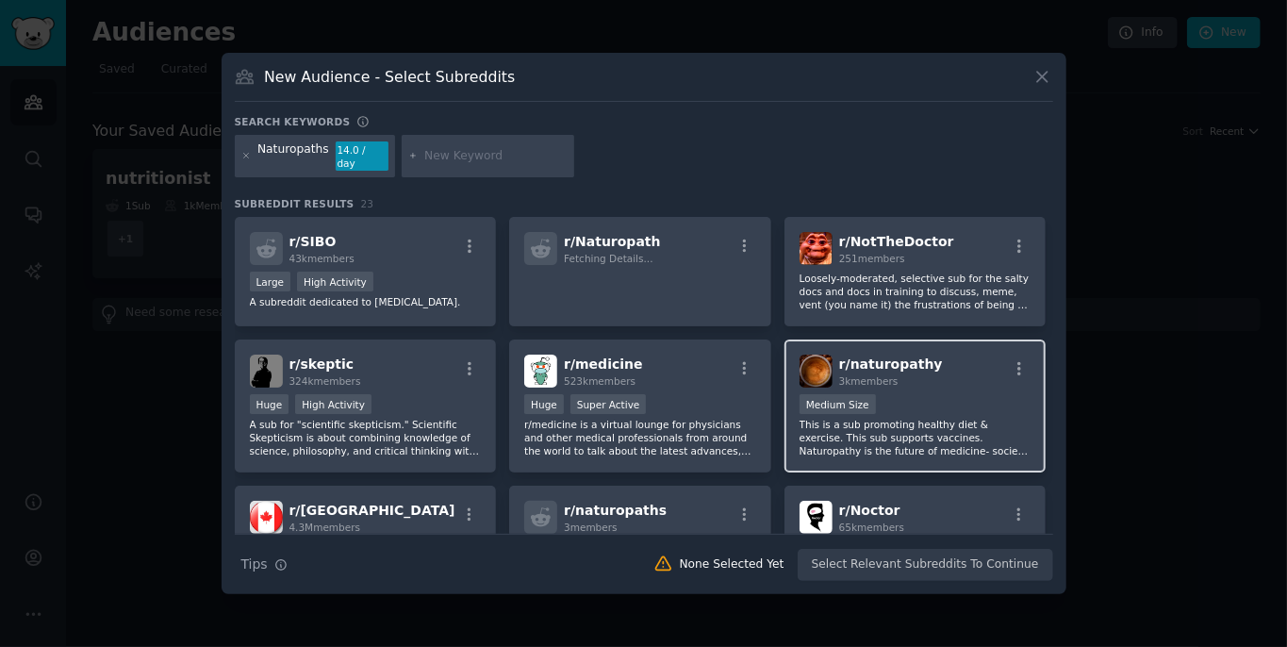
click at [919, 417] on div "Medium Size" at bounding box center [915, 406] width 232 height 24
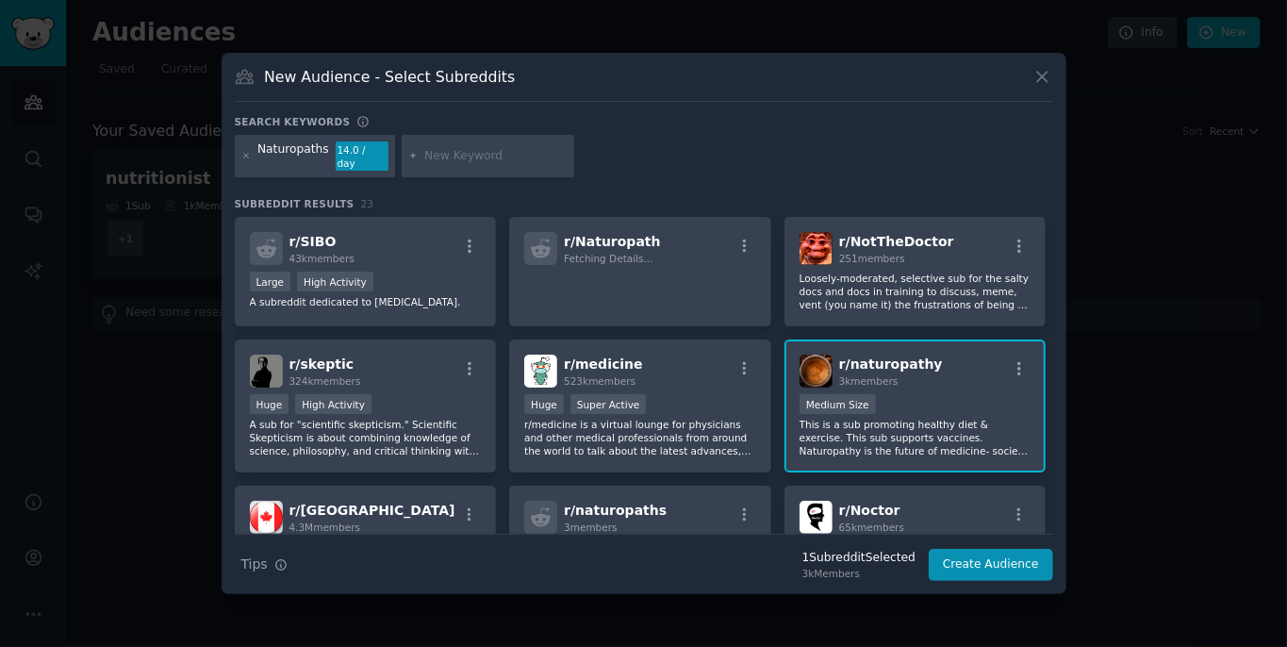
click at [919, 417] on div "Medium Size" at bounding box center [915, 406] width 232 height 24
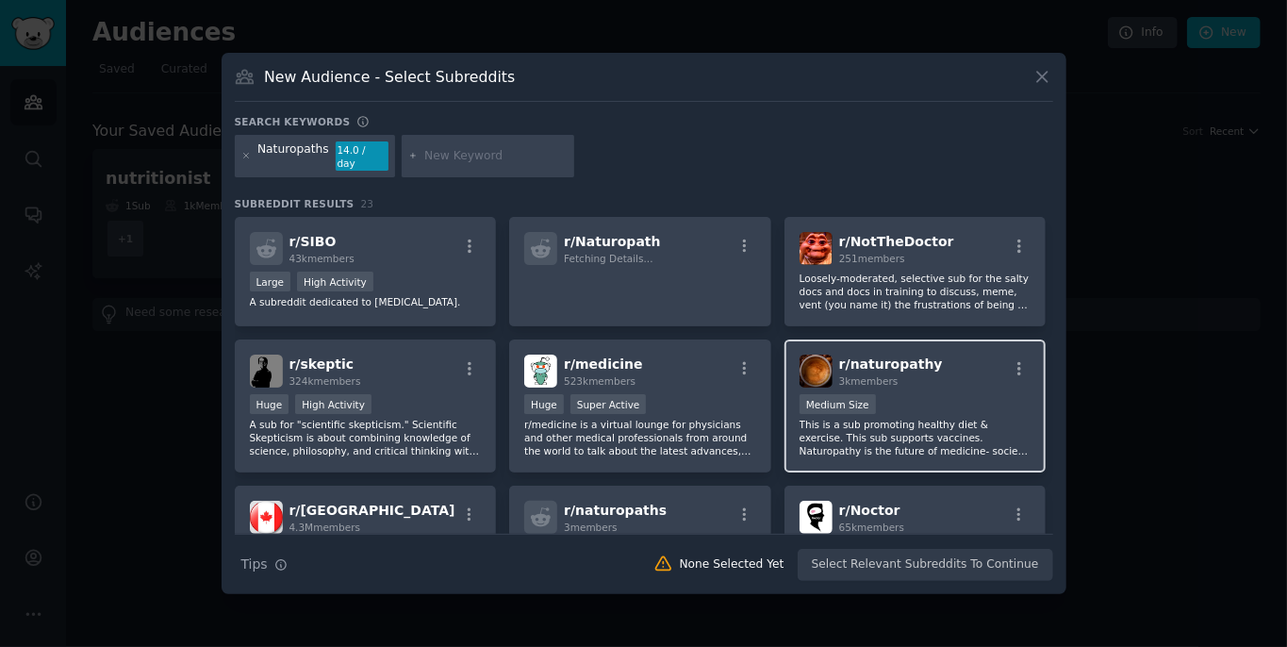
click at [919, 417] on div "Medium Size" at bounding box center [915, 406] width 232 height 24
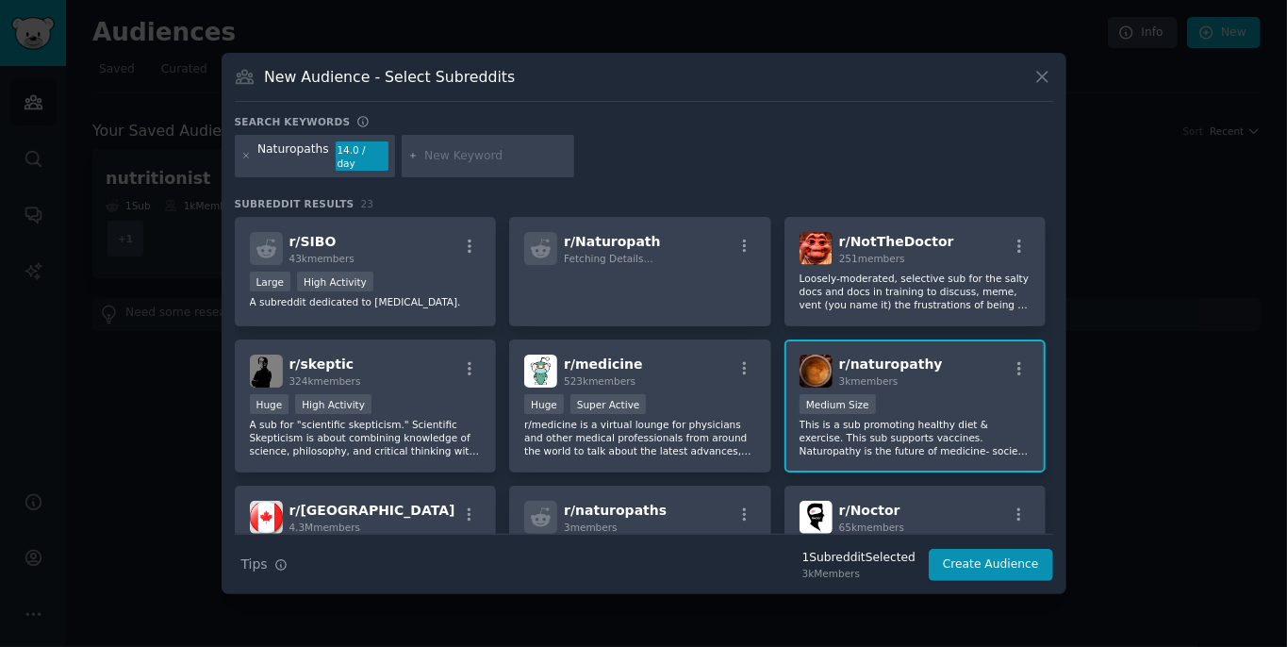
click at [466, 160] on input "text" at bounding box center [495, 156] width 143 height 17
type input "marketing"
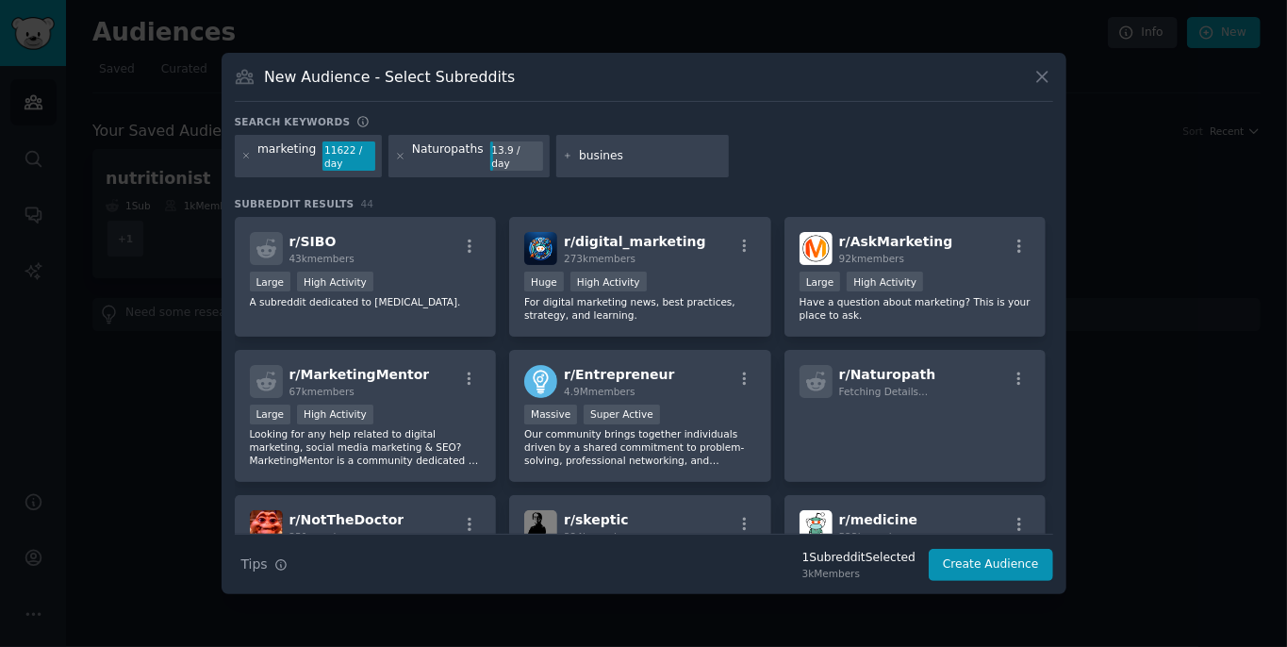
type input "business"
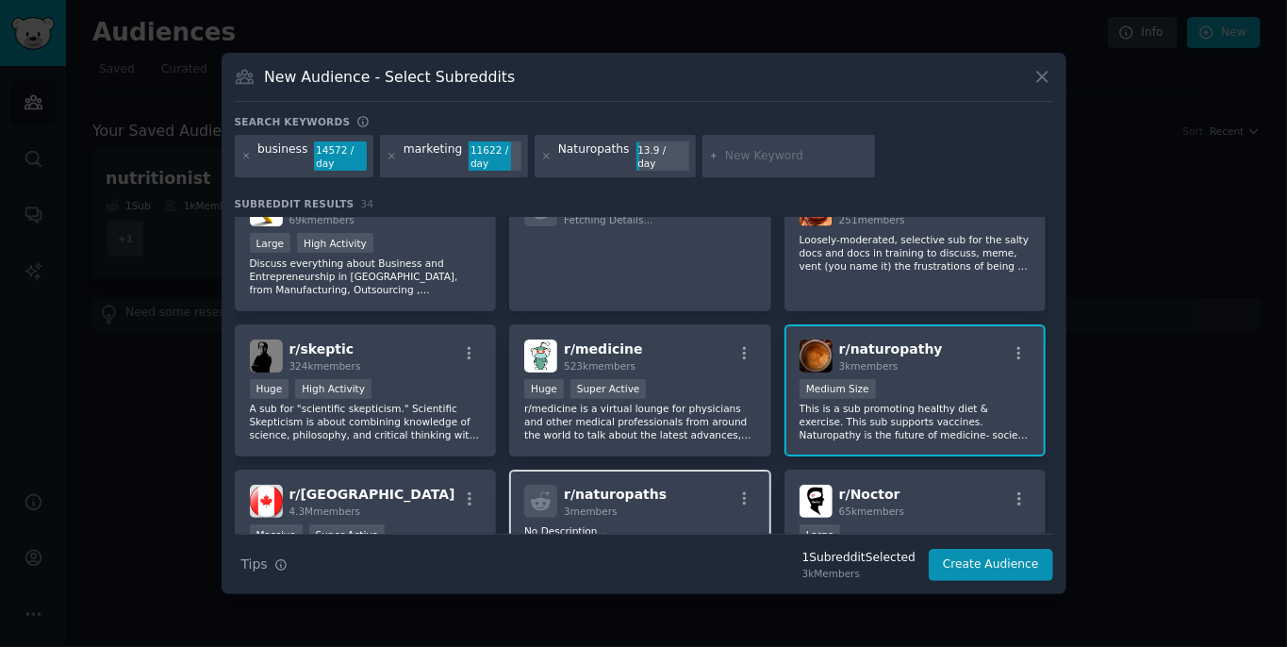
scroll to position [332, 0]
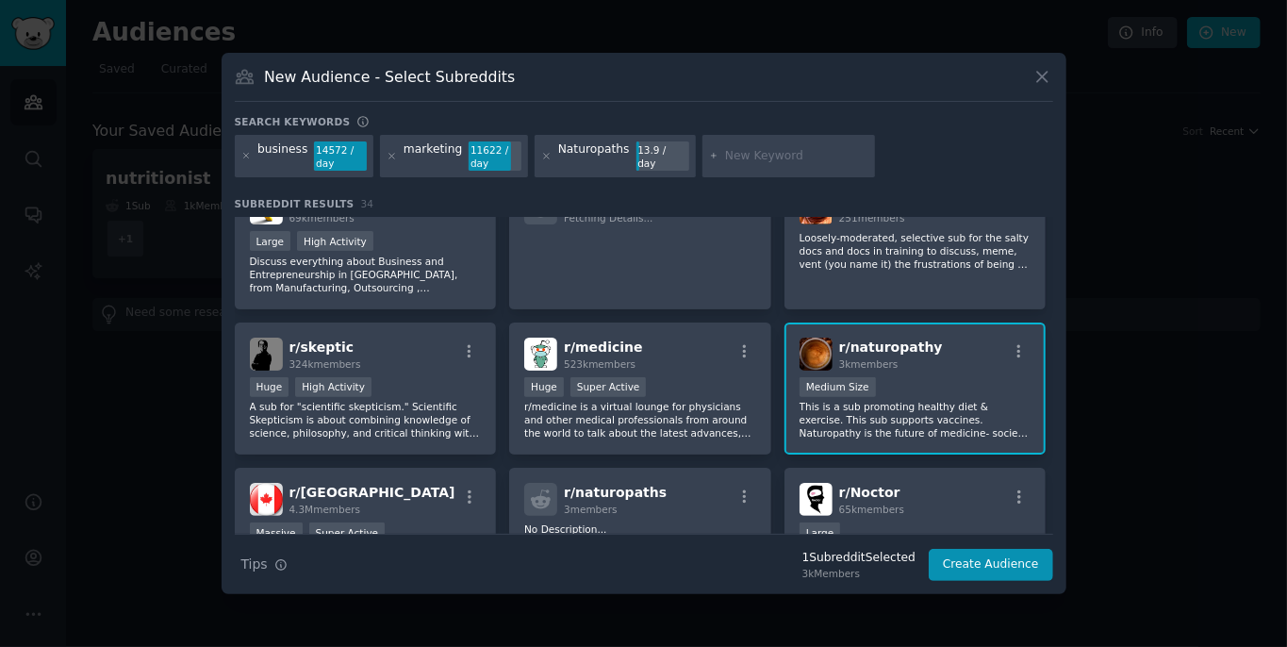
click at [617, 150] on div "Naturopaths" at bounding box center [594, 156] width 72 height 30
click at [725, 155] on input "text" at bounding box center [796, 156] width 143 height 17
type input "naturopathic"
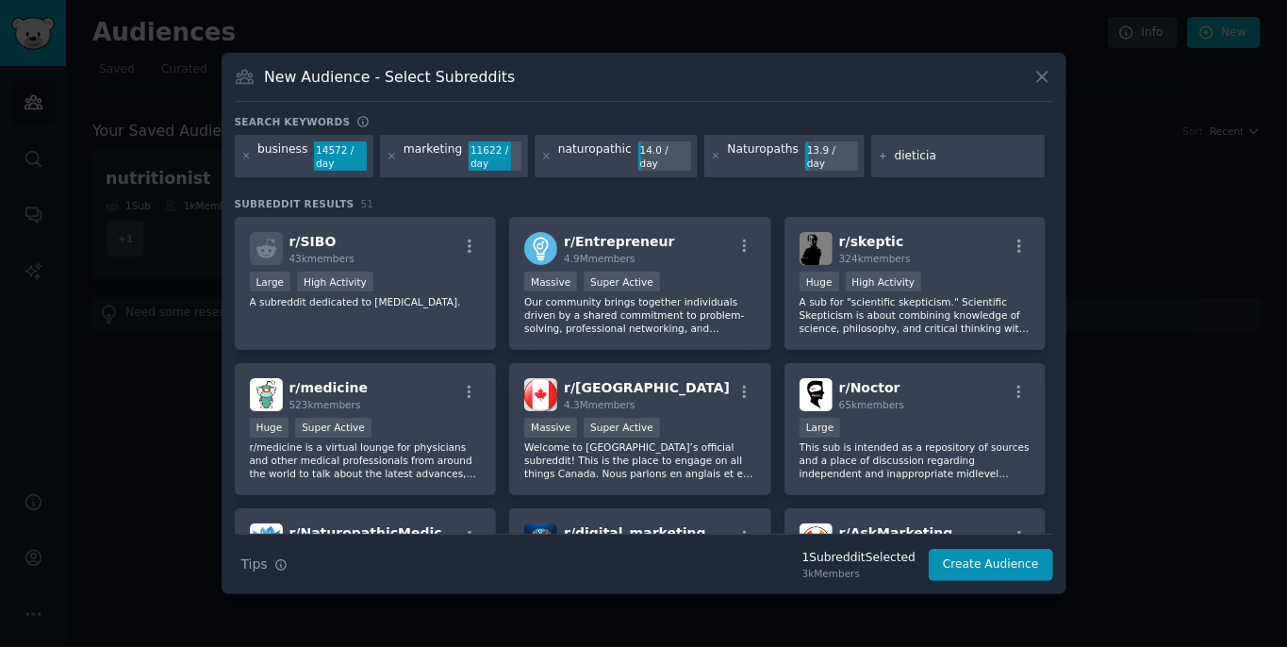
type input "dietician"
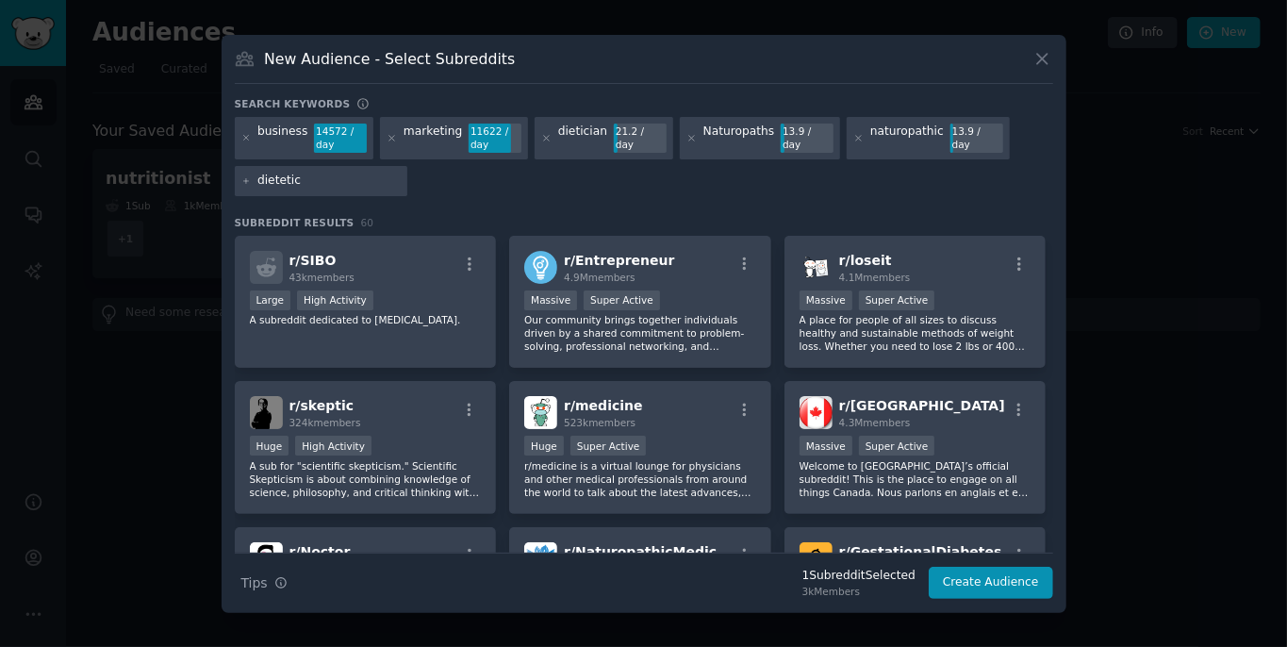
type input "dietetics"
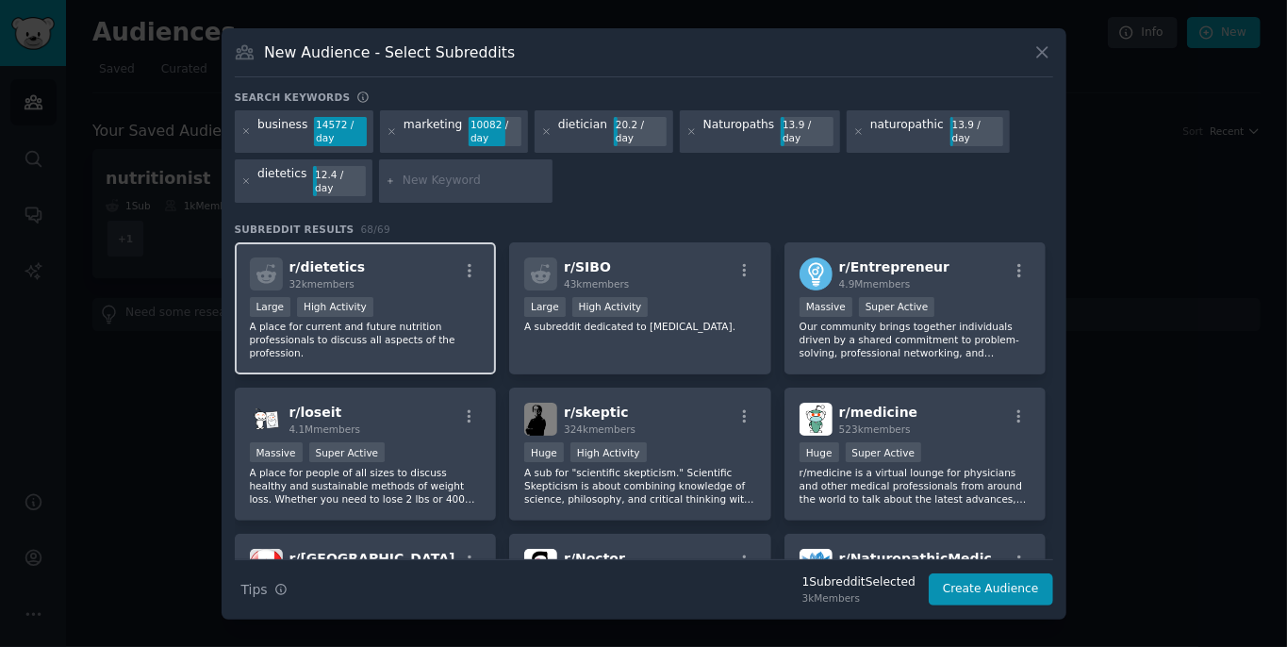
click at [444, 320] on p "A place for current and future nutrition professionals to discuss all aspects o…" at bounding box center [366, 340] width 232 height 40
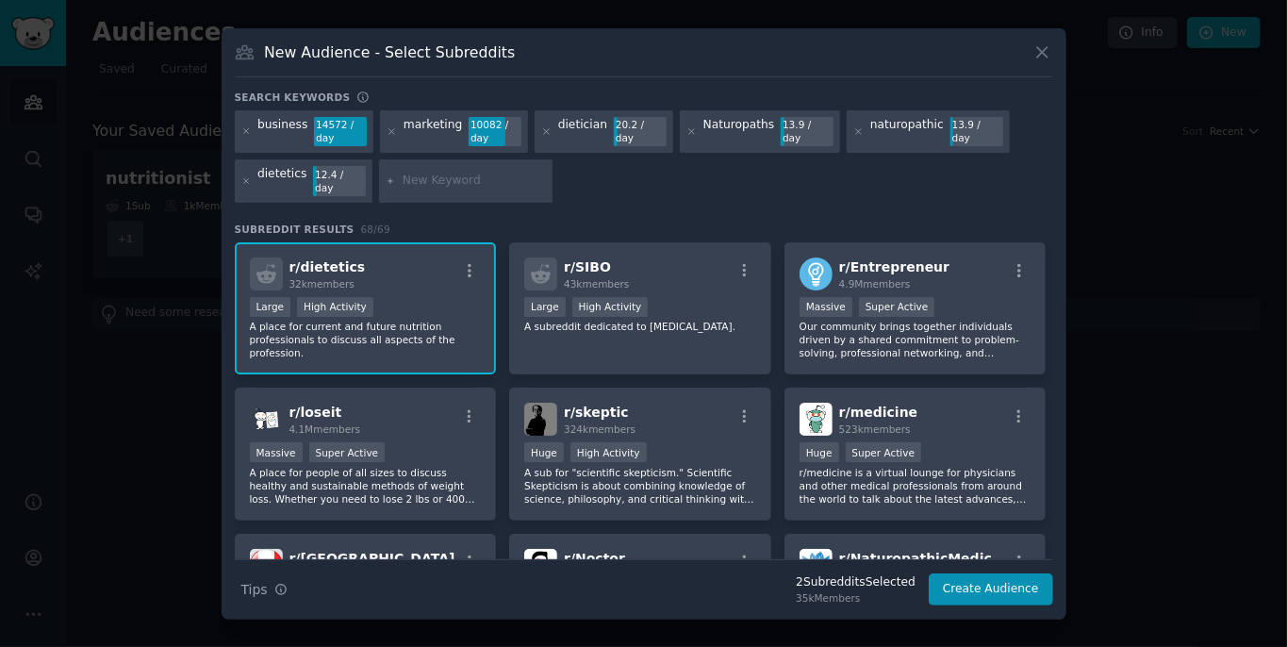
click at [444, 320] on p "A place for current and future nutrition professionals to discuss all aspects o…" at bounding box center [366, 340] width 232 height 40
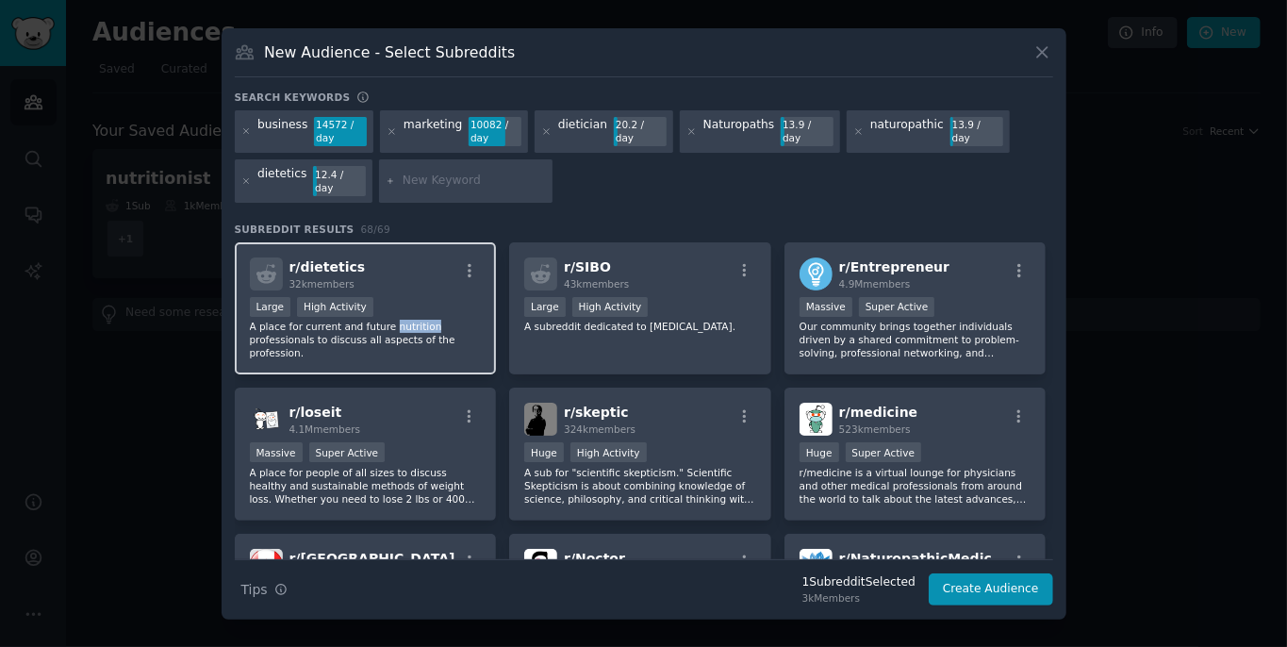
click at [444, 320] on p "A place for current and future nutrition professionals to discuss all aspects o…" at bounding box center [366, 340] width 232 height 40
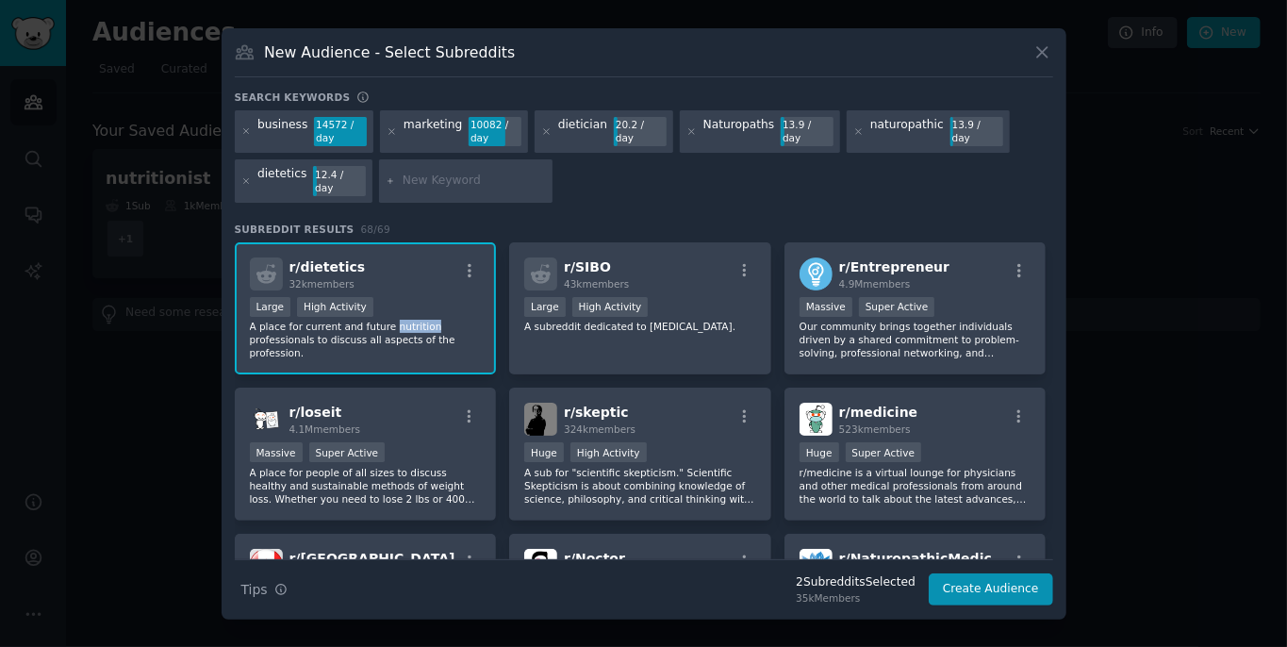
click at [445, 320] on p "A place for current and future nutrition professionals to discuss all aspects o…" at bounding box center [366, 340] width 232 height 40
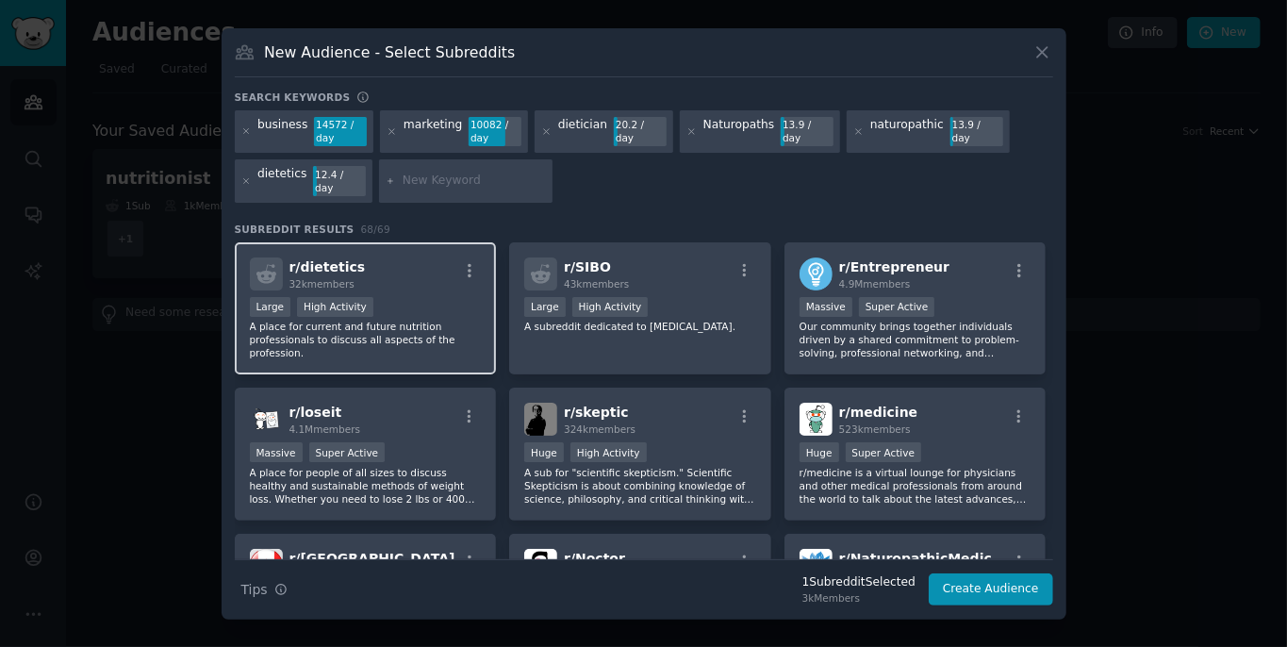
click at [445, 320] on p "A place for current and future nutrition professionals to discuss all aspects o…" at bounding box center [366, 340] width 232 height 40
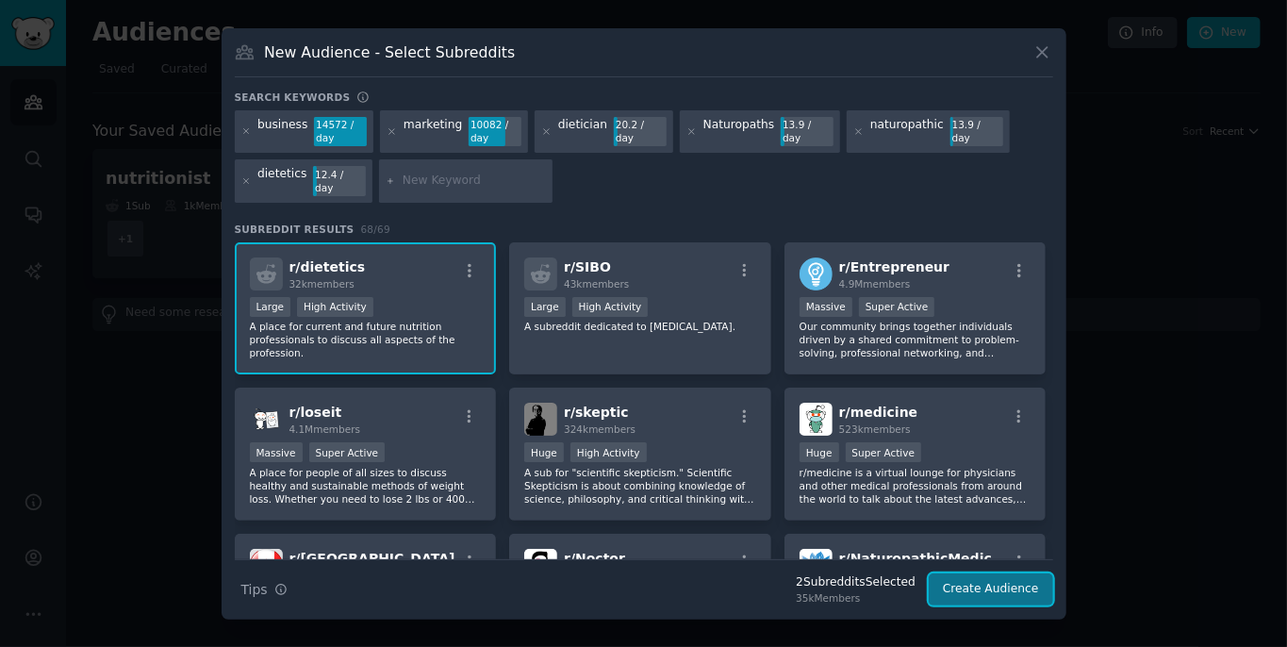
click at [935, 586] on button "Create Audience" at bounding box center [991, 589] width 124 height 32
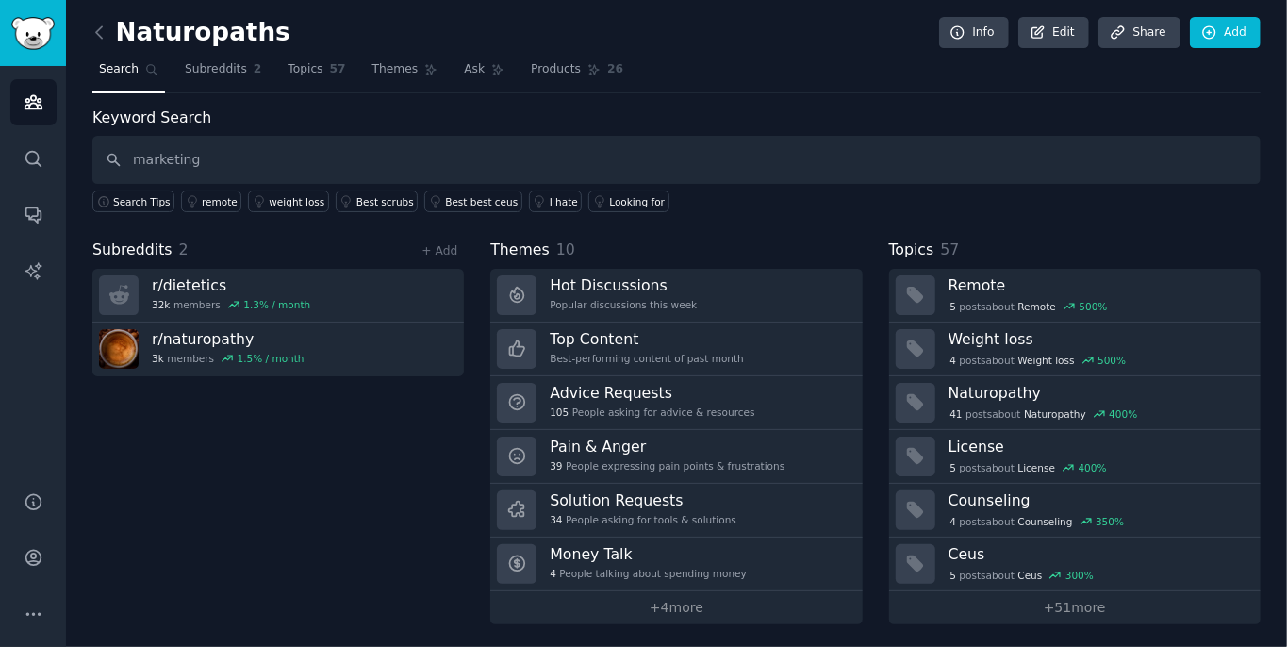
type input "marketing"
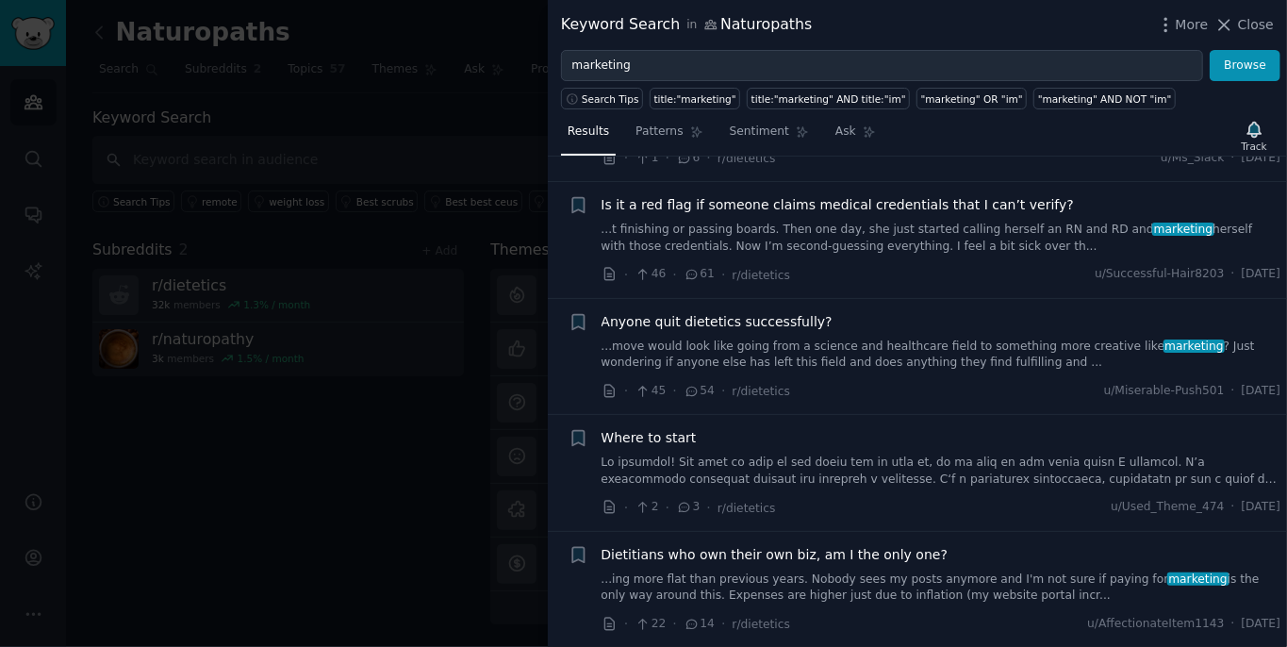
scroll to position [122, 0]
click at [806, 348] on link "...move would look like going from a science and healthcare field to something …" at bounding box center [941, 353] width 680 height 33
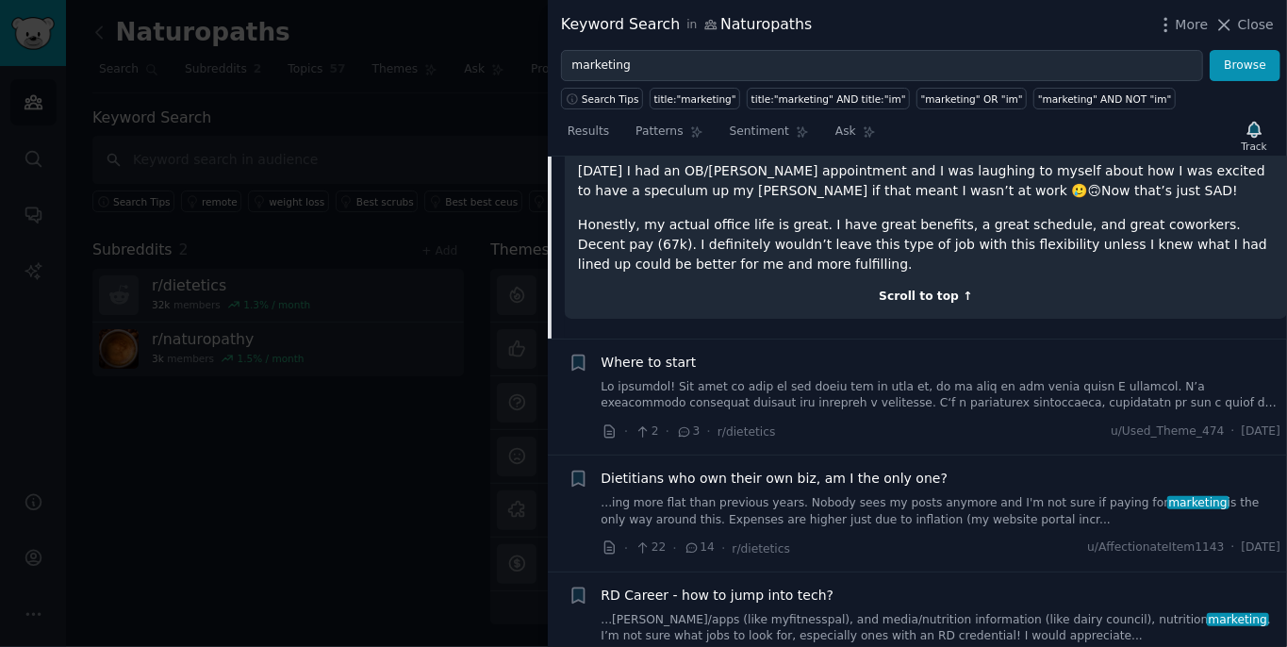
scroll to position [709, 0]
click at [865, 378] on link at bounding box center [941, 394] width 680 height 33
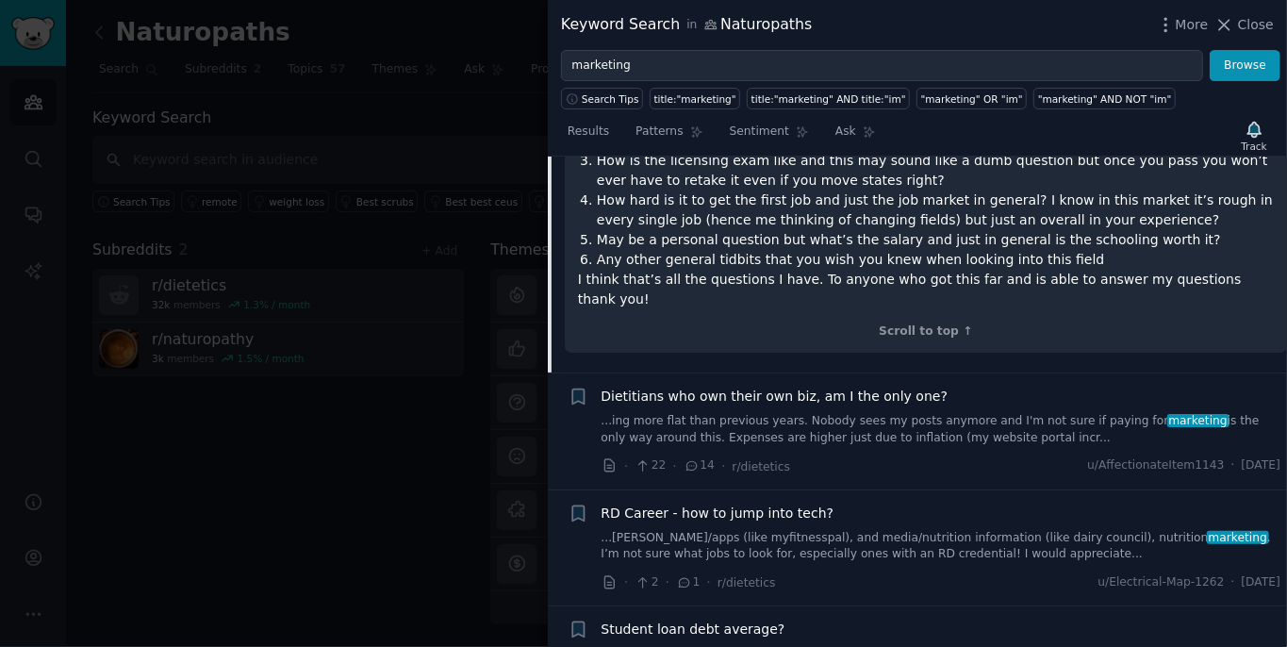
scroll to position [828, 0]
click at [845, 386] on div "Dietitians who own their own biz, am I the only one? ...ing more flat than prev…" at bounding box center [941, 415] width 680 height 59
click at [849, 386] on span "Dietitians who own their own biz, am I the only one?" at bounding box center [774, 396] width 347 height 20
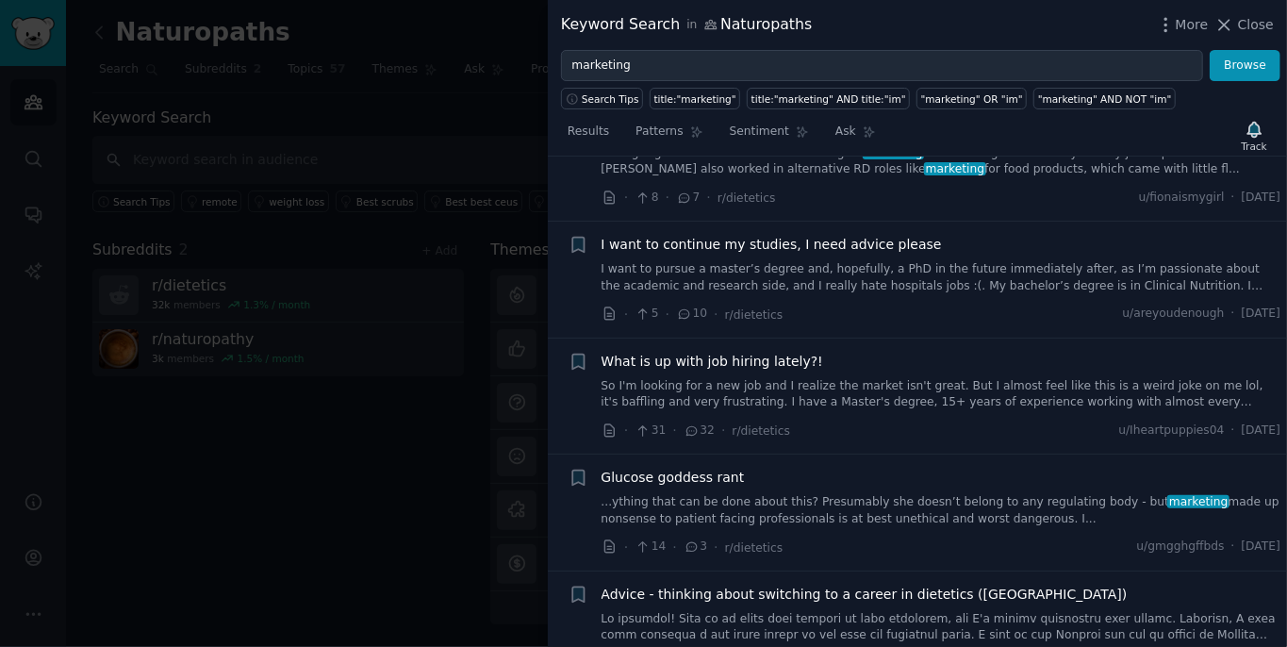
scroll to position [1380, 0]
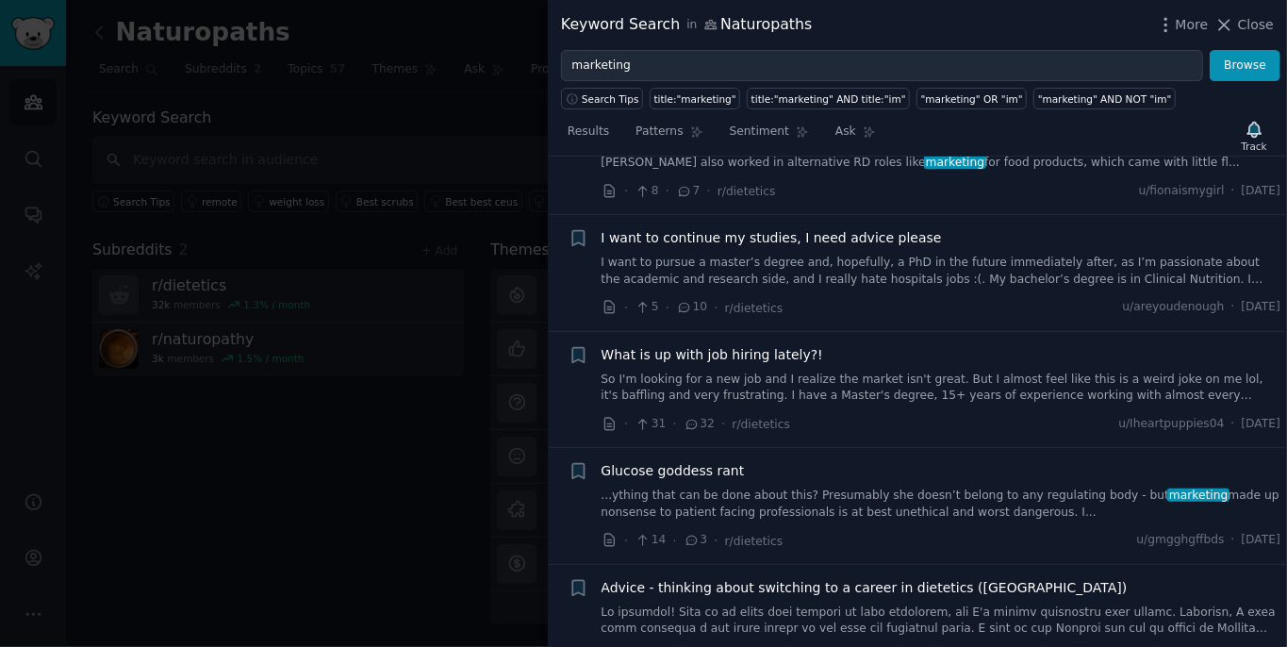
click at [754, 358] on span "What is up with job hiring lately?!" at bounding box center [712, 355] width 222 height 20
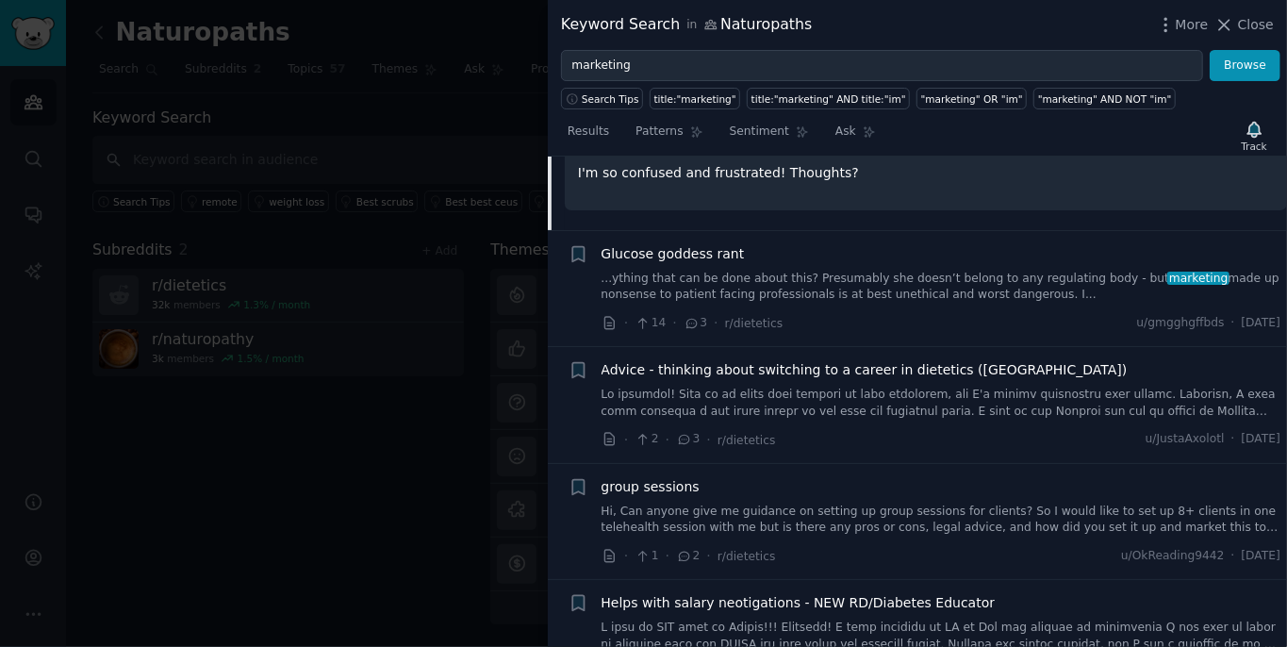
scroll to position [1473, 0]
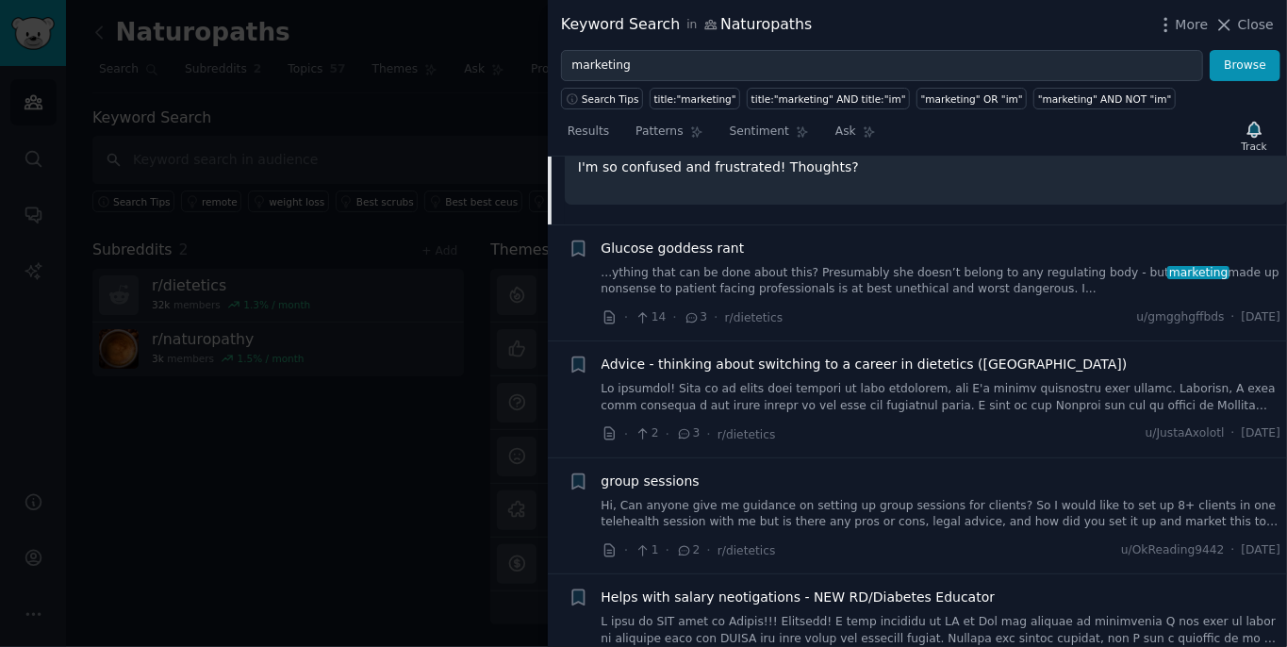
click at [818, 283] on link "...ything that can be done about this? Presumably she doesn’t belong to any reg…" at bounding box center [941, 281] width 680 height 33
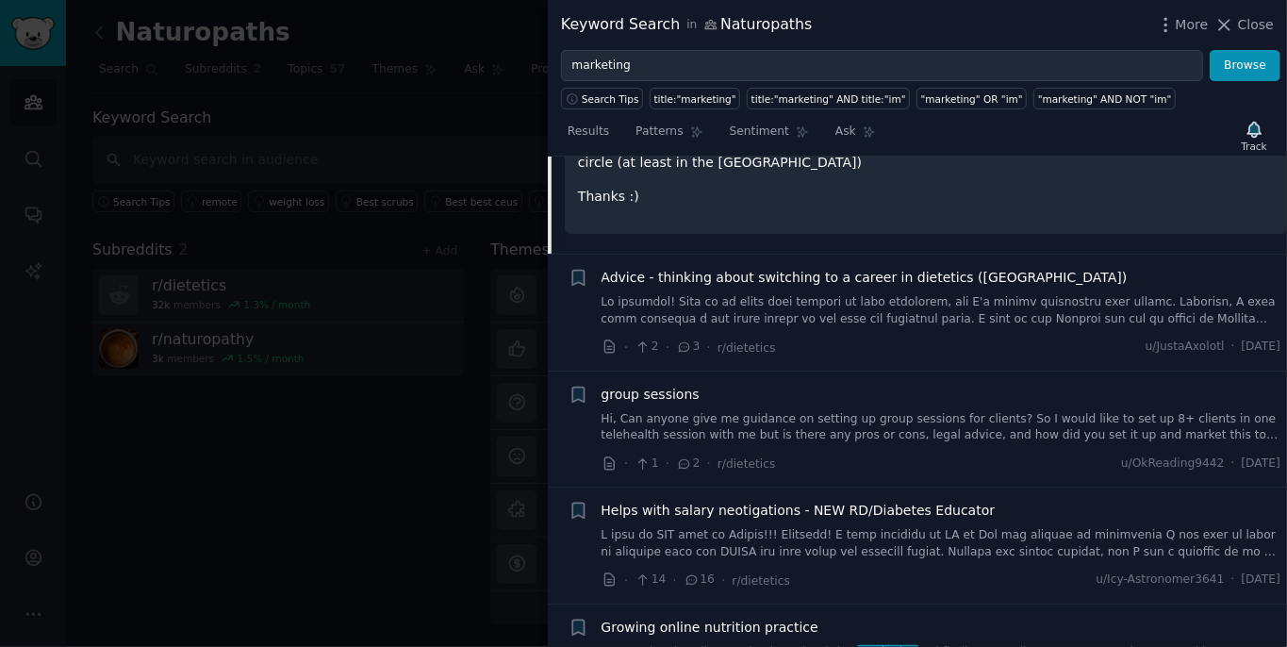
scroll to position [1677, 0]
click at [969, 410] on link "Hi, Can anyone give me guidance on setting up group sessions for clients? So I …" at bounding box center [941, 426] width 680 height 33
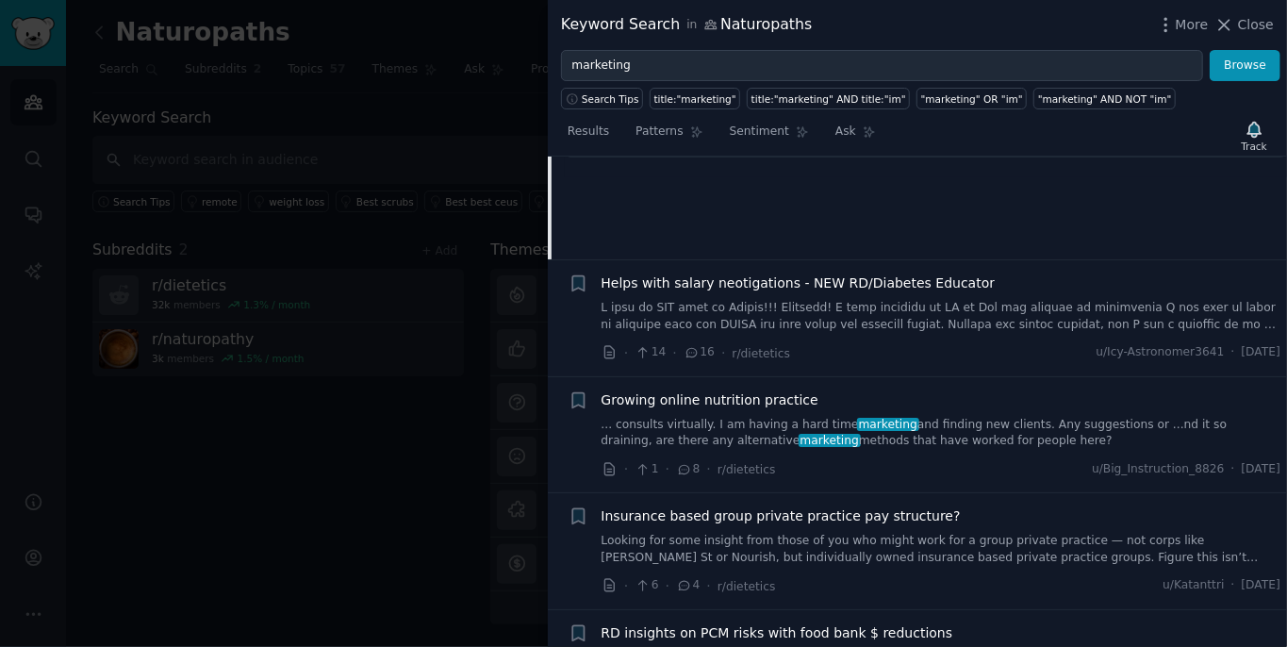
scroll to position [1724, 0]
click at [936, 429] on link "... consults virtually. I am having a hard time marketing and finding new clien…" at bounding box center [941, 431] width 680 height 33
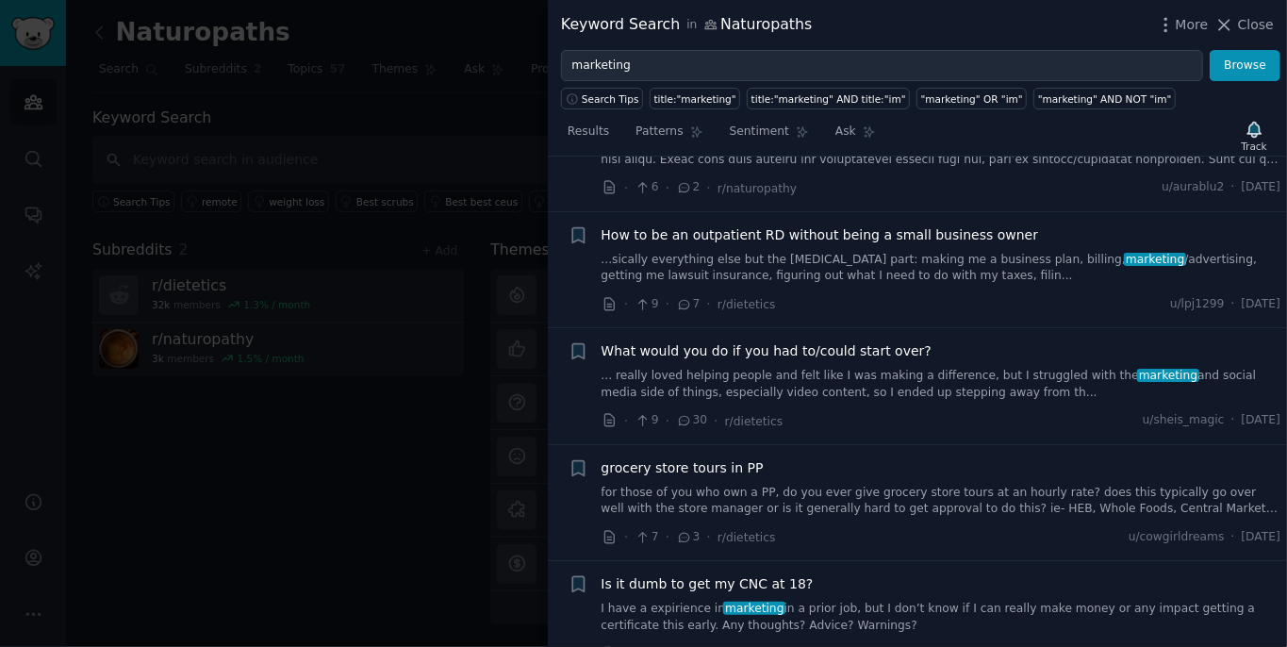
scroll to position [2354, 0]
click at [895, 356] on span "What would you do if you had to/could start over?" at bounding box center [766, 350] width 331 height 20
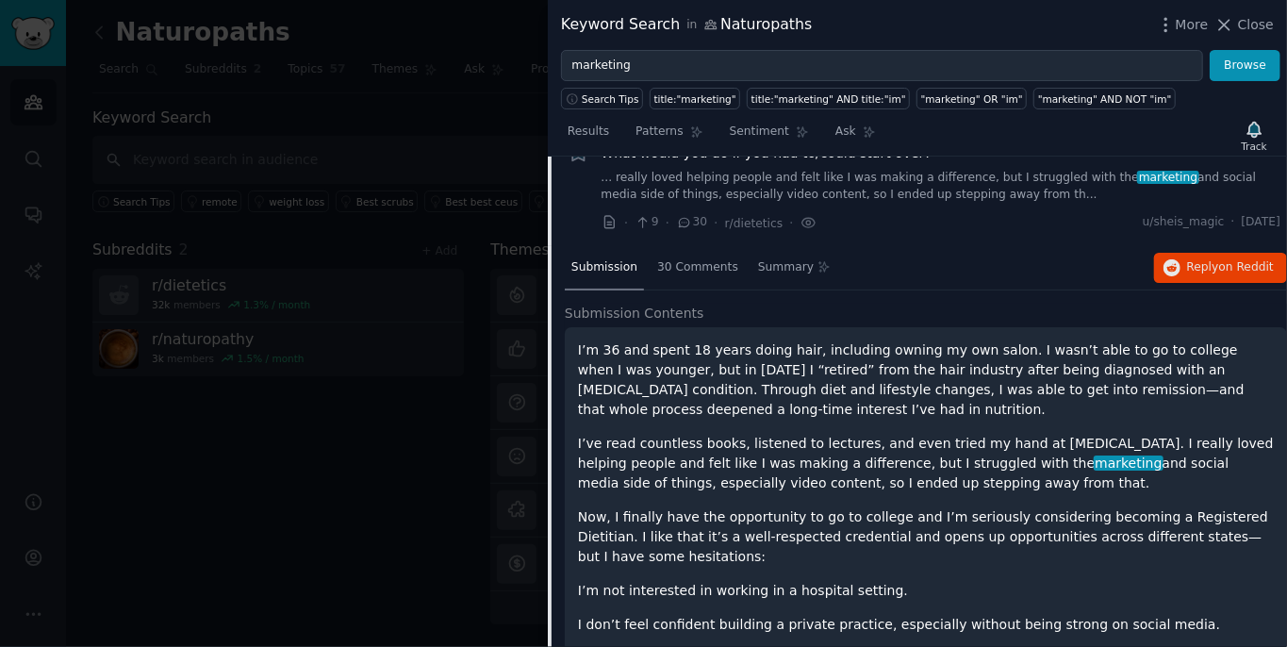
scroll to position [2267, 0]
click at [679, 268] on span "30 Comments" at bounding box center [697, 268] width 81 height 17
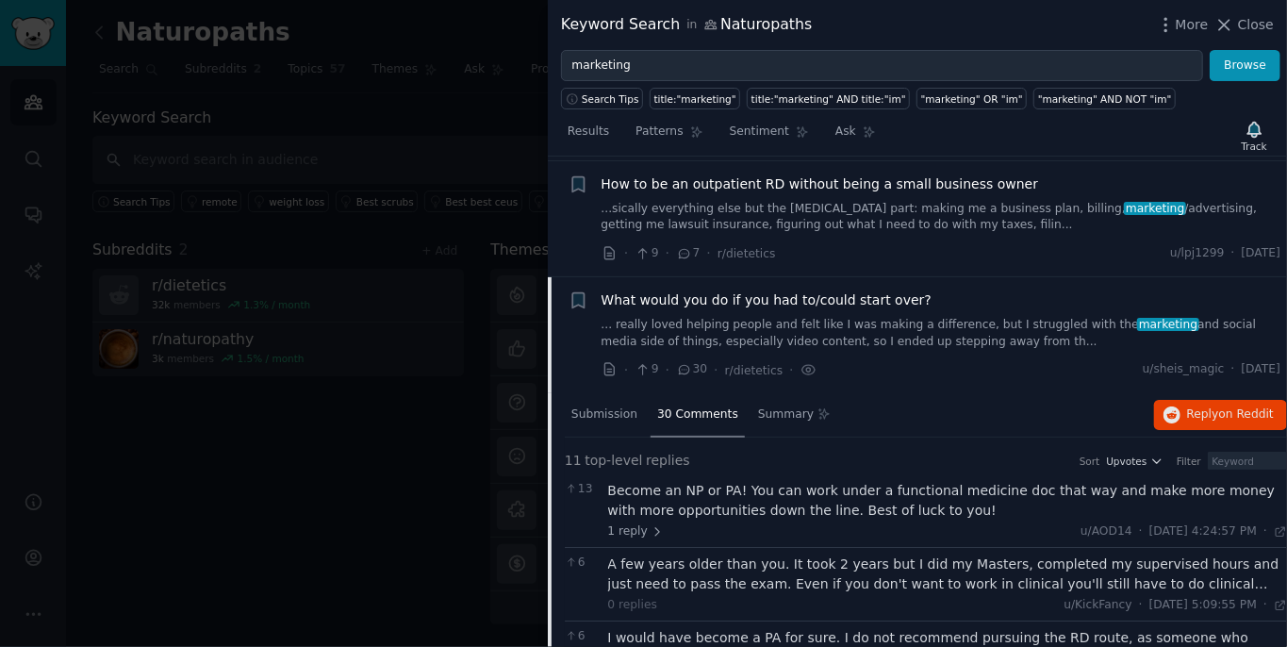
scroll to position [2124, 0]
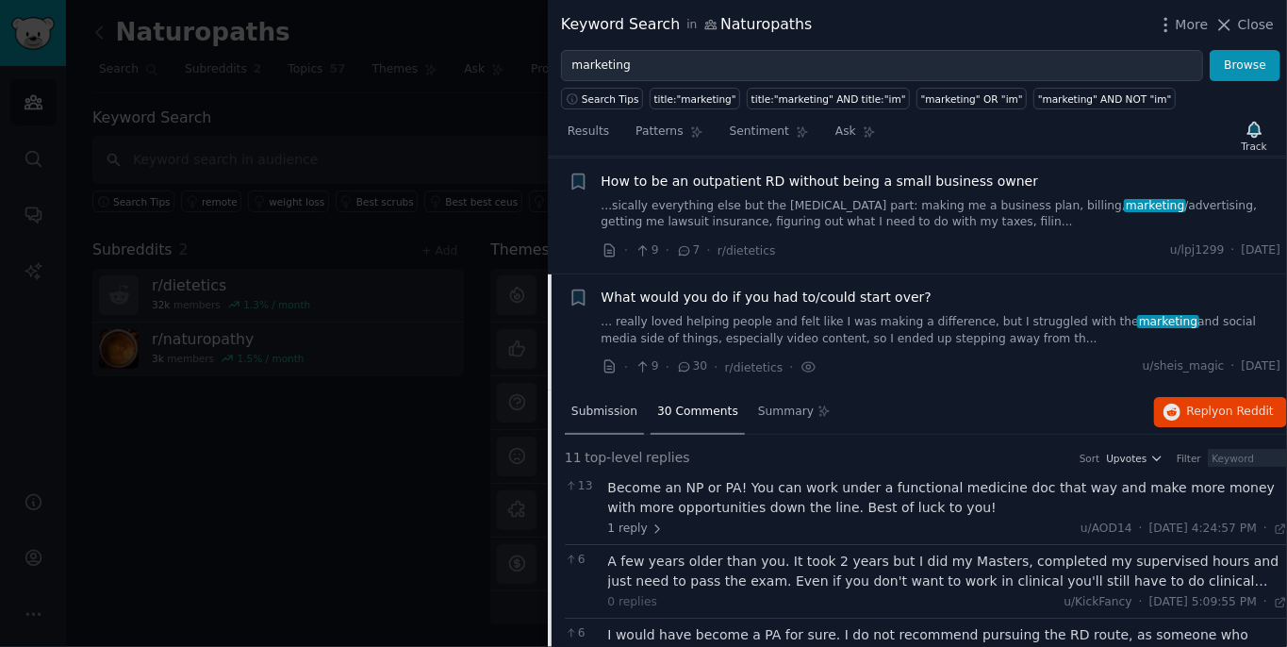
click at [603, 412] on span "Submission" at bounding box center [604, 411] width 66 height 17
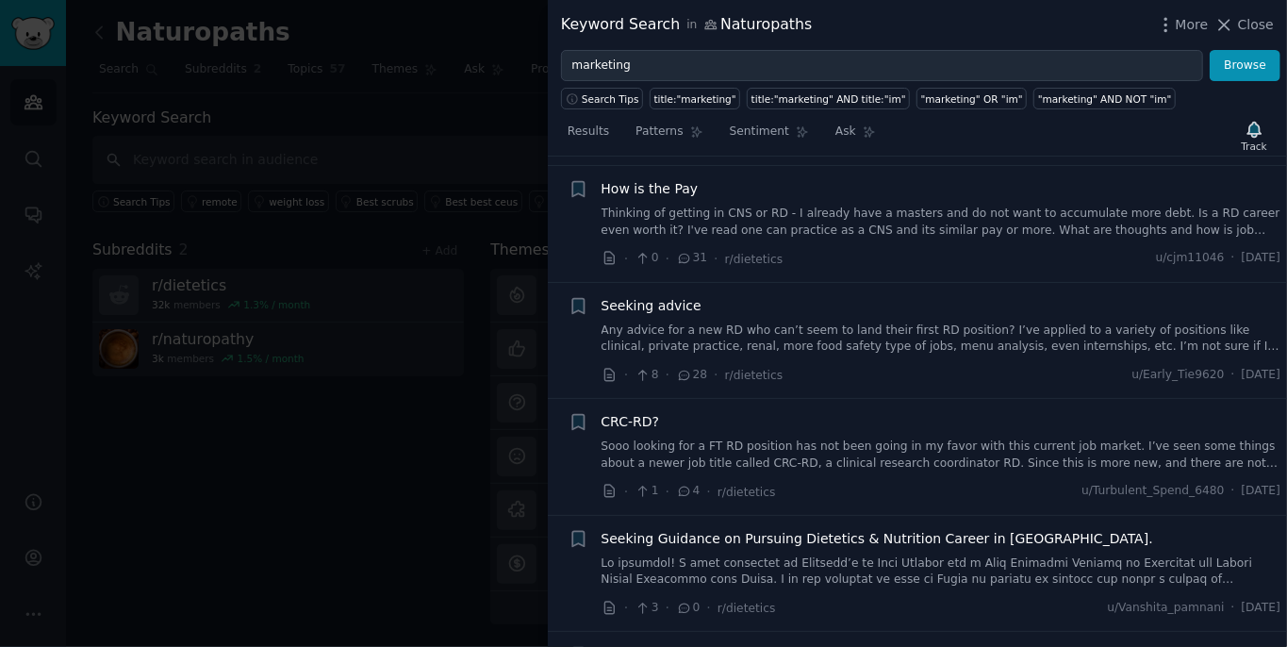
scroll to position [3509, 0]
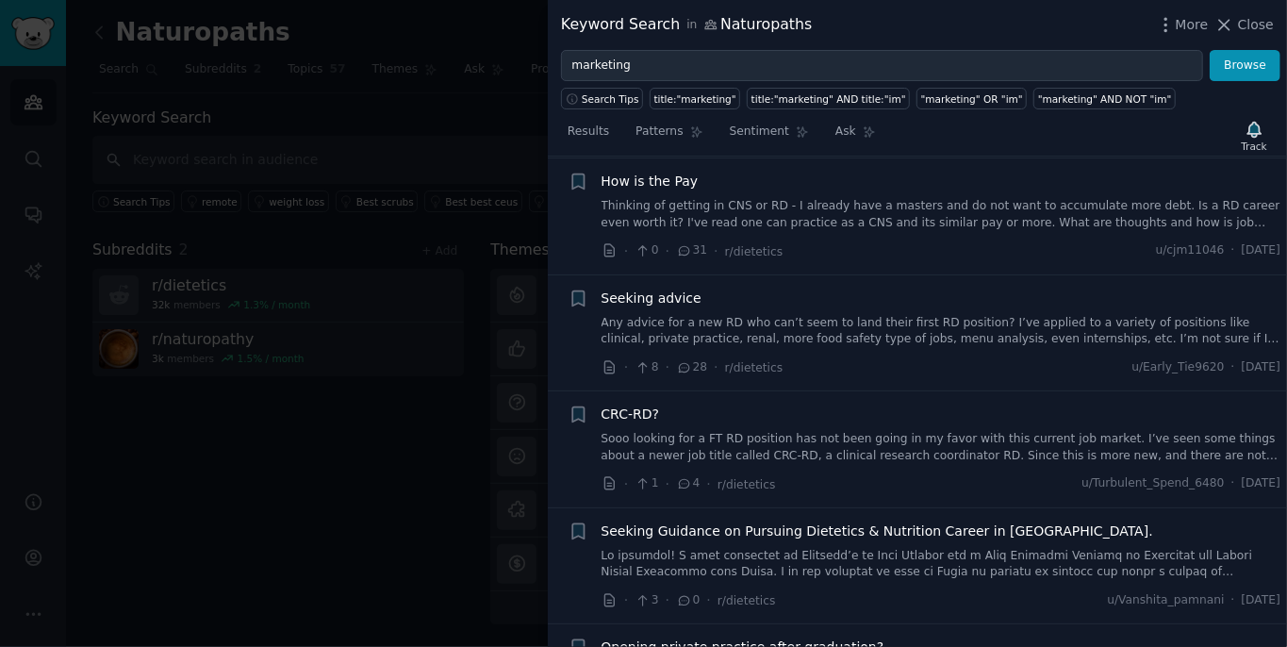
click at [442, 436] on div at bounding box center [643, 323] width 1287 height 647
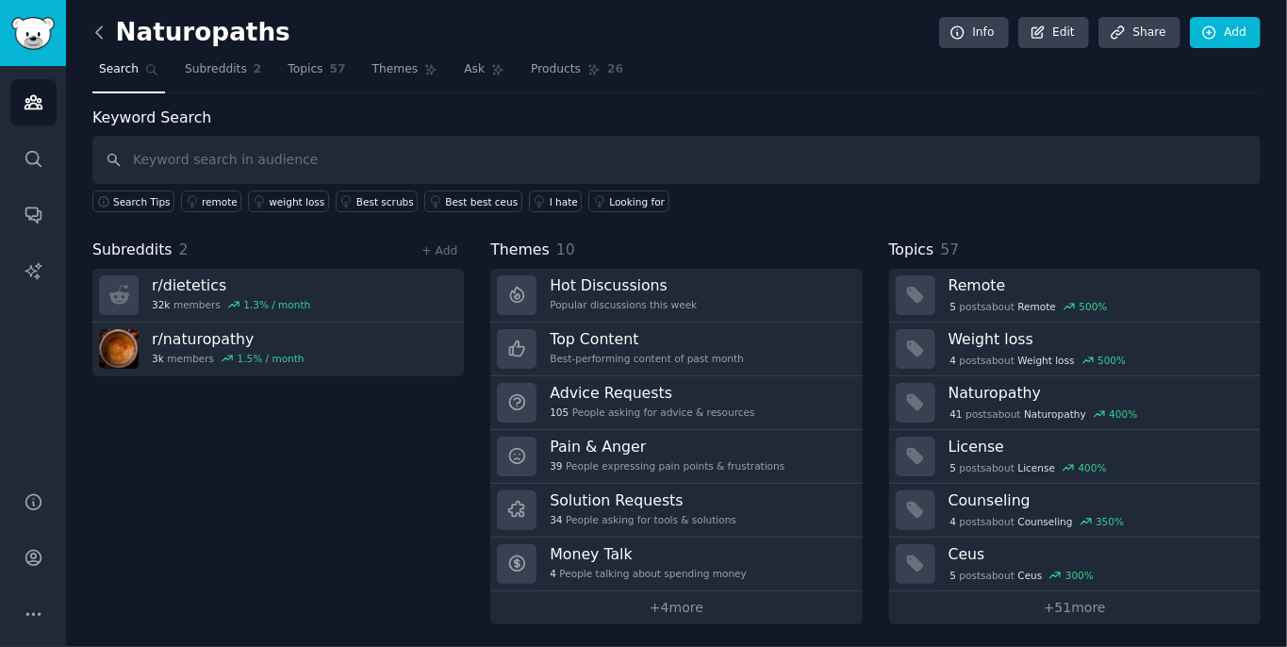
click at [99, 35] on icon at bounding box center [99, 31] width 6 height 11
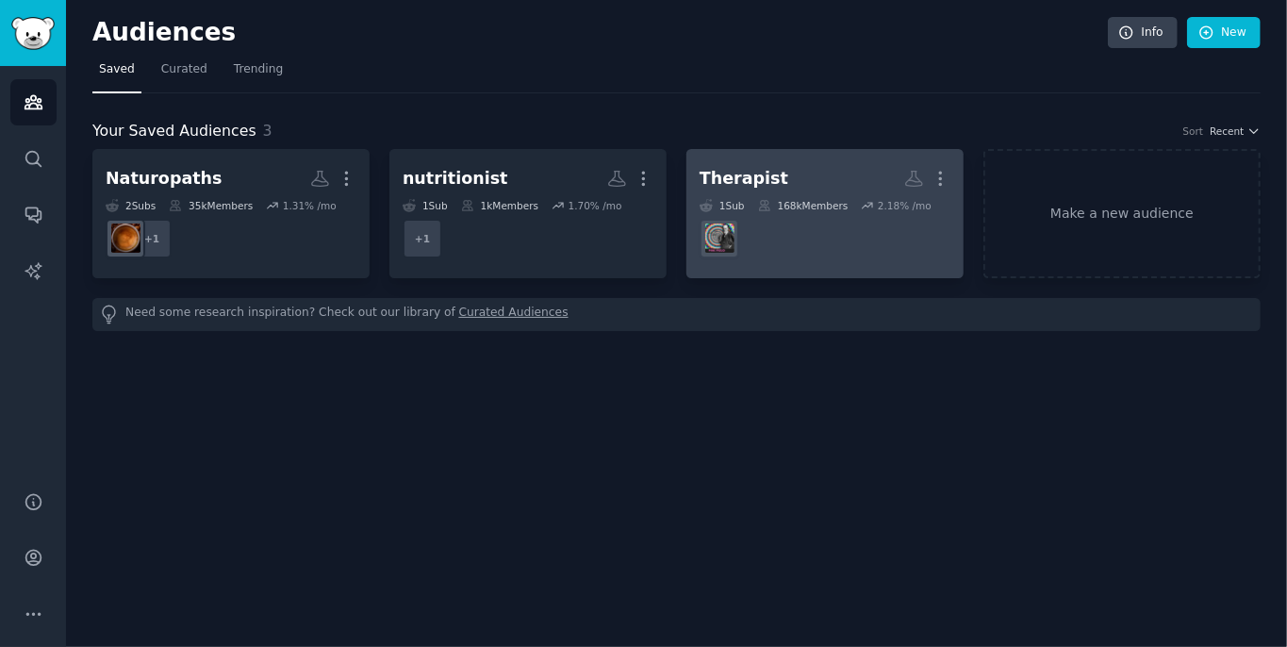
click at [761, 235] on dd at bounding box center [824, 238] width 251 height 53
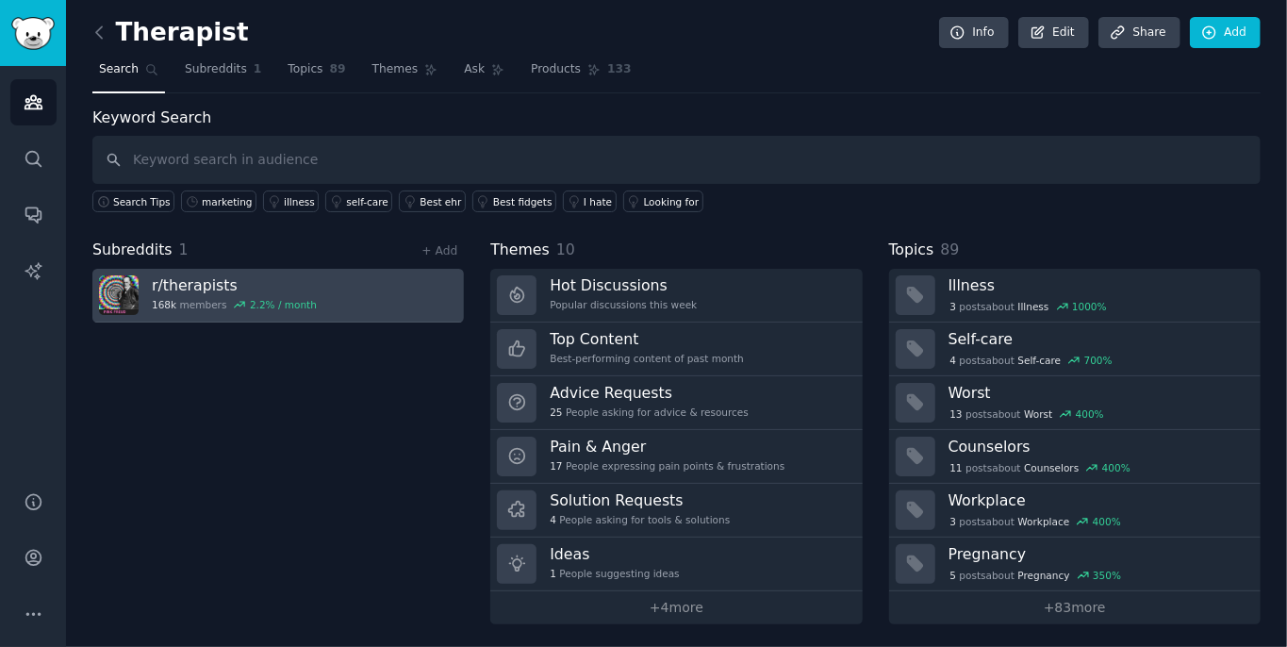
click at [367, 309] on link "r/ therapists 168k members 2.2 % / month" at bounding box center [277, 296] width 371 height 54
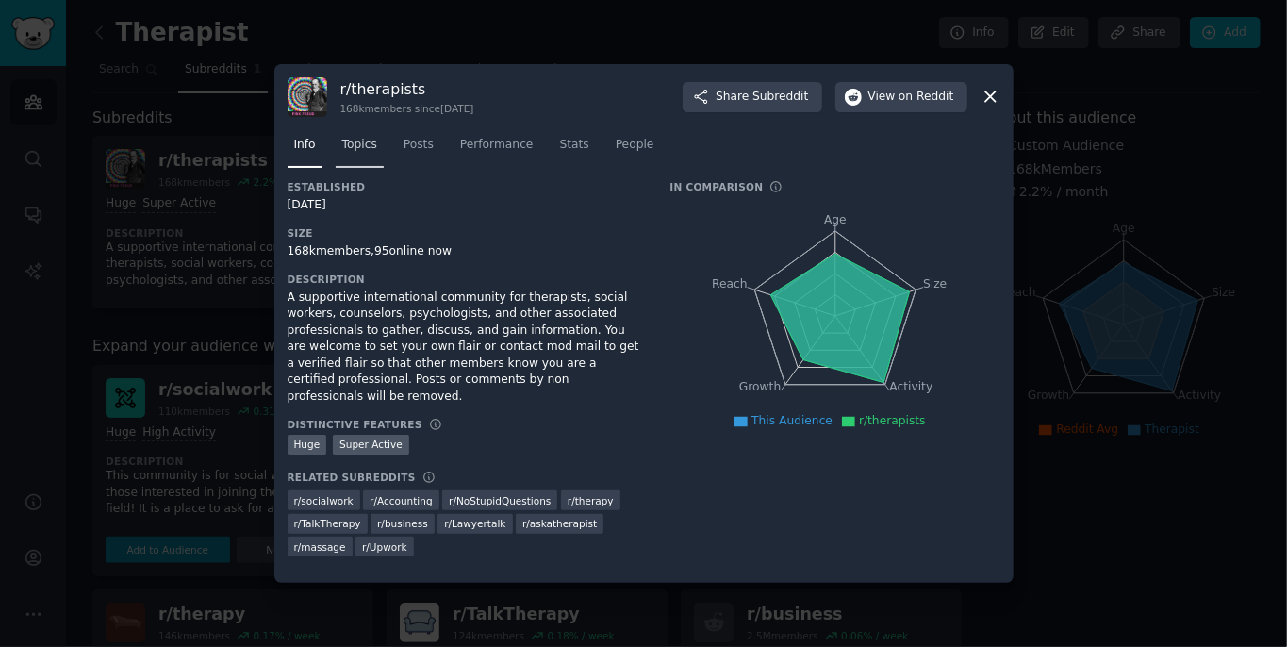
click at [364, 149] on span "Topics" at bounding box center [359, 145] width 35 height 17
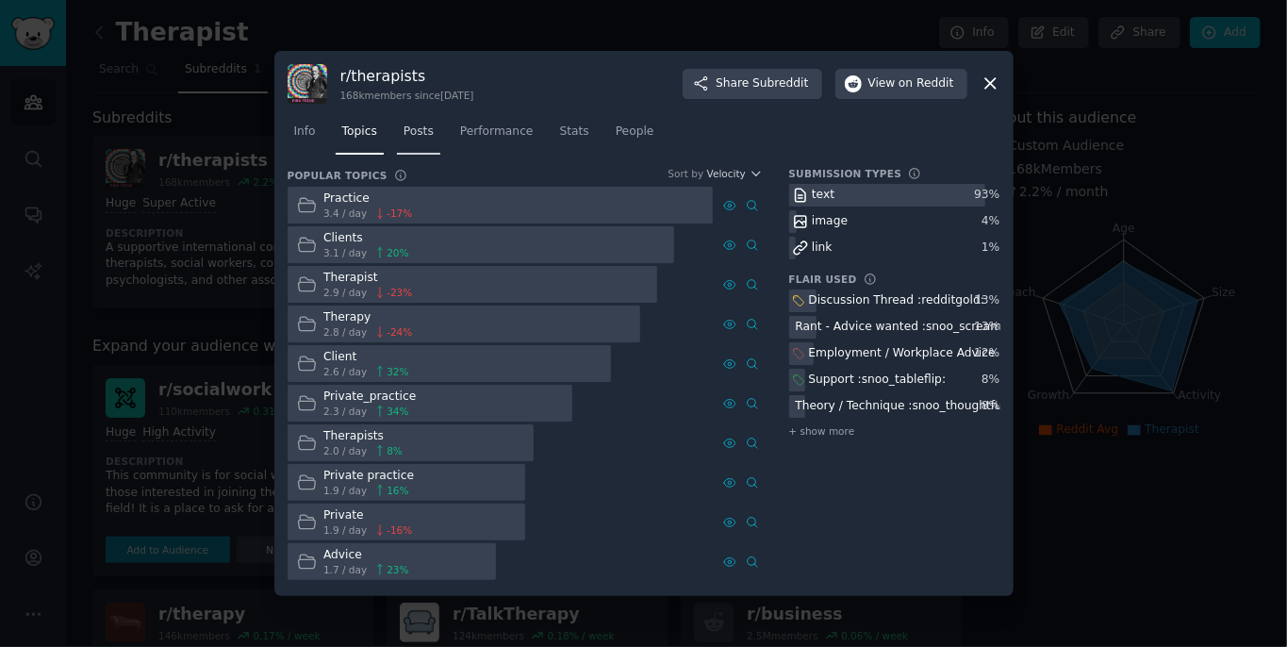
click at [422, 129] on span "Posts" at bounding box center [418, 131] width 30 height 17
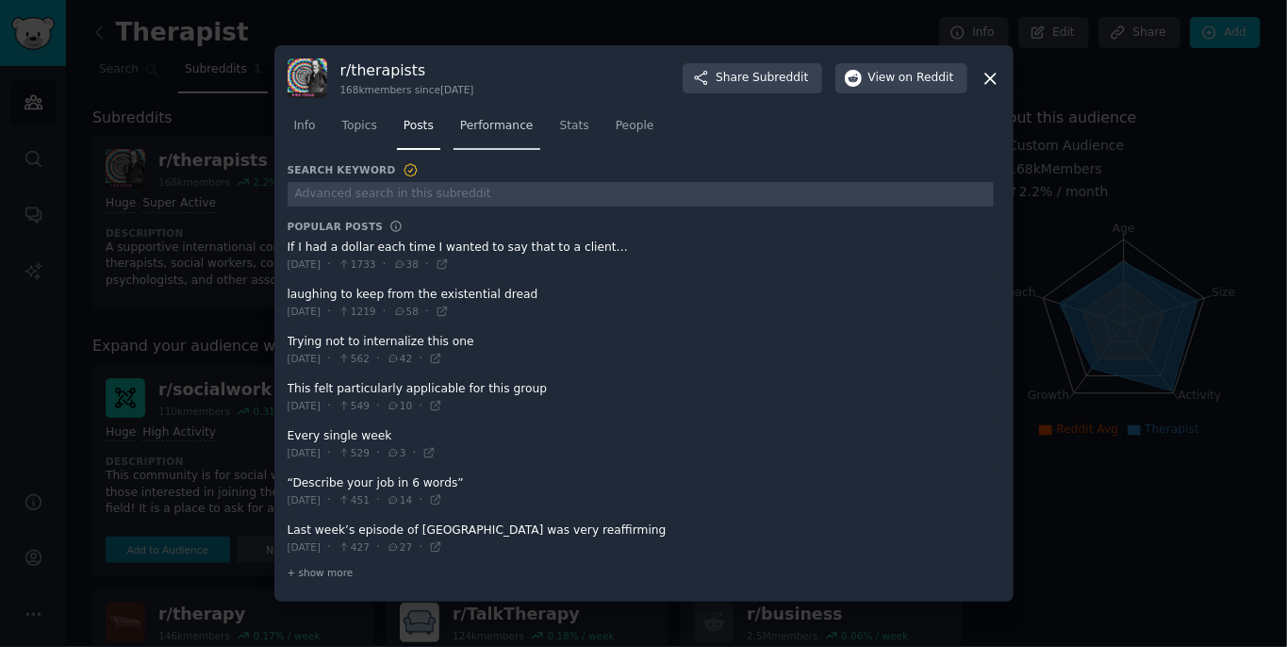
click at [488, 133] on span "Performance" at bounding box center [497, 126] width 74 height 17
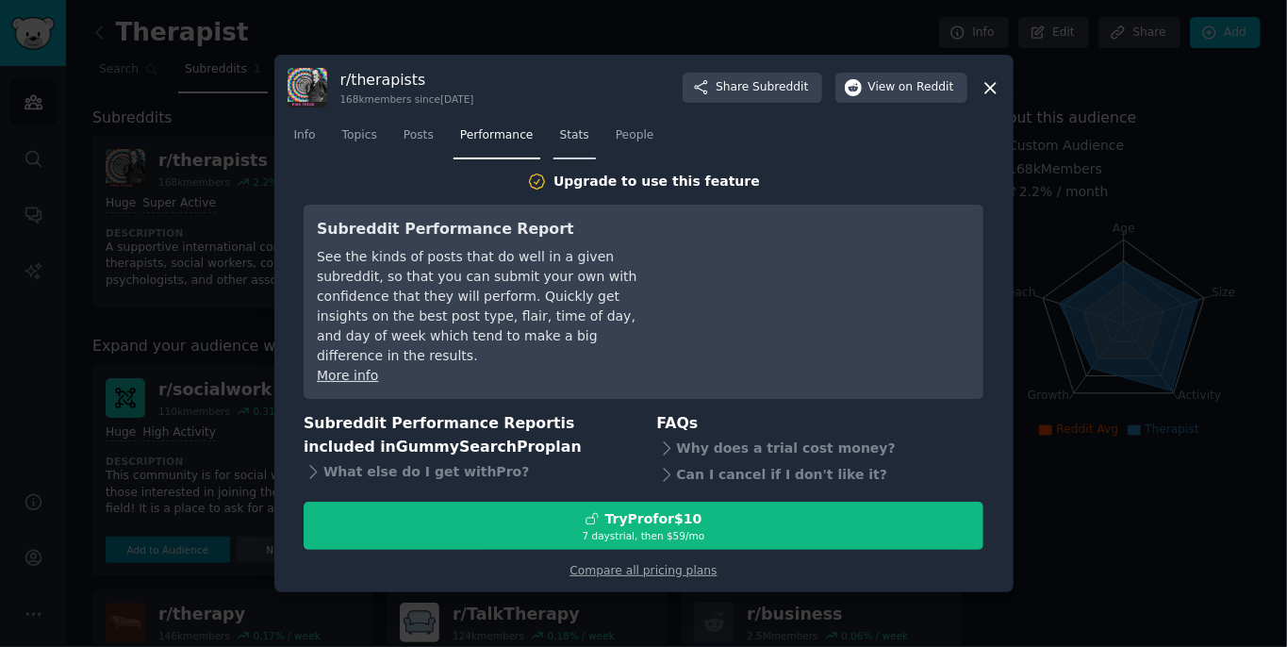
click at [563, 144] on span "Stats" at bounding box center [574, 135] width 29 height 17
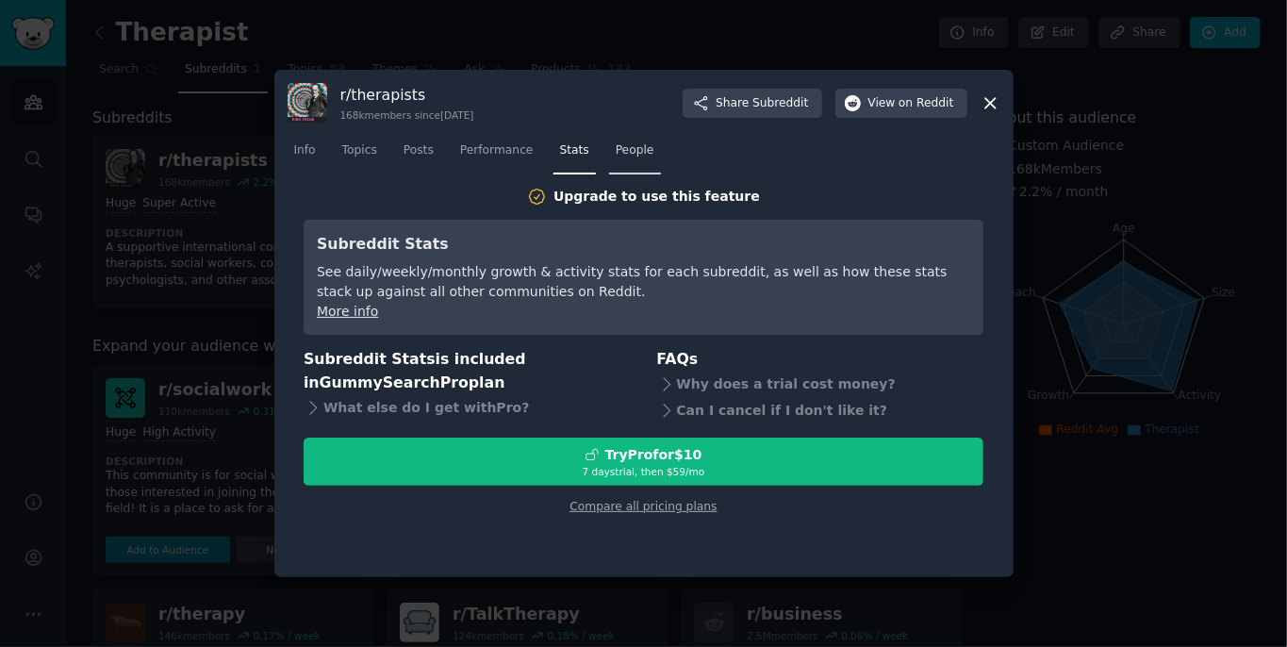
click at [622, 149] on span "People" at bounding box center [635, 150] width 39 height 17
click at [432, 155] on span "Posts" at bounding box center [418, 150] width 30 height 17
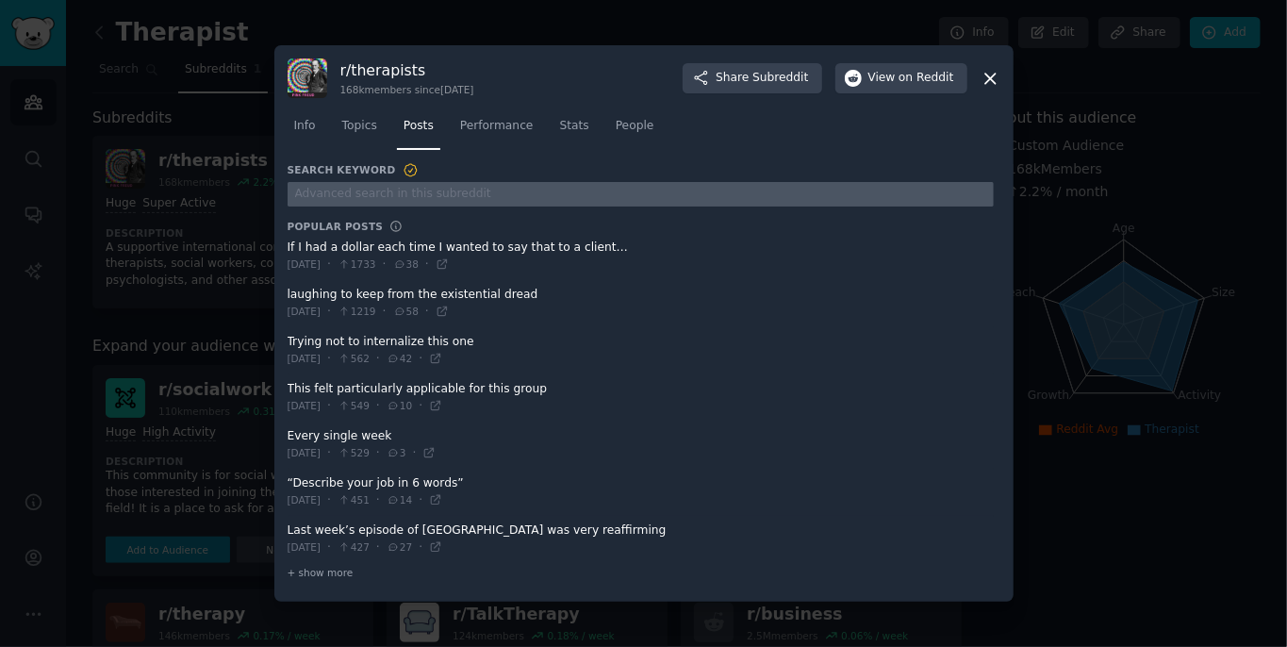
click at [484, 197] on input "text" at bounding box center [641, 194] width 706 height 25
type input "marketing"
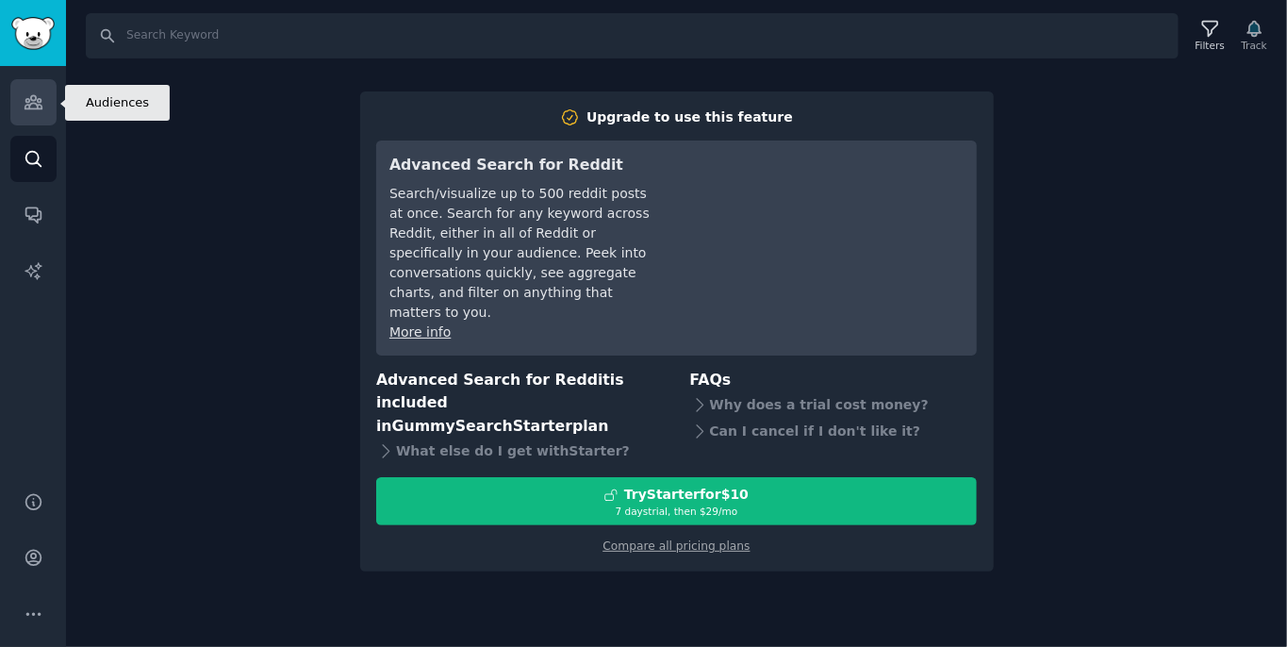
click at [22, 100] on link "Audiences" at bounding box center [33, 102] width 46 height 46
